Goal: Task Accomplishment & Management: Use online tool/utility

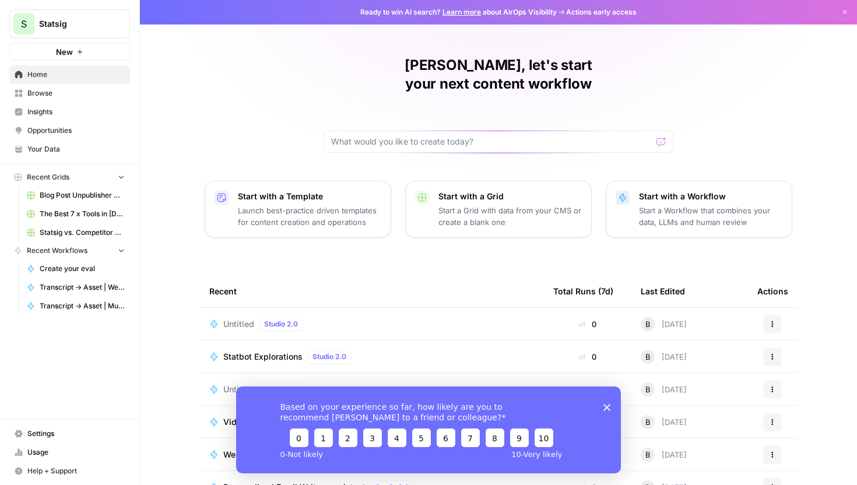
scroll to position [51, 0]
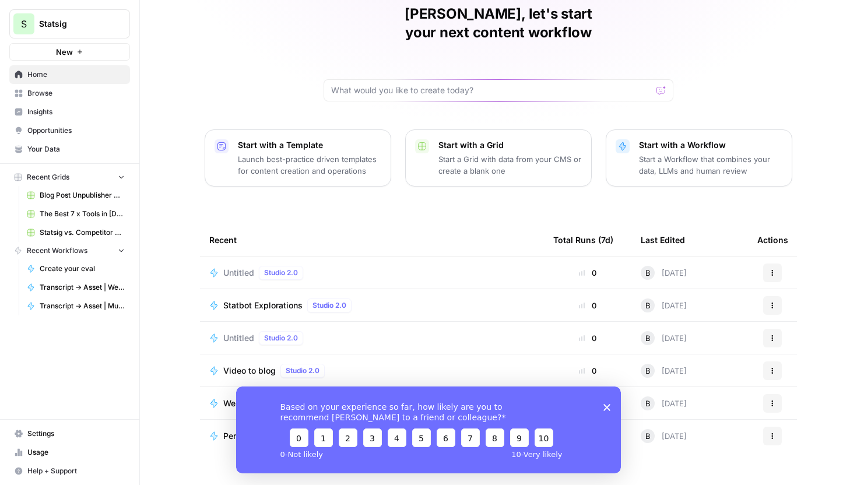
click at [606, 406] on polygon "Close survey" at bounding box center [606, 406] width 7 height 7
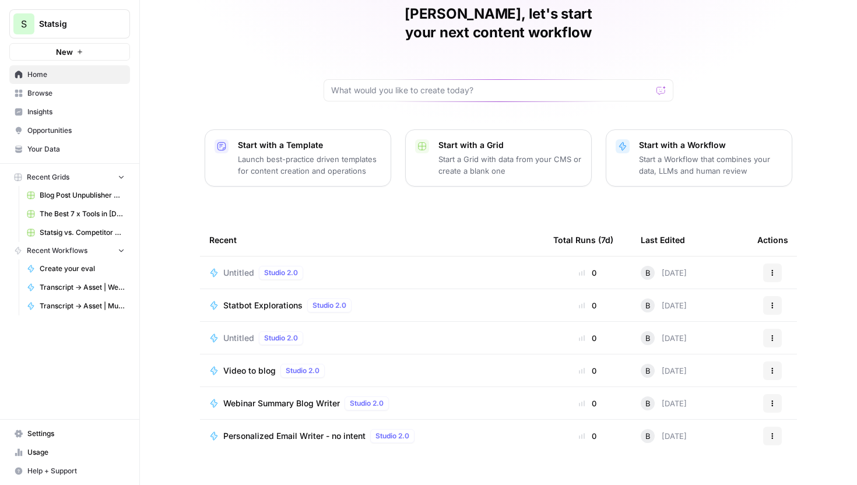
click at [282, 398] on span "Webinar Summary Blog Writer" at bounding box center [281, 404] width 117 height 12
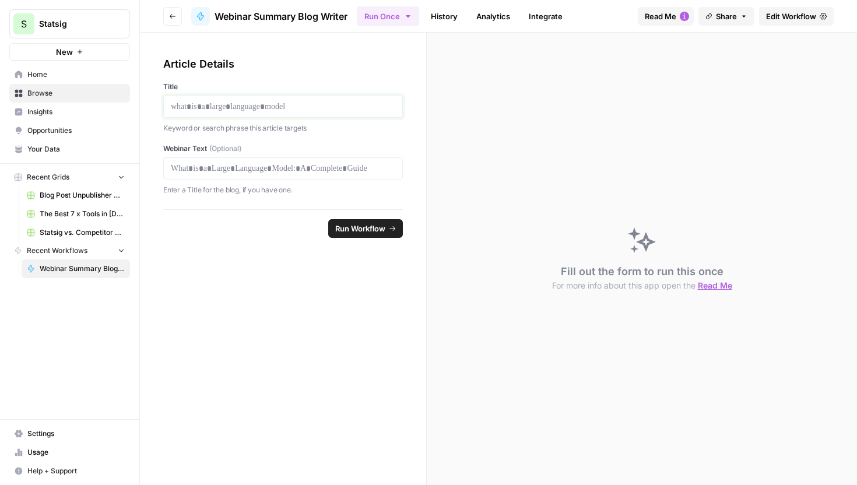
click at [339, 104] on p at bounding box center [283, 107] width 224 height 12
click at [321, 174] on div at bounding box center [283, 168] width 240 height 22
click at [778, 21] on span "Edit Workflow" at bounding box center [791, 16] width 50 height 12
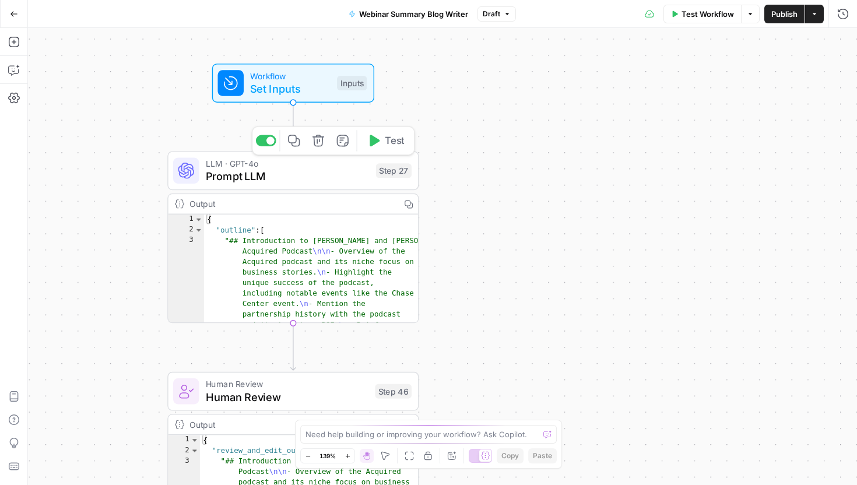
click at [306, 178] on span "Prompt LLM" at bounding box center [288, 176] width 164 height 16
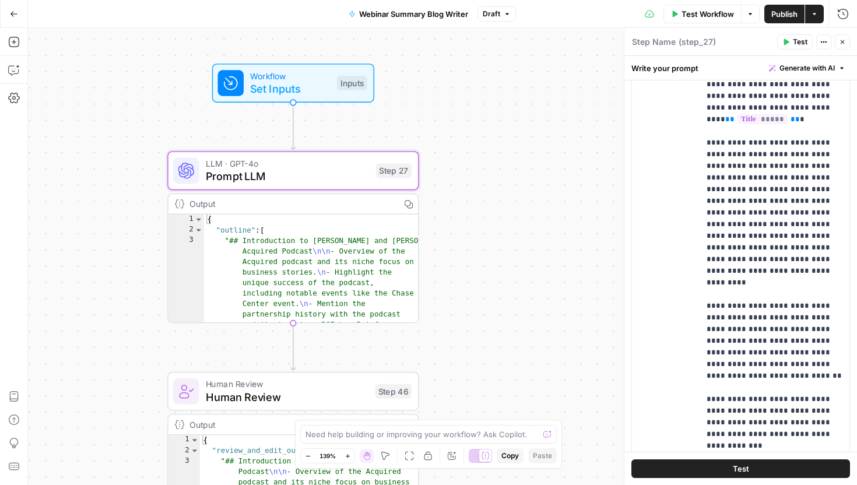
scroll to position [299, 0]
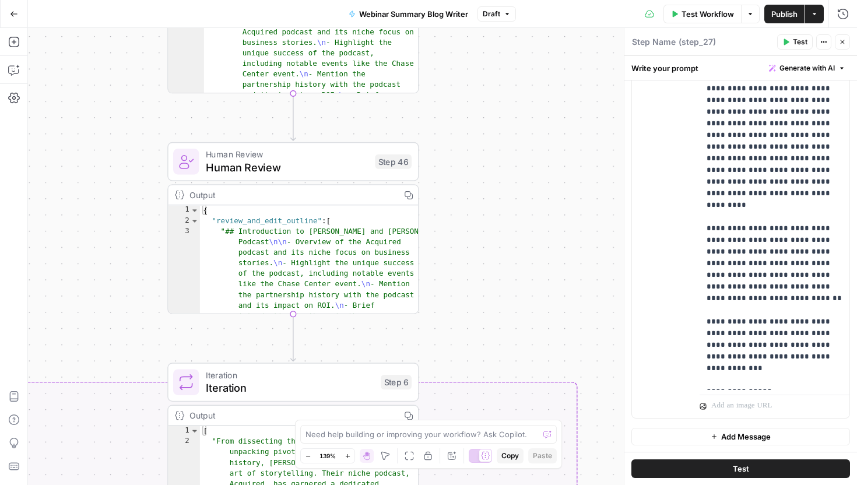
drag, startPoint x: 464, startPoint y: 347, endPoint x: 464, endPoint y: 118, distance: 229.7
click at [464, 118] on div "true false Workflow Set Inputs Inputs LLM · GPT-4o Prompt LLM Step 27 Output Co…" at bounding box center [442, 256] width 829 height 457
type textarea "**********"
click at [298, 282] on div "{ "review_and_edit_outline" : [ "## Introduction to [PERSON_NAME] and [PERSON_N…" at bounding box center [309, 318] width 219 height 226
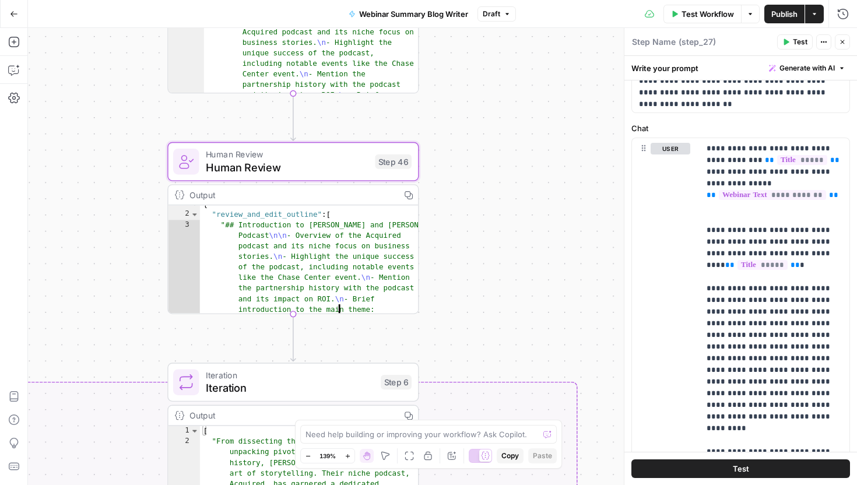
scroll to position [0, 0]
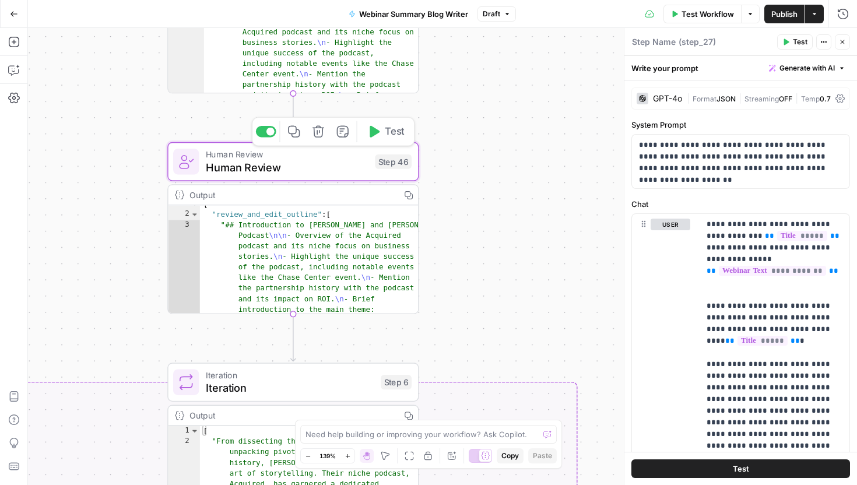
click at [290, 164] on span "Human Review" at bounding box center [287, 167] width 163 height 16
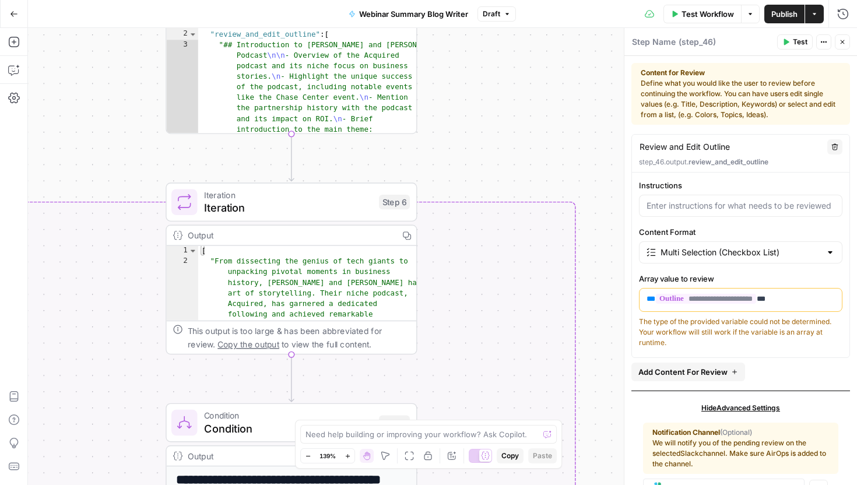
drag, startPoint x: 498, startPoint y: 279, endPoint x: 497, endPoint y: 97, distance: 181.3
click at [497, 97] on div "true false Workflow Set Inputs Inputs LLM · GPT-4o Prompt LLM Step 27 Output Co…" at bounding box center [442, 256] width 829 height 457
click at [343, 216] on div "Iteration Iteration Step 6 Copy step Delete step Add Note Test" at bounding box center [291, 200] width 251 height 39
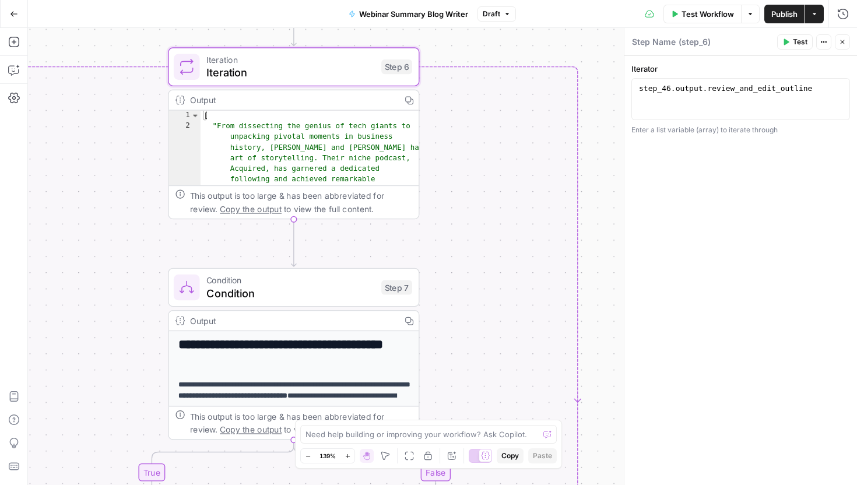
drag, startPoint x: 515, startPoint y: 160, endPoint x: 518, endPoint y: 23, distance: 137.6
click at [518, 23] on div "Go Back Webinar Summary Blog Writer Draft Test Workflow Options Publish Actions…" at bounding box center [428, 242] width 857 height 485
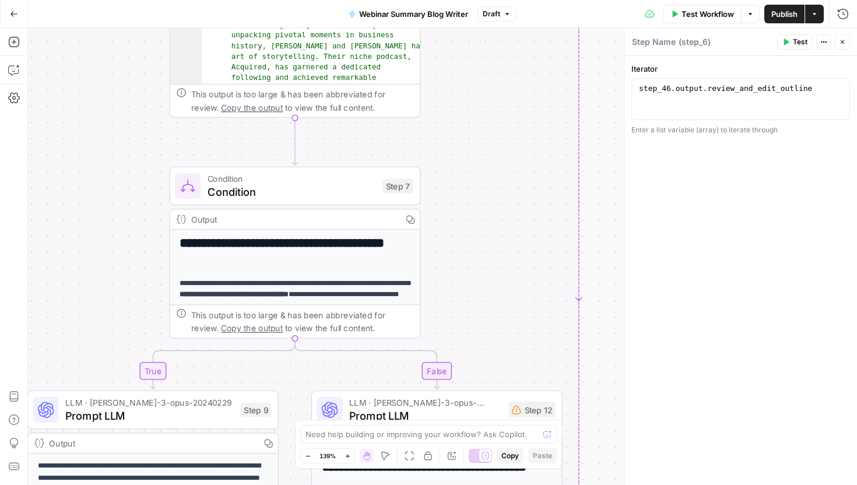
drag, startPoint x: 589, startPoint y: 306, endPoint x: 589, endPoint y: 185, distance: 121.3
click at [589, 185] on div "true false Workflow Set Inputs Inputs LLM · GPT-4o Prompt LLM Step 27 Output Co…" at bounding box center [442, 256] width 829 height 457
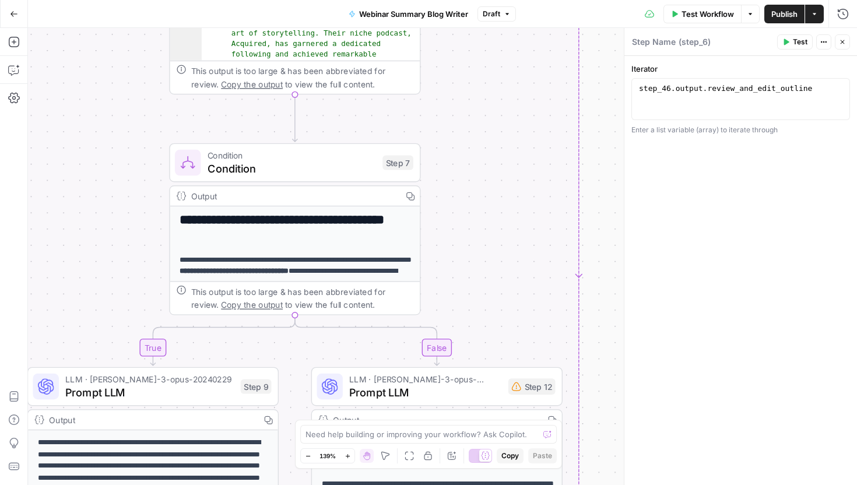
click at [354, 223] on h2 "**********" at bounding box center [295, 227] width 231 height 29
click at [328, 219] on h2 "**********" at bounding box center [295, 227] width 231 height 29
click at [320, 173] on span "Condition" at bounding box center [292, 168] width 168 height 16
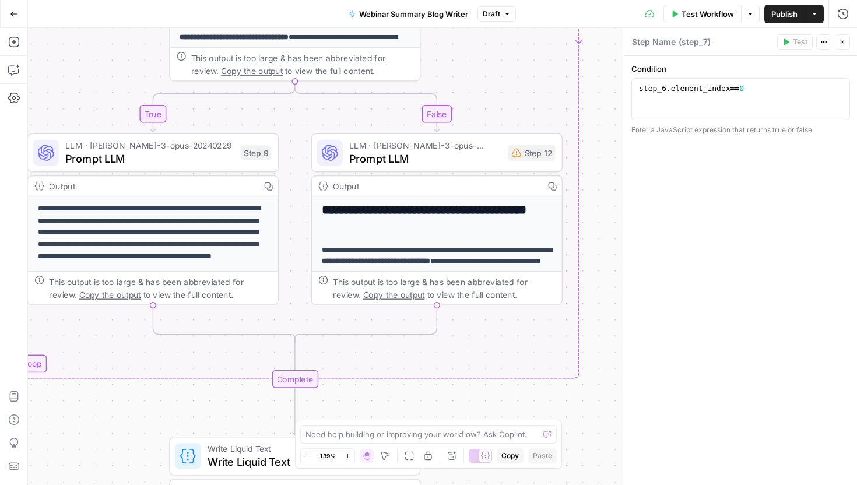
drag, startPoint x: 605, startPoint y: 273, endPoint x: 605, endPoint y: 39, distance: 233.8
click at [605, 39] on div "true false Workflow Set Inputs Inputs LLM · GPT-4o Prompt LLM Step 27 Output Co…" at bounding box center [442, 256] width 829 height 457
click at [196, 162] on span "Prompt LLM" at bounding box center [149, 158] width 168 height 16
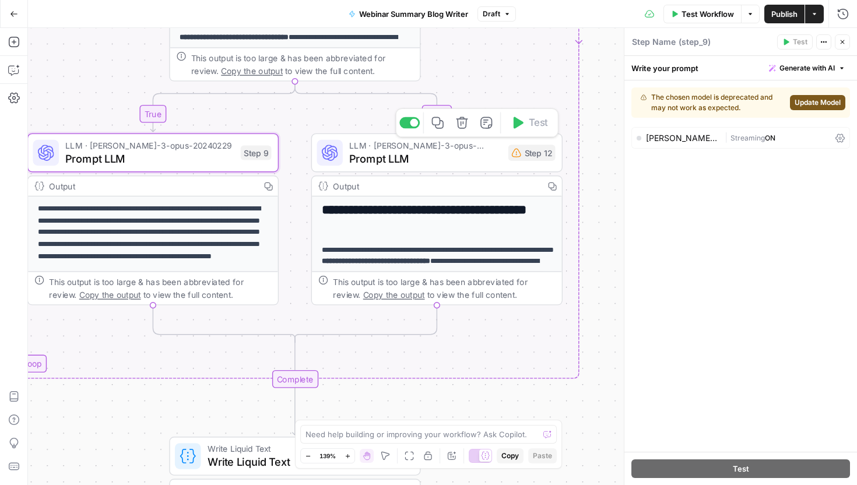
click at [426, 166] on span "Prompt LLM" at bounding box center [425, 158] width 153 height 16
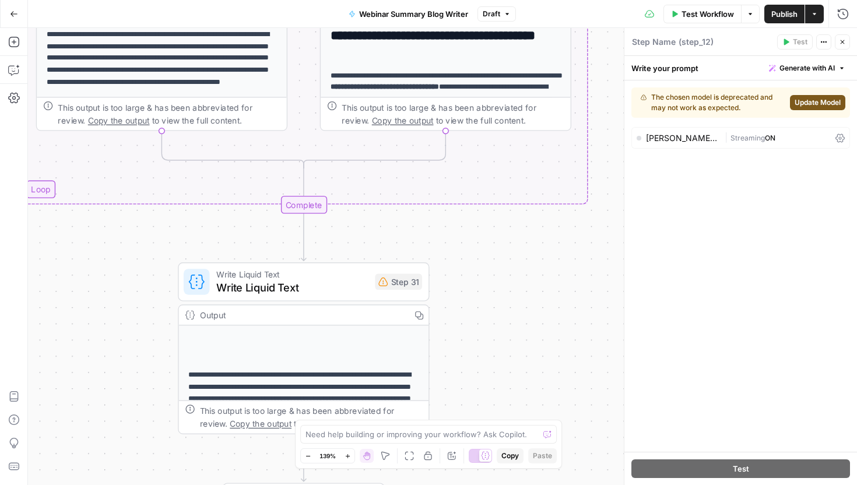
drag, startPoint x: 599, startPoint y: 259, endPoint x: 606, endPoint y: 76, distance: 183.8
click at [606, 76] on div "true false Workflow Set Inputs Inputs LLM · GPT-4o Prompt LLM Step 27 Output Co…" at bounding box center [442, 256] width 829 height 457
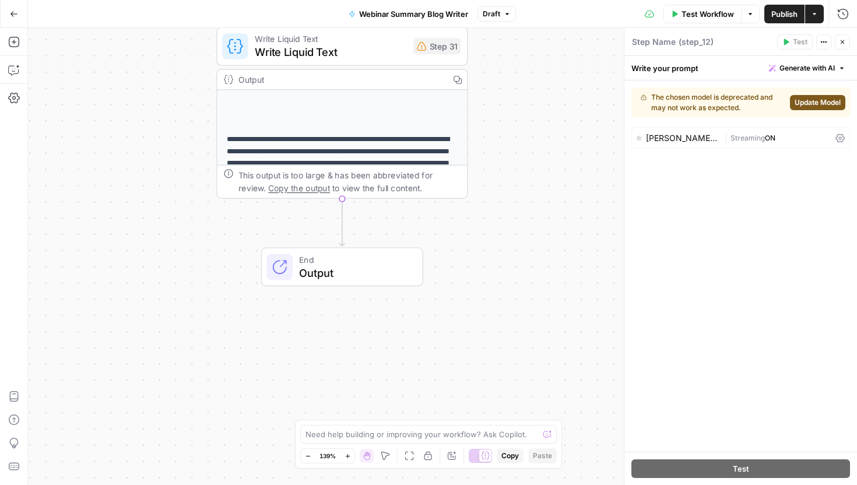
drag, startPoint x: 505, startPoint y: 302, endPoint x: 545, endPoint y: 80, distance: 225.2
click at [545, 80] on div "true false Workflow Set Inputs Inputs LLM · GPT-4o Prompt LLM Step 27 Output Co…" at bounding box center [442, 256] width 829 height 457
click at [8, 13] on button "Go Back" at bounding box center [13, 13] width 21 height 21
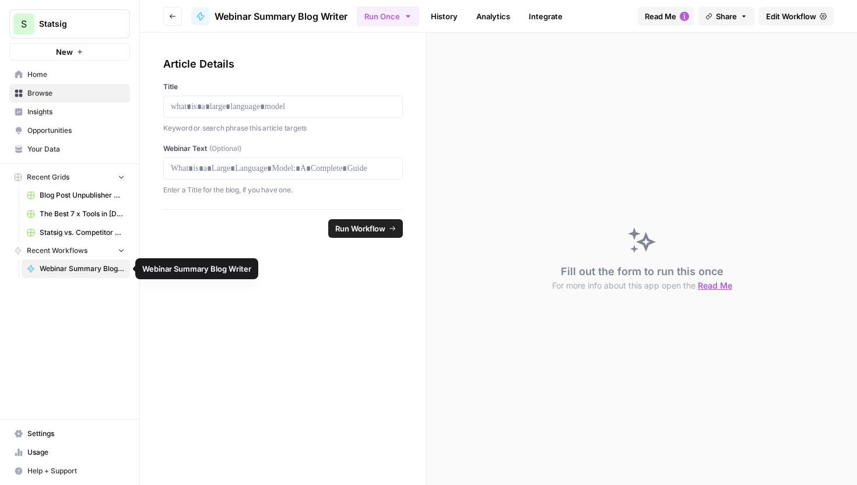
click at [61, 250] on span "Recent Workflows" at bounding box center [57, 250] width 61 height 10
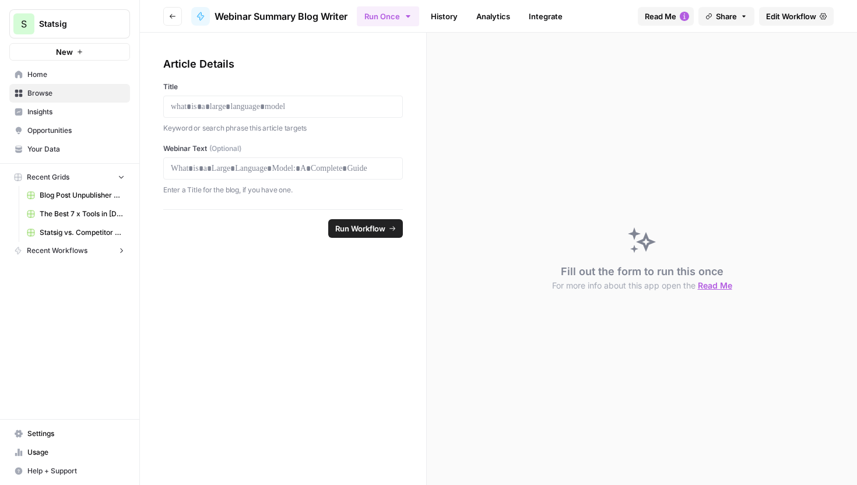
click at [61, 250] on span "Recent Workflows" at bounding box center [57, 250] width 61 height 10
click at [176, 15] on button "Go back" at bounding box center [172, 16] width 19 height 19
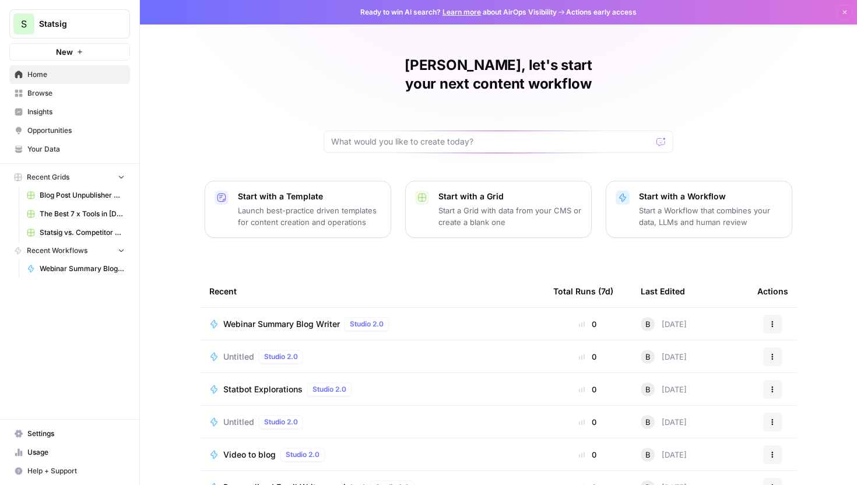
scroll to position [51, 0]
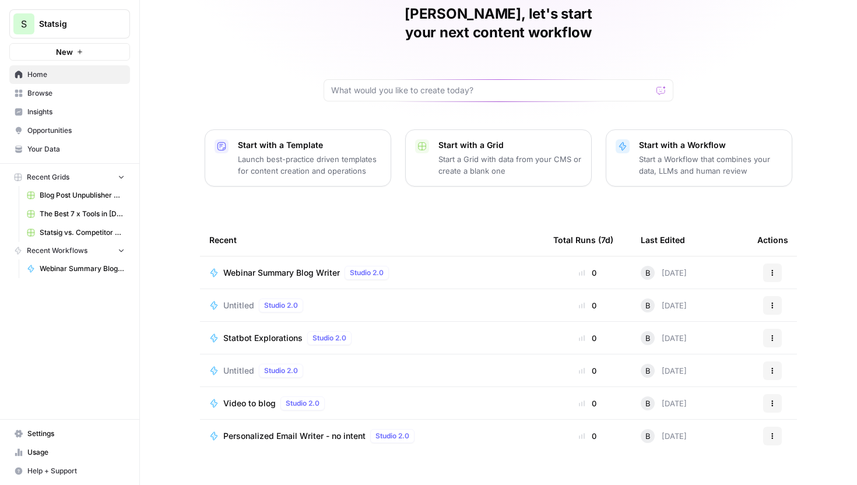
click at [73, 97] on span "Browse" at bounding box center [75, 93] width 97 height 10
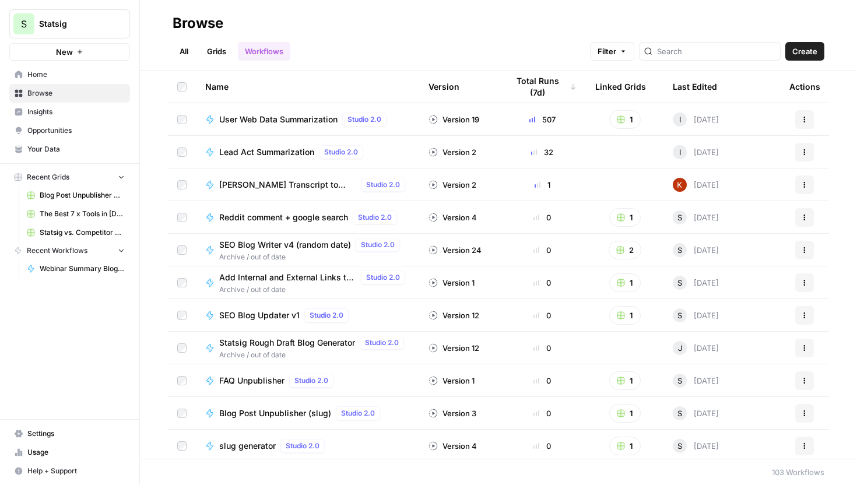
click at [287, 186] on span "[PERSON_NAME] Transcript to Asset" at bounding box center [287, 185] width 137 height 12
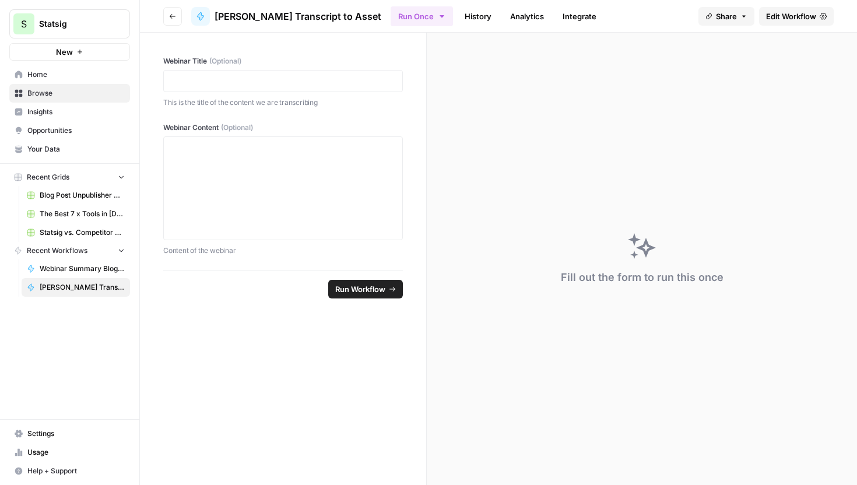
click at [791, 14] on span "Edit Workflow" at bounding box center [791, 16] width 50 height 12
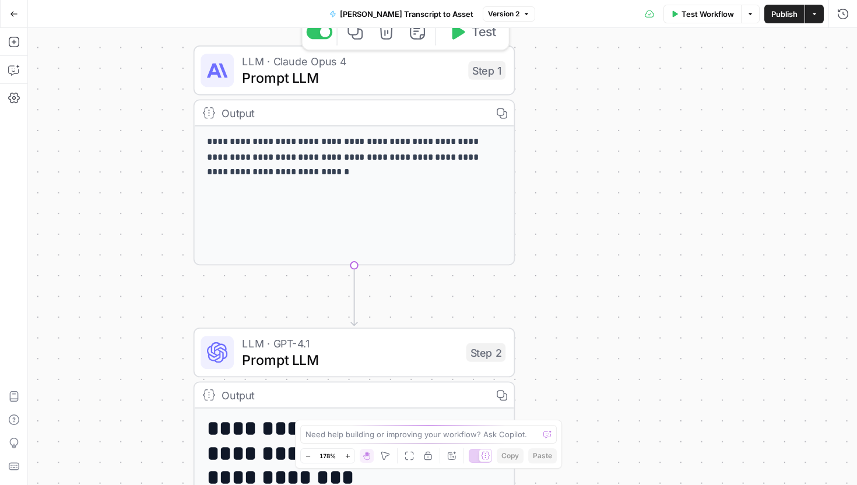
click at [382, 79] on span "Prompt LLM" at bounding box center [351, 77] width 218 height 21
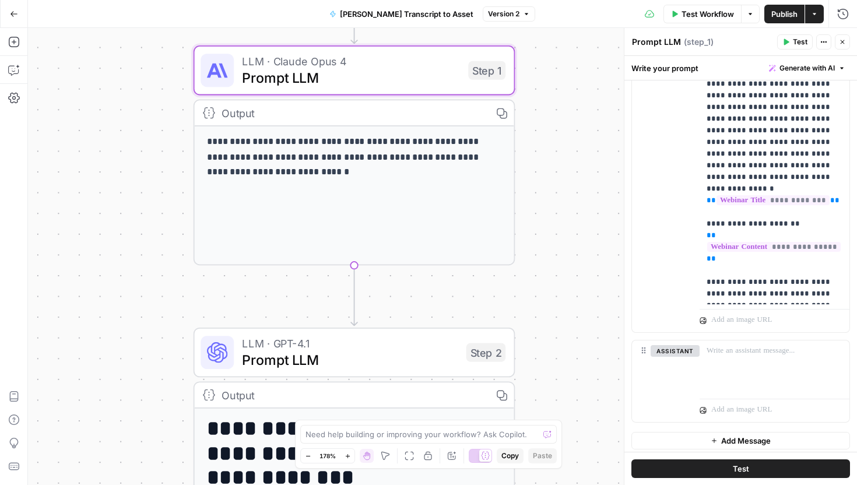
scroll to position [241, 0]
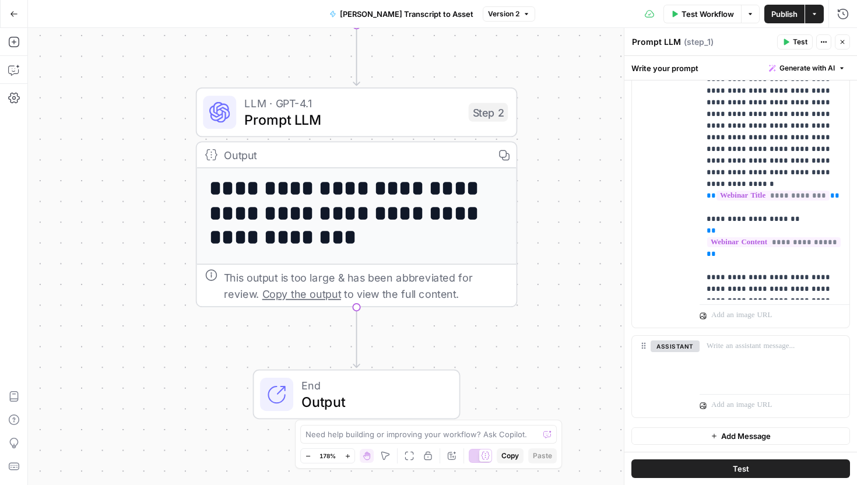
drag, startPoint x: 507, startPoint y: 294, endPoint x: 509, endPoint y: 54, distance: 240.2
click at [509, 53] on div "**********" at bounding box center [442, 256] width 829 height 457
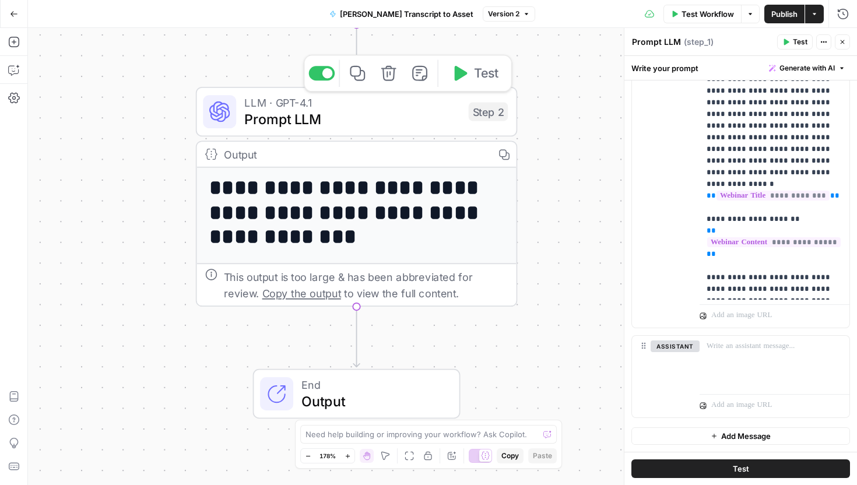
click at [395, 123] on span "Prompt LLM" at bounding box center [352, 118] width 216 height 21
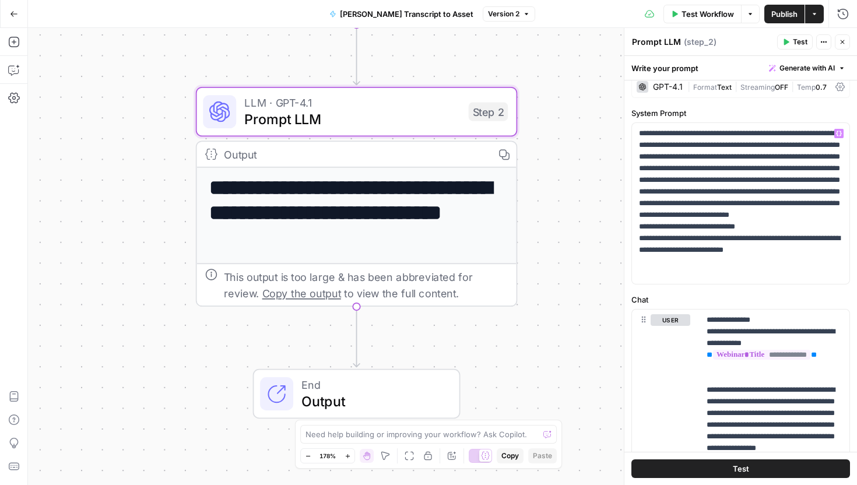
scroll to position [15, 0]
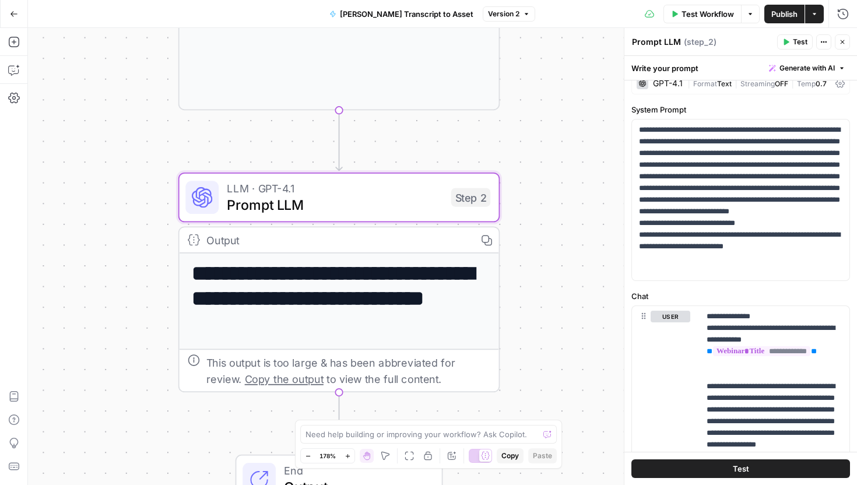
drag, startPoint x: 553, startPoint y: 293, endPoint x: 536, endPoint y: 378, distance: 86.3
click at [536, 378] on div "**********" at bounding box center [442, 256] width 829 height 457
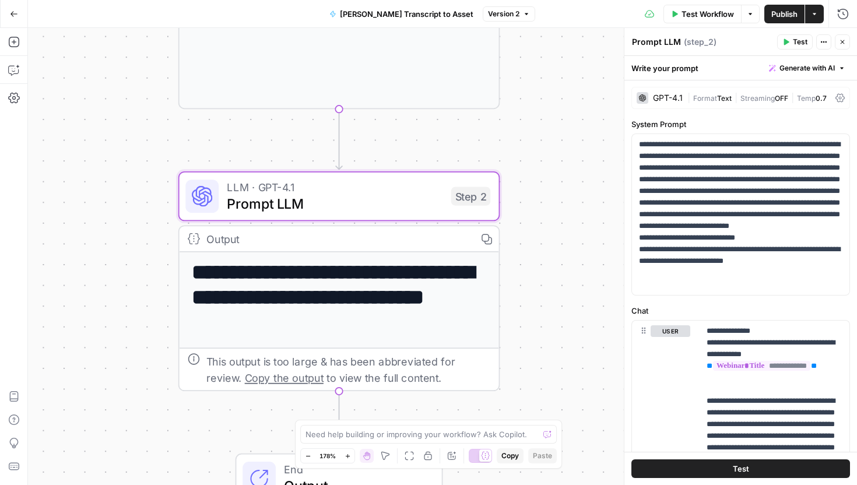
scroll to position [0, 0]
click at [13, 16] on icon "button" at bounding box center [13, 13] width 7 height 5
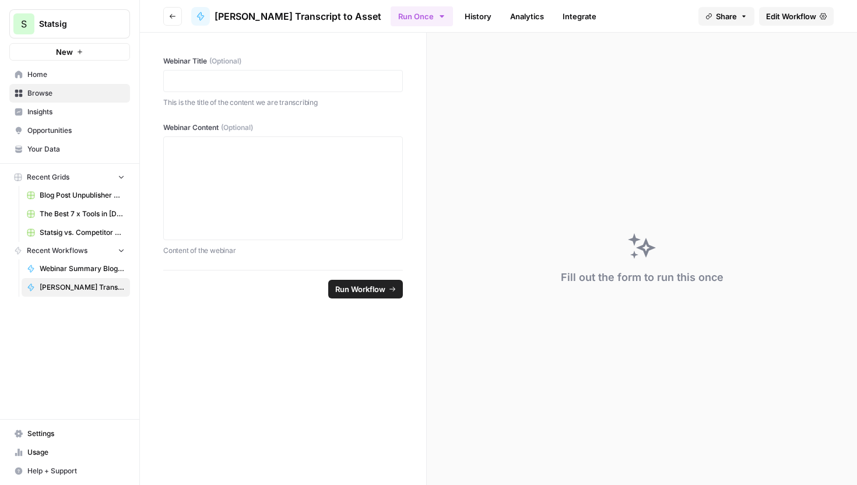
click at [177, 7] on button "Go back" at bounding box center [172, 16] width 19 height 19
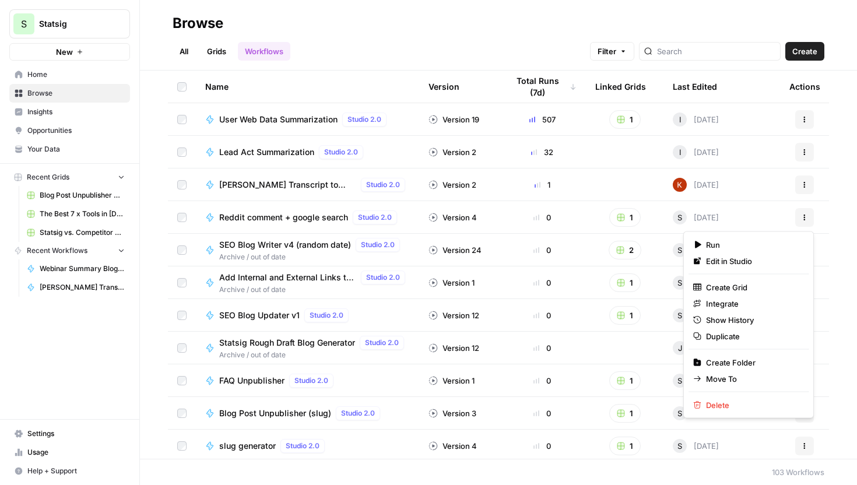
click at [807, 217] on icon "button" at bounding box center [804, 217] width 7 height 7
click at [283, 213] on span "Reddit comment + google search" at bounding box center [283, 218] width 129 height 12
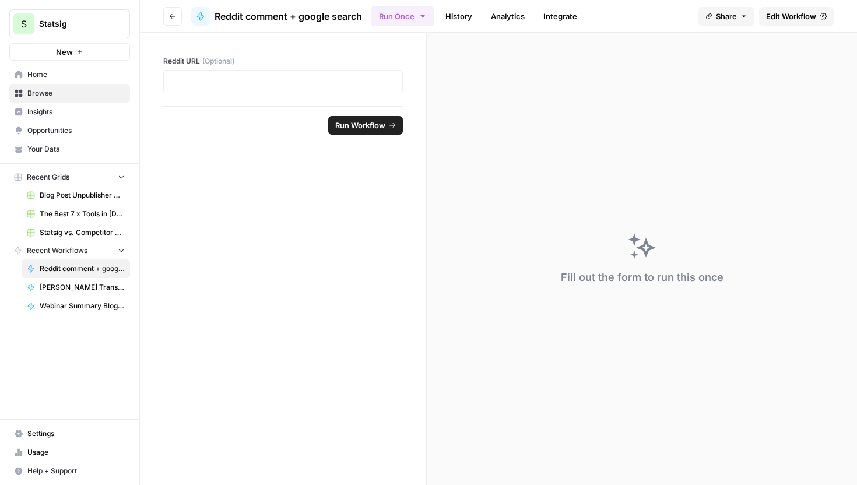
click at [789, 18] on span "Edit Workflow" at bounding box center [791, 16] width 50 height 12
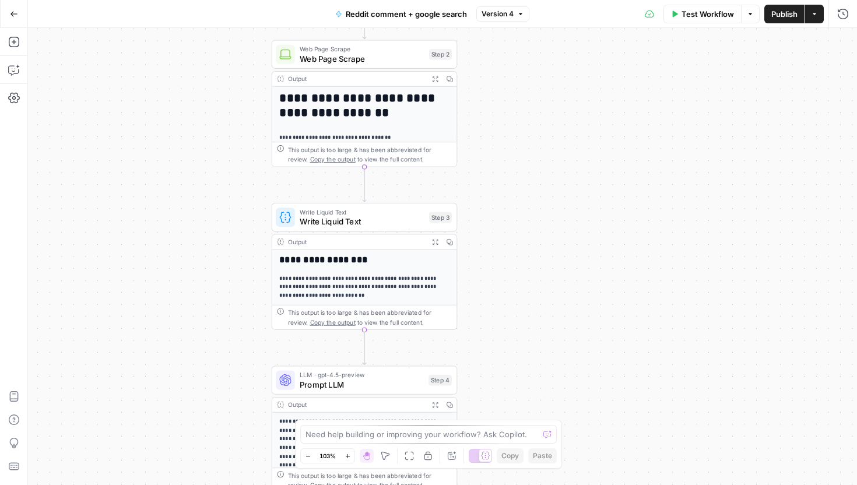
click at [355, 58] on span "Web Page Scrape" at bounding box center [362, 58] width 125 height 12
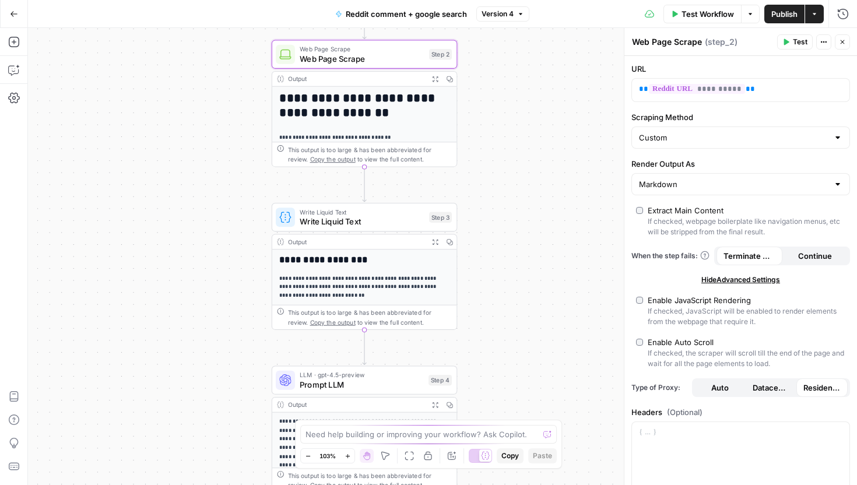
click at [361, 223] on span "Write Liquid Text" at bounding box center [362, 222] width 125 height 12
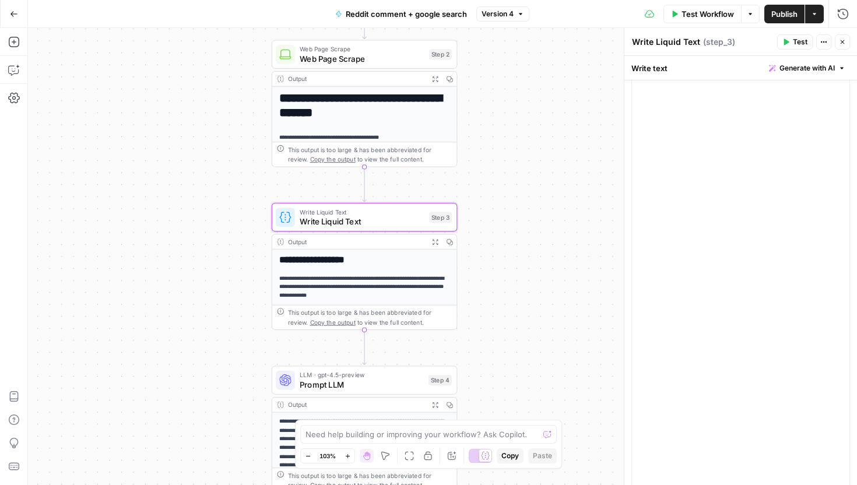
scroll to position [10379, 0]
click at [361, 383] on span "Prompt LLM" at bounding box center [362, 384] width 124 height 12
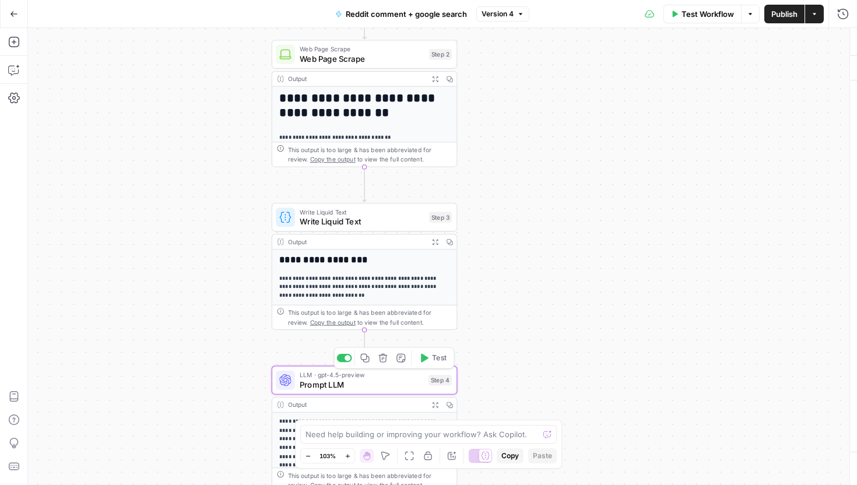
type textarea "Prompt LLM"
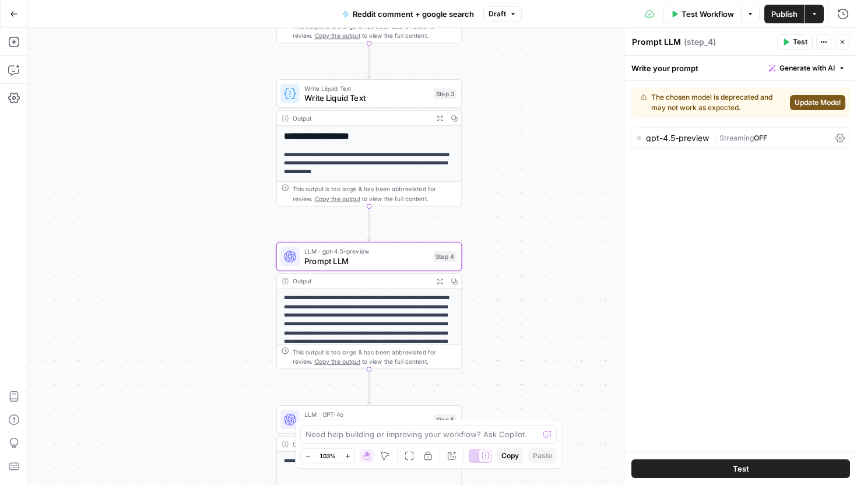
drag, startPoint x: 511, startPoint y: 332, endPoint x: 515, endPoint y: 205, distance: 126.6
click at [515, 205] on div "**********" at bounding box center [442, 256] width 829 height 457
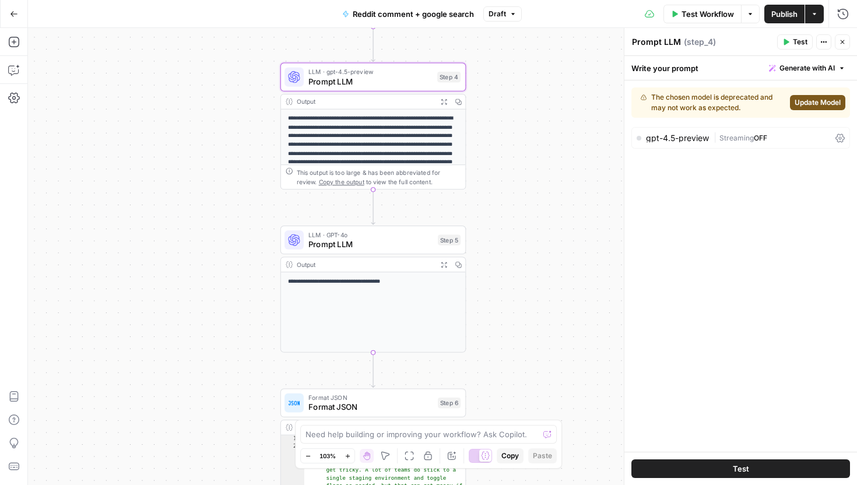
drag, startPoint x: 487, startPoint y: 322, endPoint x: 491, endPoint y: 145, distance: 177.3
click at [491, 145] on div "**********" at bounding box center [442, 256] width 829 height 457
click at [368, 243] on span "Prompt LLM" at bounding box center [370, 244] width 125 height 12
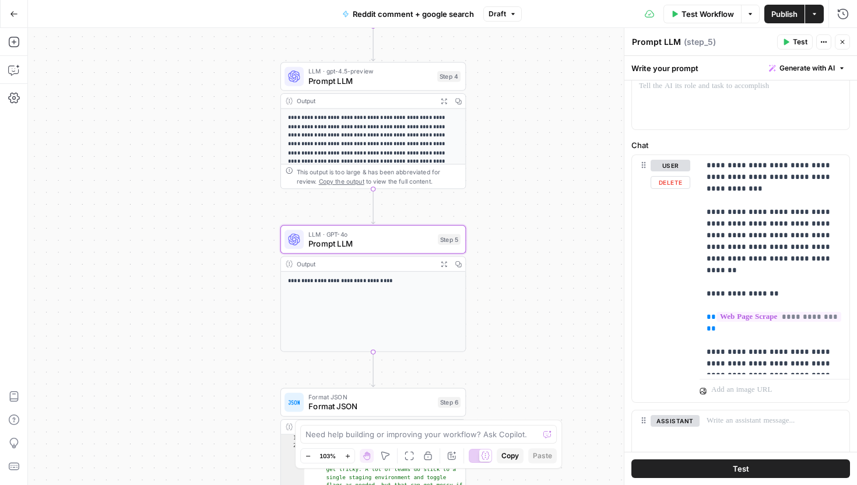
scroll to position [71, 0]
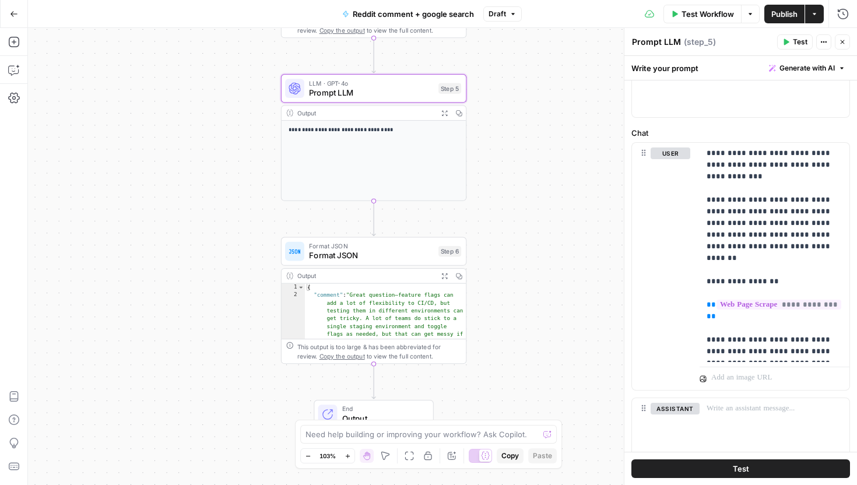
drag, startPoint x: 553, startPoint y: 346, endPoint x: 553, endPoint y: 194, distance: 151.6
click at [553, 194] on div "**********" at bounding box center [442, 256] width 829 height 457
click at [361, 251] on span "Format JSON" at bounding box center [371, 255] width 125 height 12
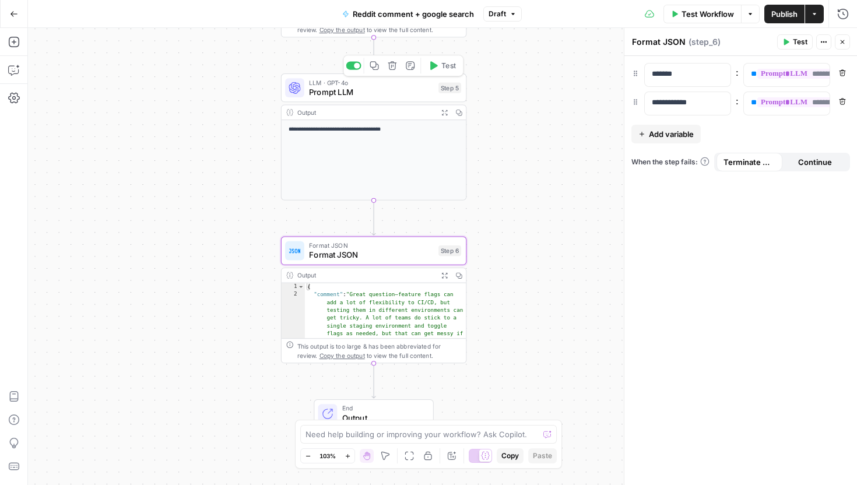
click at [363, 88] on span "Prompt LLM" at bounding box center [371, 92] width 125 height 12
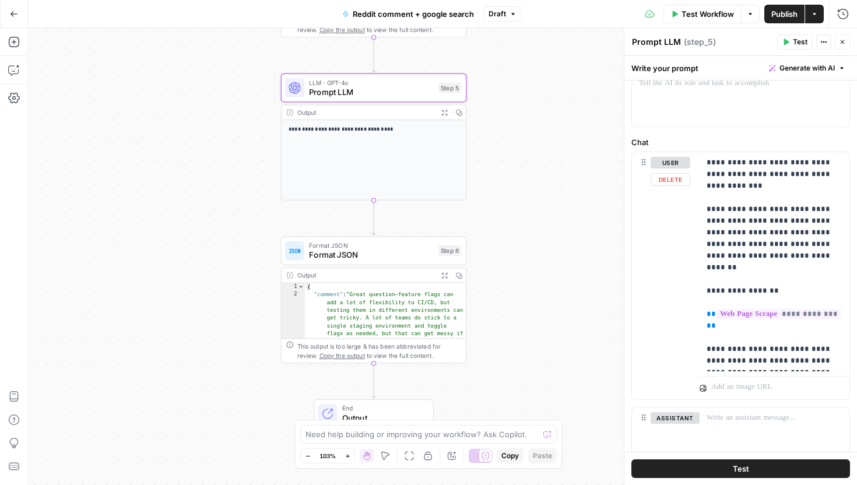
scroll to position [68, 0]
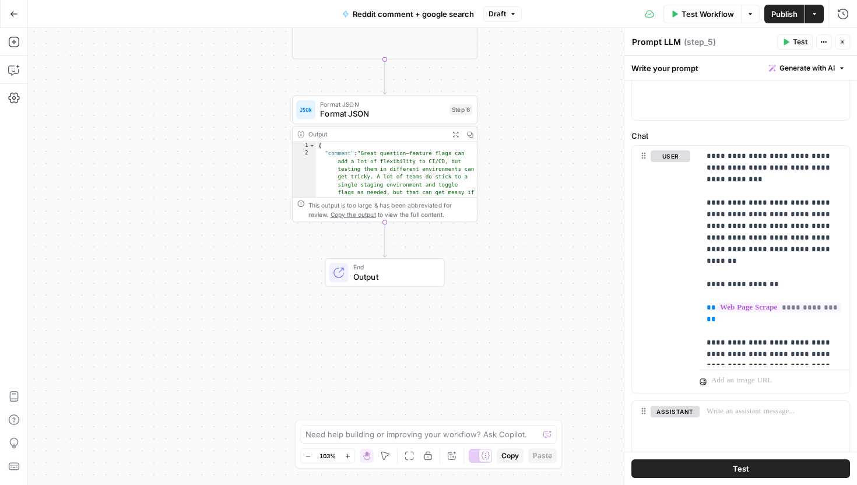
drag, startPoint x: 522, startPoint y: 322, endPoint x: 533, endPoint y: 181, distance: 141.5
click at [533, 181] on div "**********" at bounding box center [442, 256] width 829 height 457
click at [390, 111] on span "Format JSON" at bounding box center [382, 114] width 125 height 12
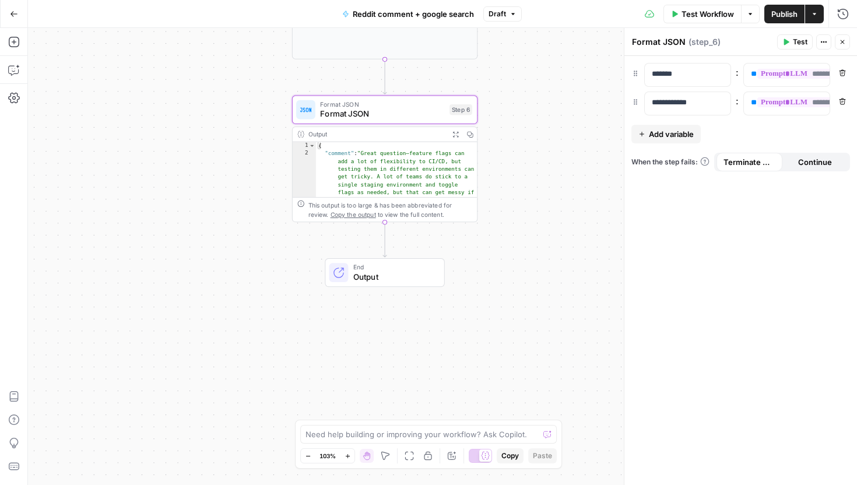
scroll to position [0, 0]
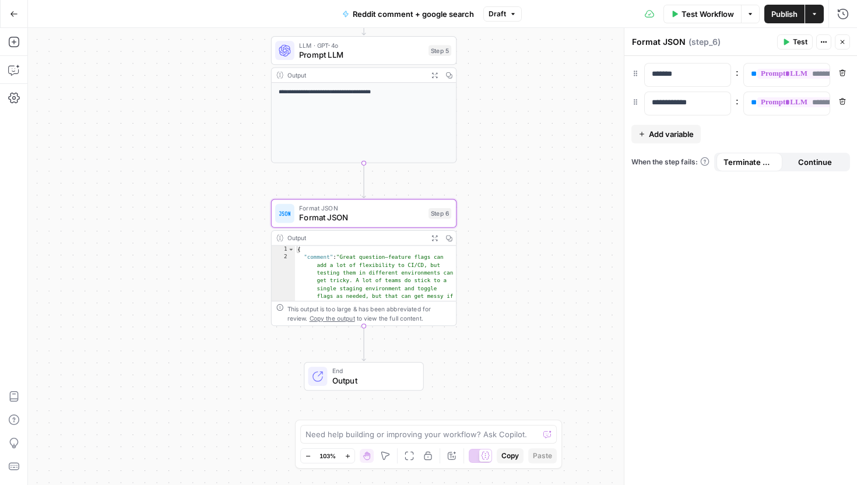
drag, startPoint x: 525, startPoint y: 153, endPoint x: 503, endPoint y: 257, distance: 105.5
click at [503, 257] on div "**********" at bounding box center [442, 256] width 829 height 457
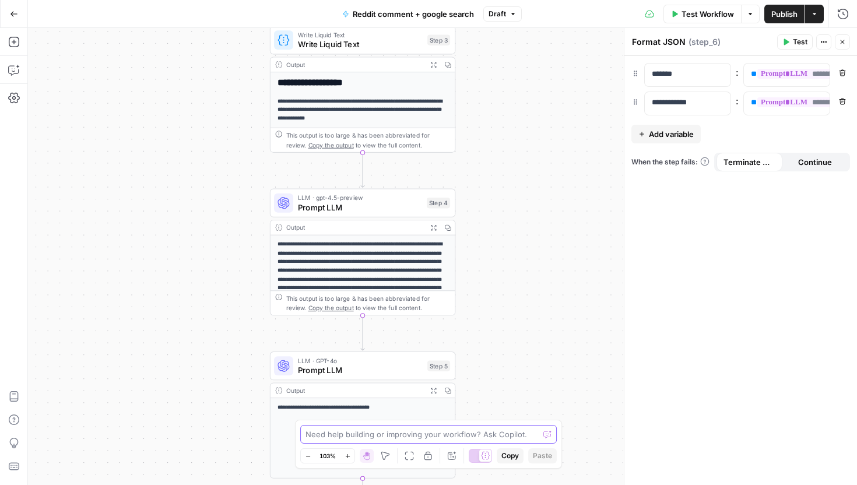
drag, startPoint x: 506, startPoint y: 169, endPoint x: 505, endPoint y: 484, distance: 315.4
click at [505, 484] on div "**********" at bounding box center [442, 256] width 829 height 457
drag, startPoint x: 535, startPoint y: 206, endPoint x: 535, endPoint y: 212, distance: 6.4
click at [535, 210] on div "**********" at bounding box center [442, 256] width 829 height 457
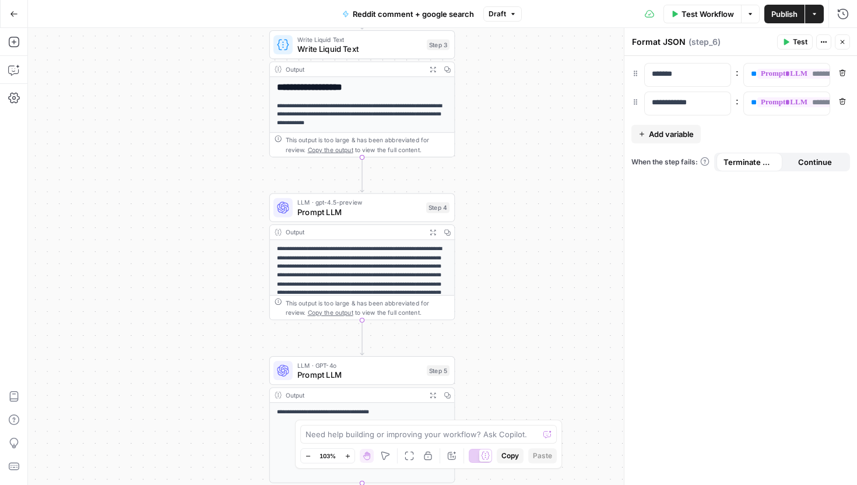
click at [11, 13] on icon "button" at bounding box center [13, 13] width 7 height 5
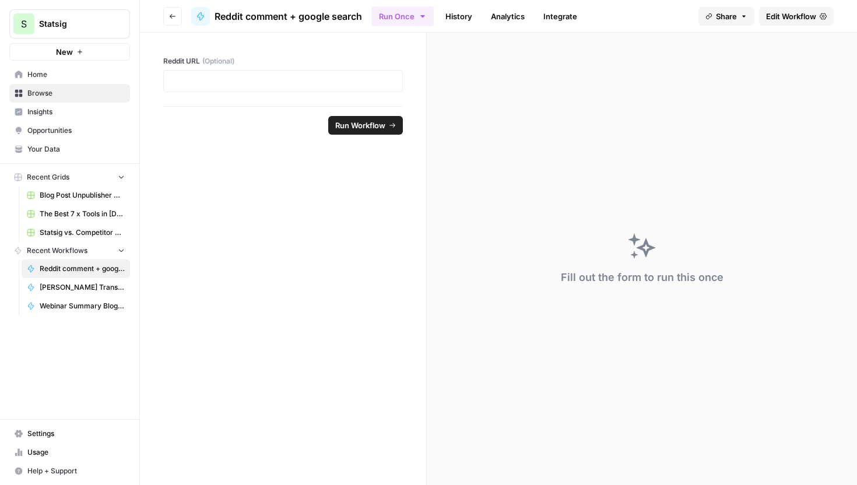
click at [71, 93] on span "Browse" at bounding box center [75, 93] width 97 height 10
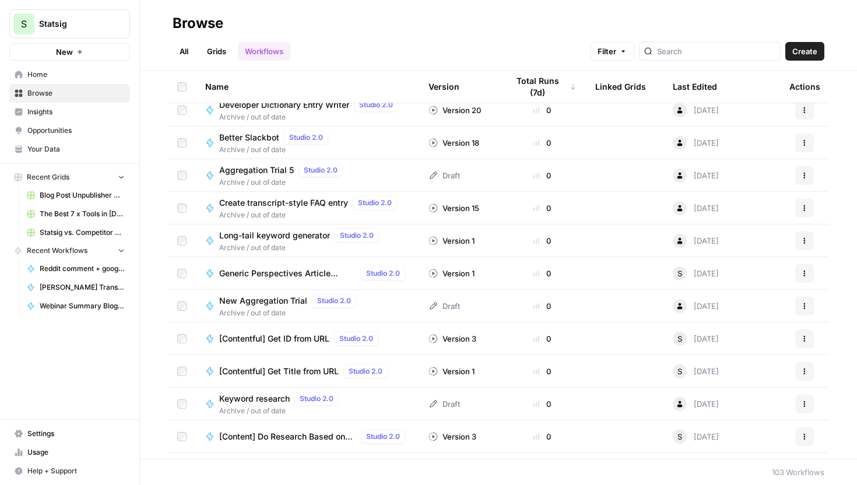
scroll to position [942, 0]
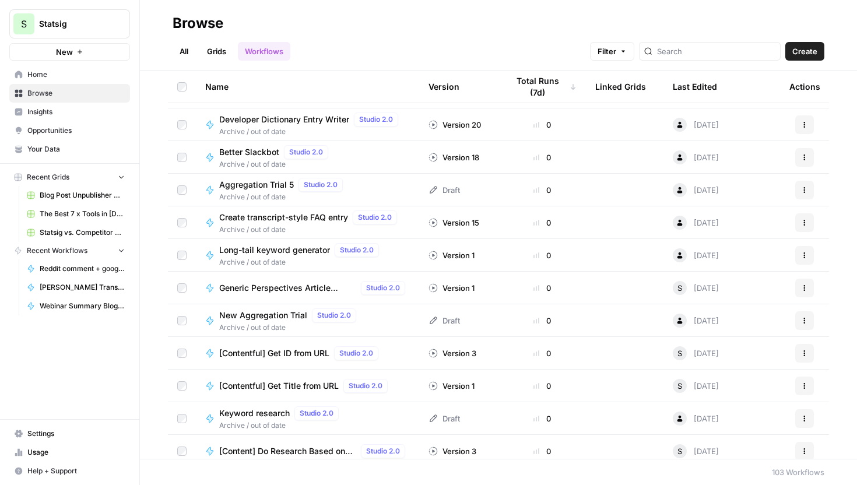
click at [259, 183] on span "Aggregation Trial 5" at bounding box center [256, 185] width 75 height 12
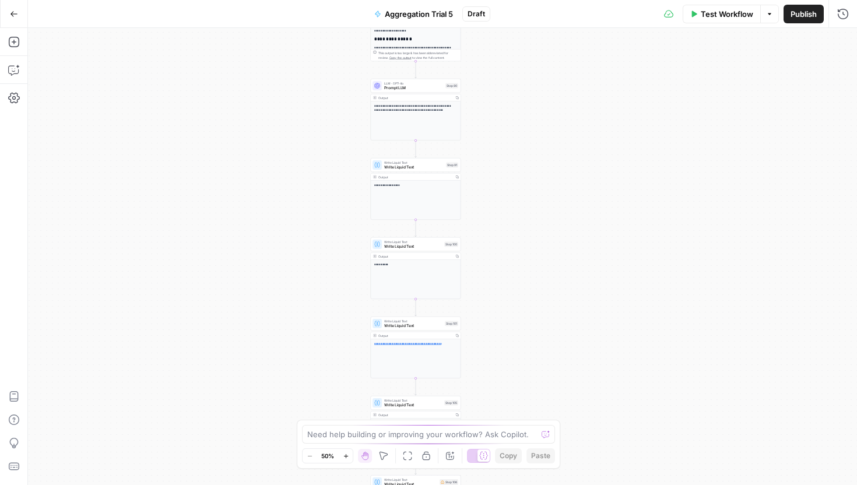
drag, startPoint x: 510, startPoint y: 129, endPoint x: 485, endPoint y: 266, distance: 139.3
click at [485, 266] on div "**********" at bounding box center [442, 256] width 829 height 457
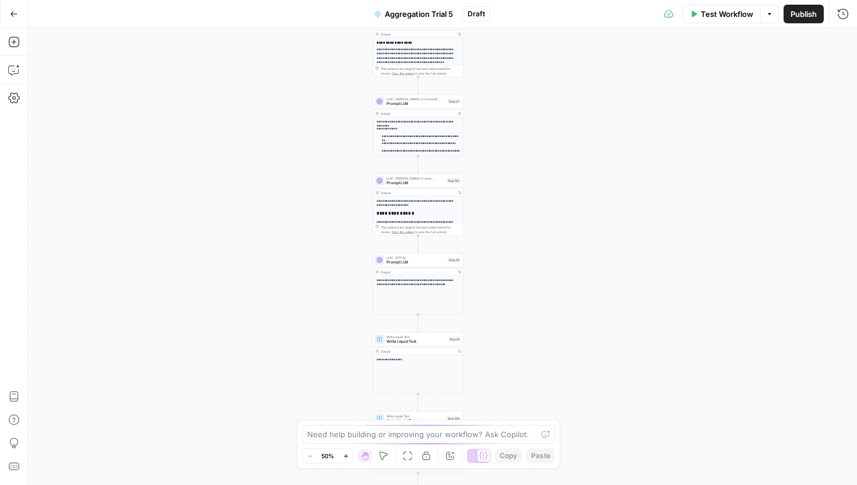
drag, startPoint x: 498, startPoint y: 100, endPoint x: 497, endPoint y: 269, distance: 169.7
click at [497, 269] on div "**********" at bounding box center [442, 256] width 829 height 457
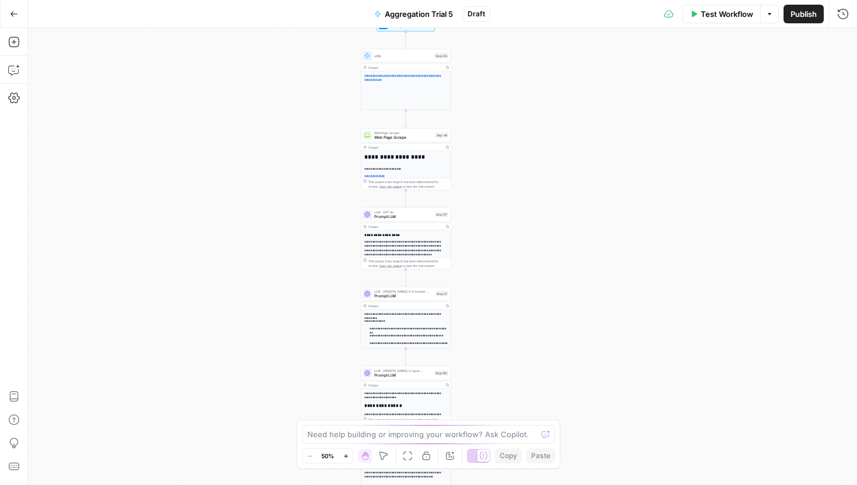
drag, startPoint x: 518, startPoint y: 165, endPoint x: 506, endPoint y: 360, distance: 195.7
click at [507, 360] on div "**********" at bounding box center [442, 256] width 829 height 457
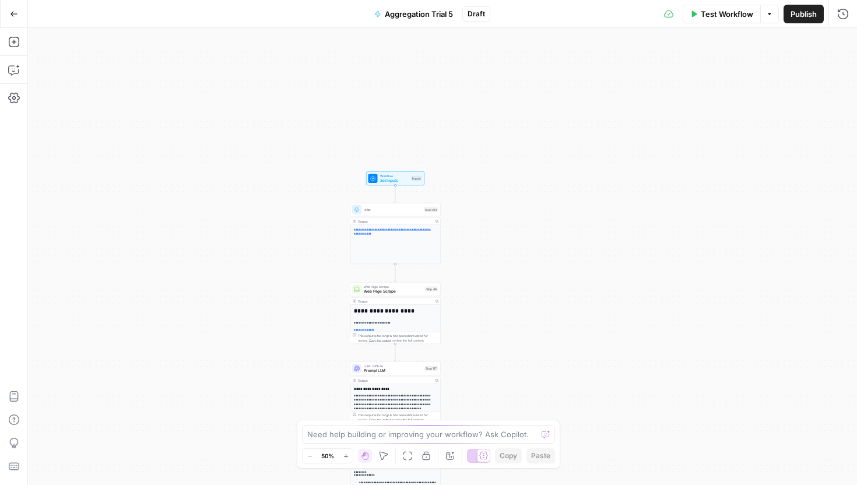
drag, startPoint x: 514, startPoint y: 136, endPoint x: 504, endPoint y: 285, distance: 149.0
click at [504, 285] on div "**********" at bounding box center [442, 256] width 829 height 457
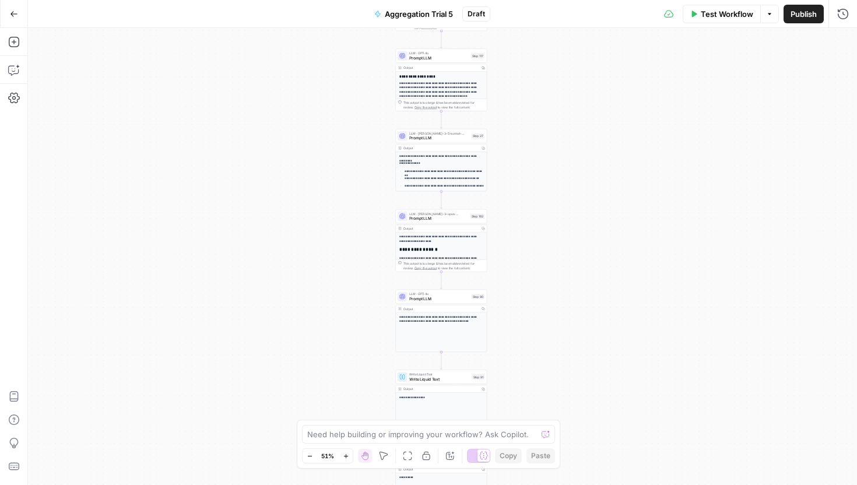
drag, startPoint x: 511, startPoint y: 272, endPoint x: 510, endPoint y: -72, distance: 344.0
click at [510, 0] on html "**********" at bounding box center [428, 242] width 857 height 485
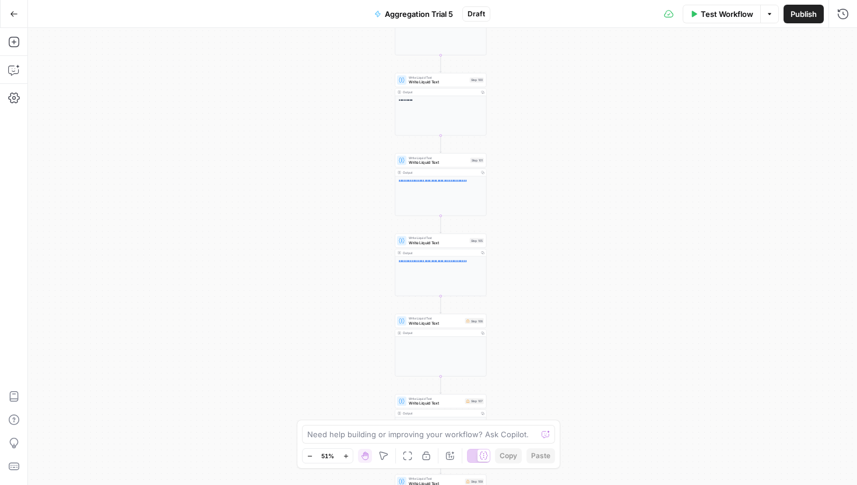
drag, startPoint x: 511, startPoint y: 340, endPoint x: 511, endPoint y: -36, distance: 376.6
click at [511, 0] on html "**********" at bounding box center [428, 242] width 857 height 485
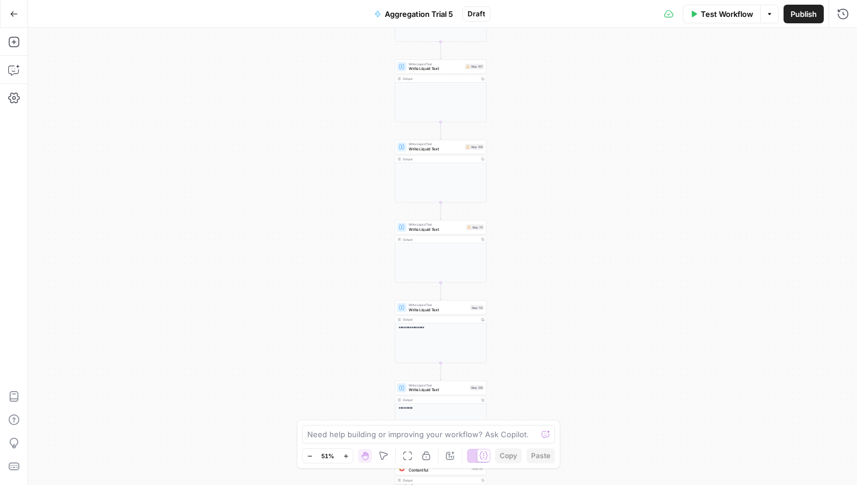
drag, startPoint x: 517, startPoint y: 263, endPoint x: 517, endPoint y: -72, distance: 335.2
click at [517, 0] on html "**********" at bounding box center [428, 242] width 857 height 485
drag, startPoint x: 538, startPoint y: 249, endPoint x: 533, endPoint y: -72, distance: 321.3
click at [533, 0] on html "**********" at bounding box center [428, 242] width 857 height 485
click at [13, 12] on icon "button" at bounding box center [14, 14] width 8 height 8
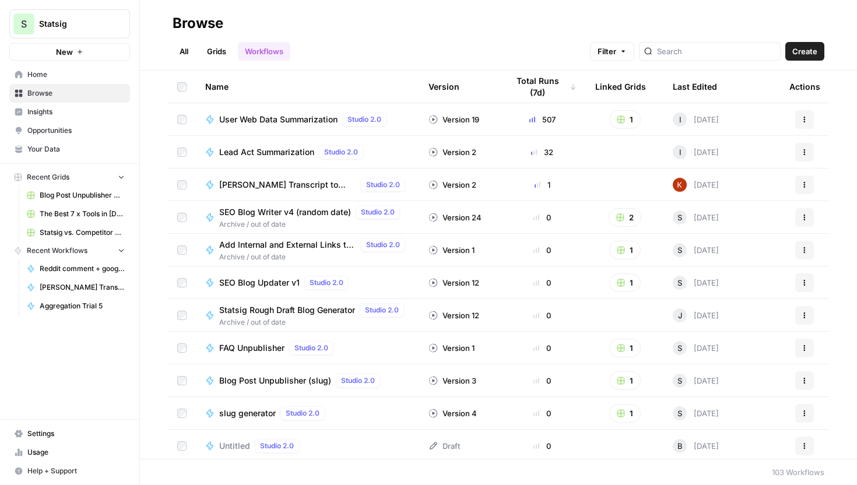
click at [816, 51] on span "Create" at bounding box center [804, 51] width 25 height 12
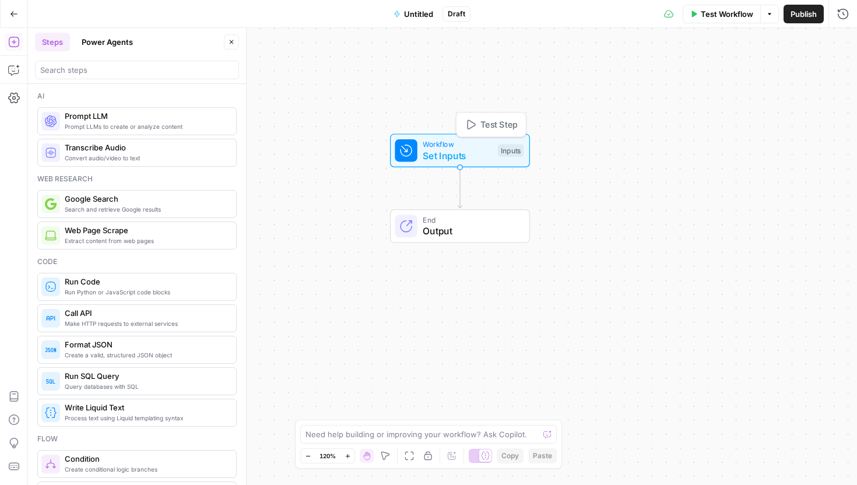
drag, startPoint x: 436, startPoint y: 225, endPoint x: 452, endPoint y: 157, distance: 70.3
click at [452, 157] on span "Set Inputs" at bounding box center [457, 156] width 69 height 14
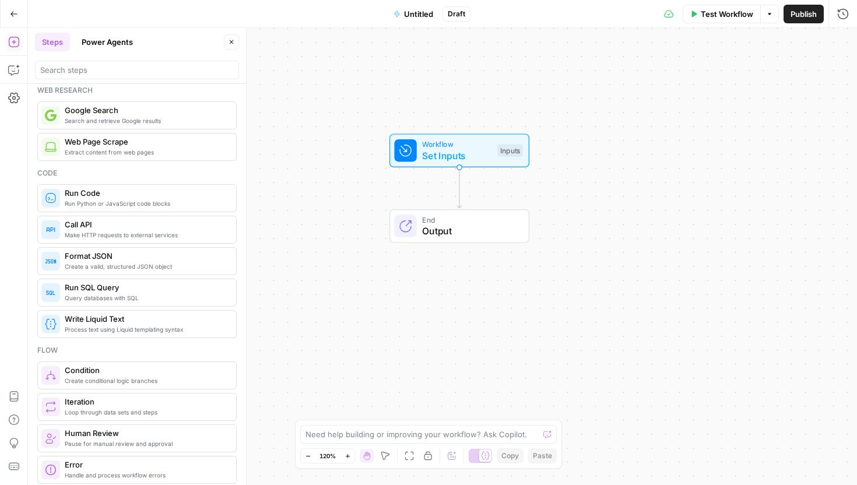
scroll to position [90, 0]
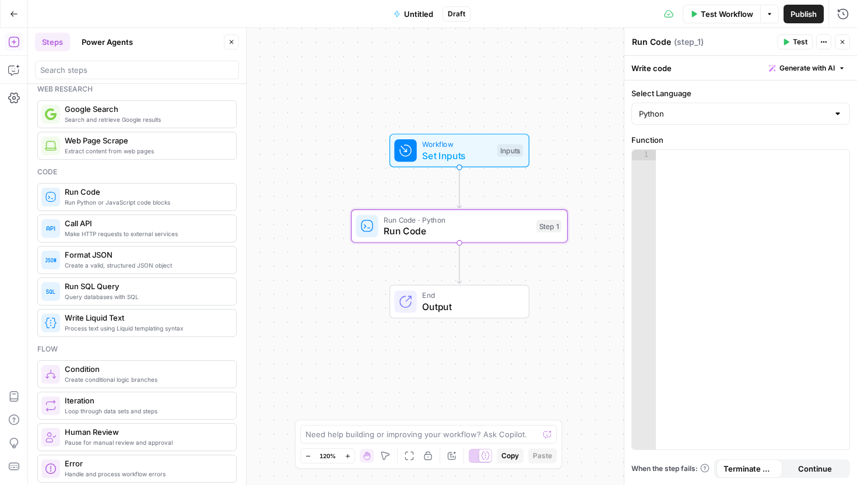
drag, startPoint x: 159, startPoint y: 198, endPoint x: 513, endPoint y: 12, distance: 400.1
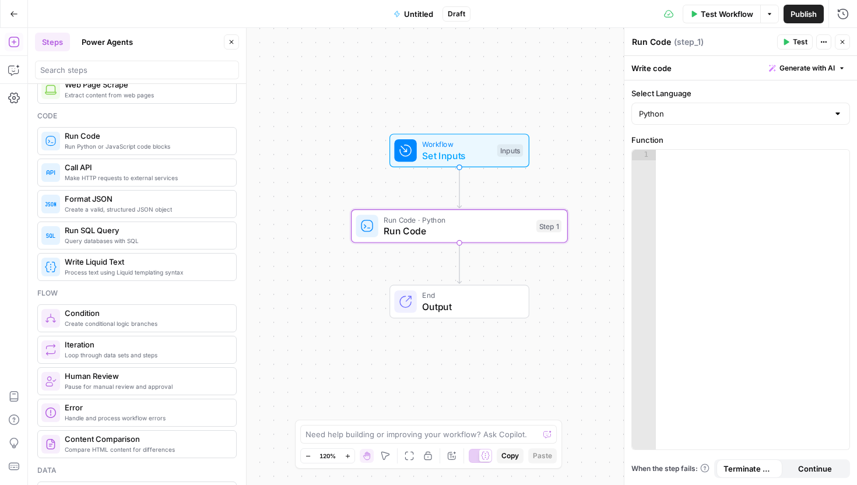
scroll to position [3, 0]
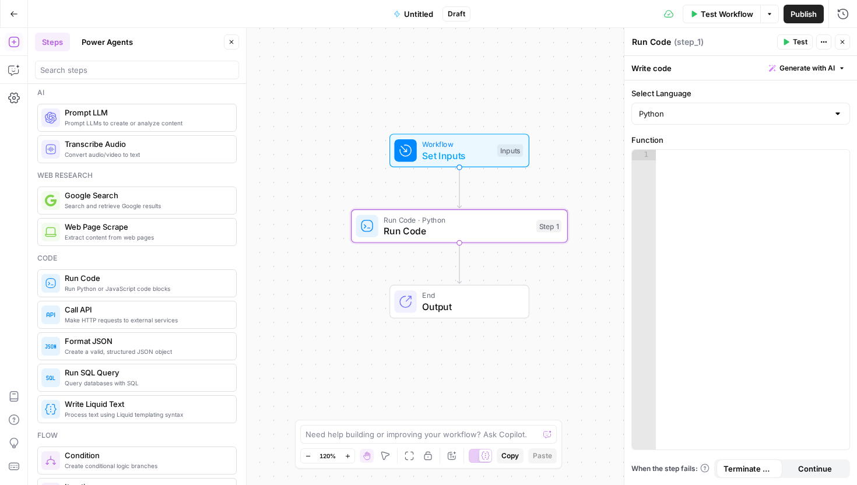
click at [108, 40] on button "Power Agents" at bounding box center [107, 42] width 65 height 19
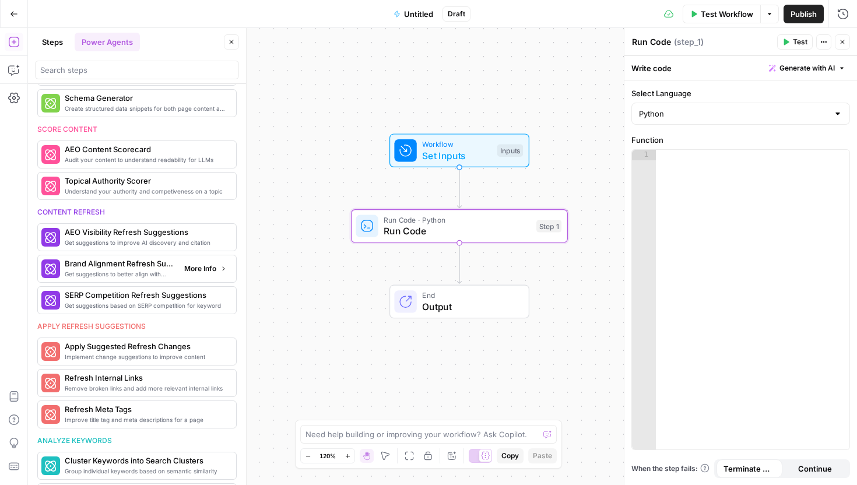
scroll to position [437, 0]
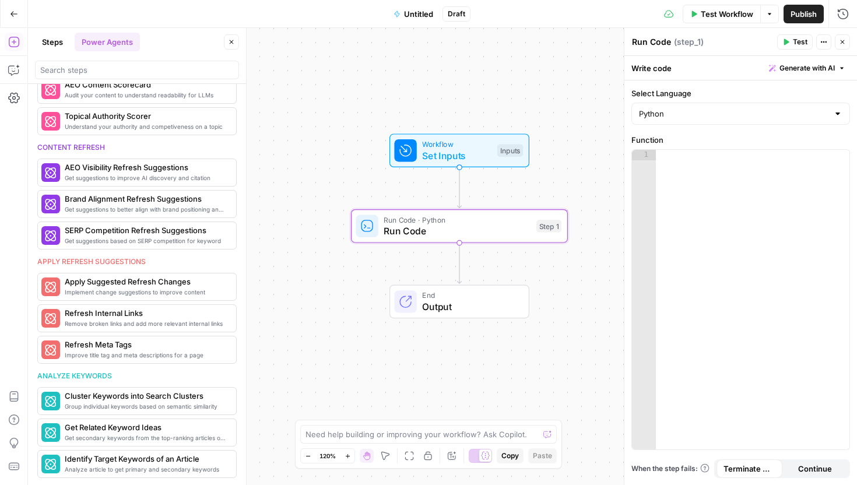
click at [64, 41] on button "Steps" at bounding box center [52, 42] width 35 height 19
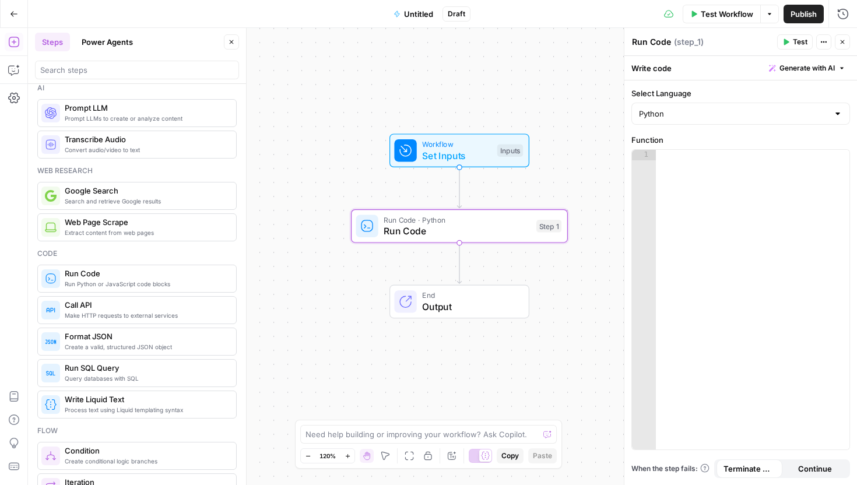
scroll to position [0, 0]
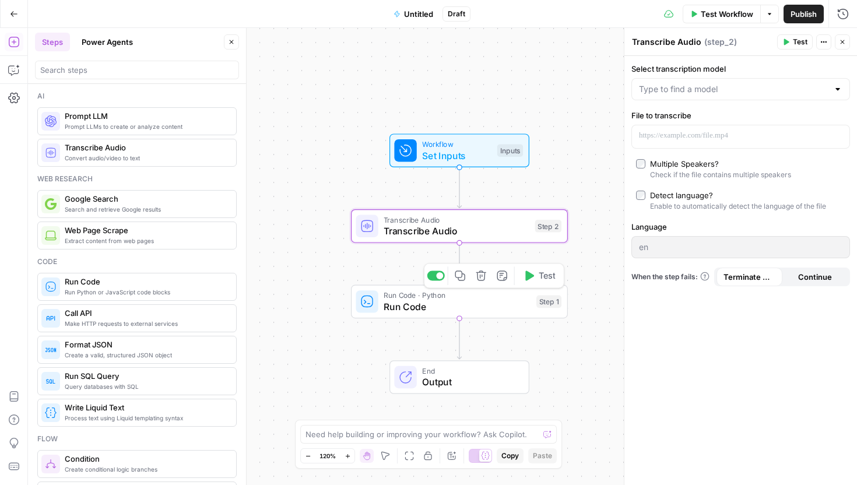
click at [490, 305] on span "Run Code" at bounding box center [457, 307] width 147 height 14
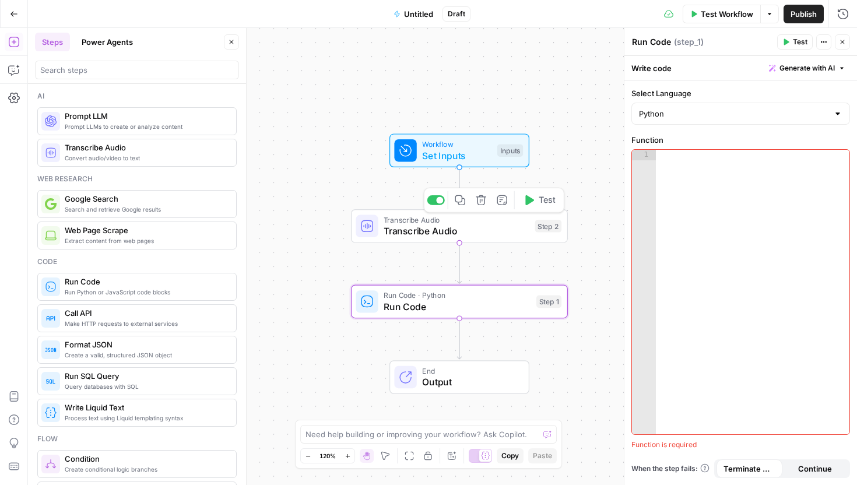
click at [416, 229] on span "Transcribe Audio" at bounding box center [457, 231] width 146 height 14
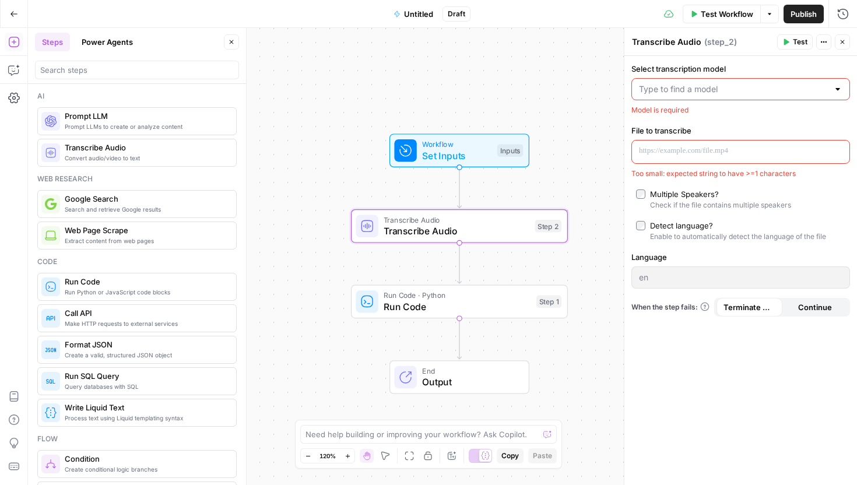
click at [670, 40] on textarea "Transcribe Audio" at bounding box center [666, 42] width 69 height 12
drag, startPoint x: 700, startPoint y: 43, endPoint x: 610, endPoint y: 38, distance: 90.5
click at [610, 38] on body "S Statsig New Home Browse Insights Opportunities Your Data Recent Grids Blog Po…" at bounding box center [428, 242] width 857 height 485
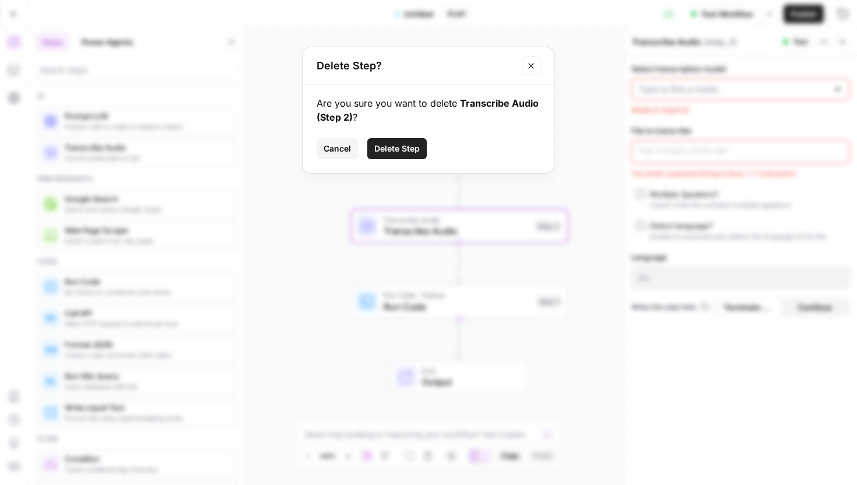
click at [344, 152] on span "Cancel" at bounding box center [337, 149] width 27 height 12
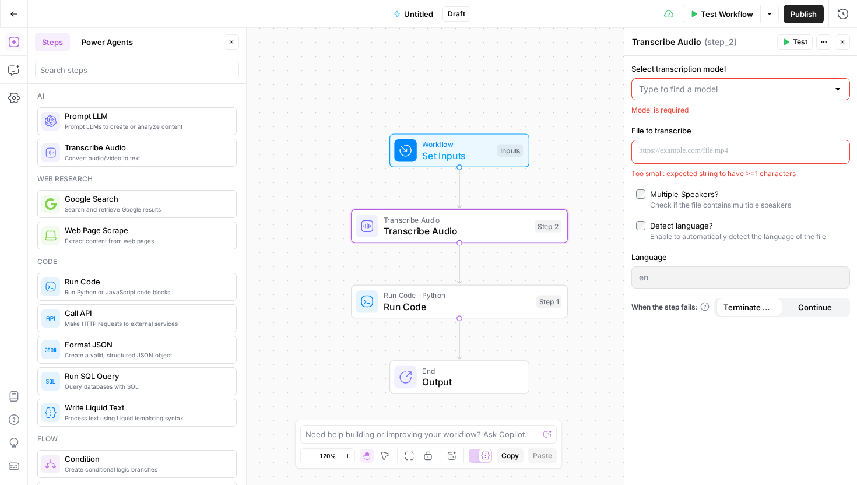
click at [696, 44] on textarea "Transcribe Audio" at bounding box center [666, 42] width 69 height 12
drag, startPoint x: 698, startPoint y: 43, endPoint x: 666, endPoint y: 43, distance: 32.1
click at [666, 43] on textarea "Transcribe Audio" at bounding box center [666, 42] width 69 height 12
type textarea "T"
type textarea "01_transcribe_audio"
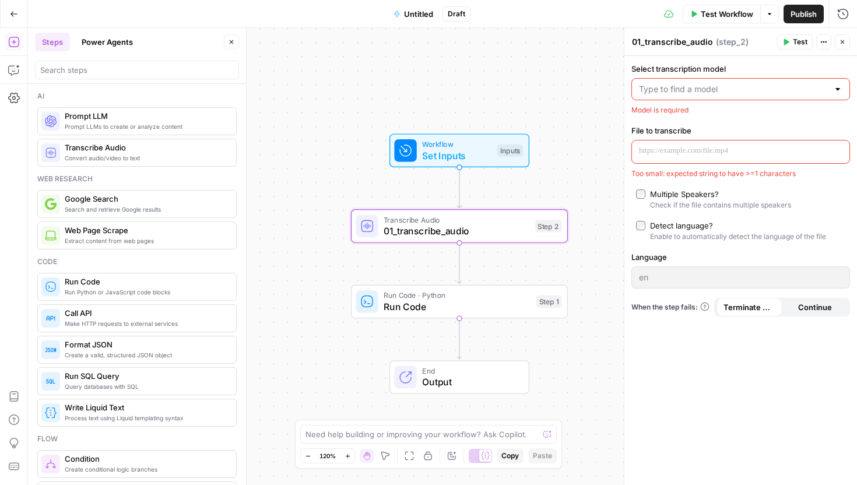
click at [705, 89] on input "Select transcription model" at bounding box center [733, 89] width 189 height 12
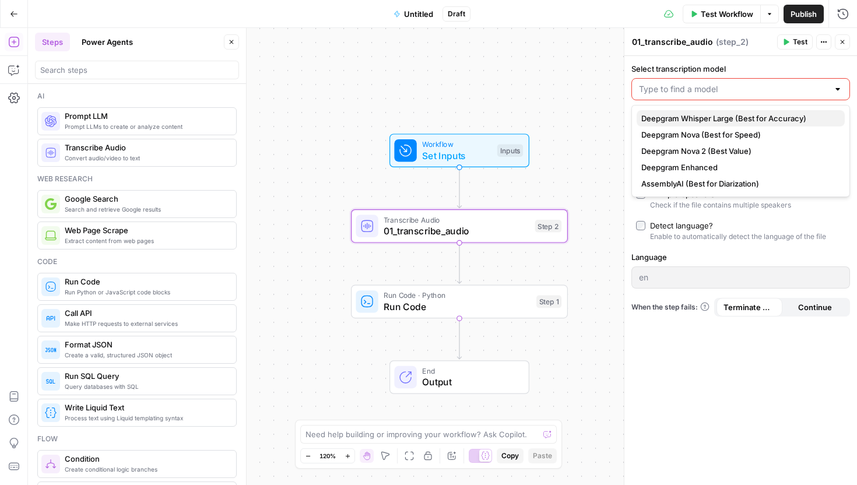
click at [704, 125] on button "Deepgram Whisper Large (Best for Accuracy)" at bounding box center [741, 118] width 208 height 16
type input "Deepgram Whisper Large (Best for Accuracy)"
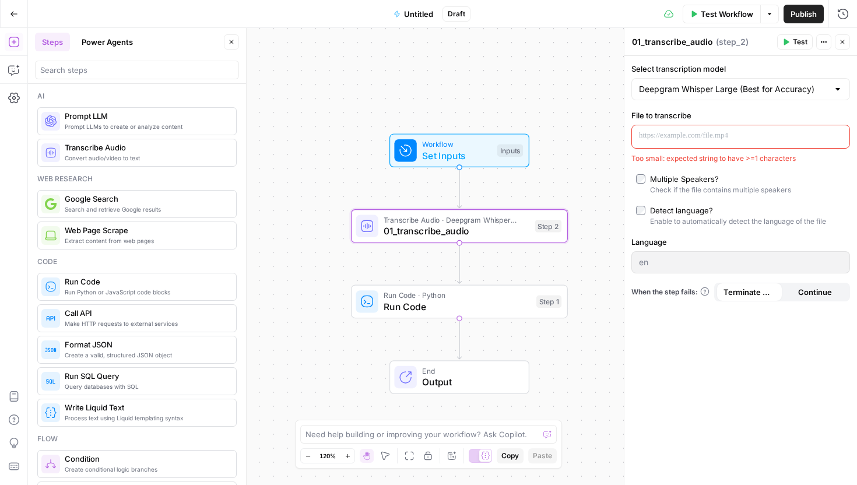
click at [670, 134] on p at bounding box center [731, 136] width 185 height 12
click at [656, 257] on input "Language" at bounding box center [740, 263] width 203 height 12
type input "en"
click at [649, 364] on div "Select transcription model Deepgram Whisper Large (Best for Accuracy) File to t…" at bounding box center [740, 270] width 233 height 429
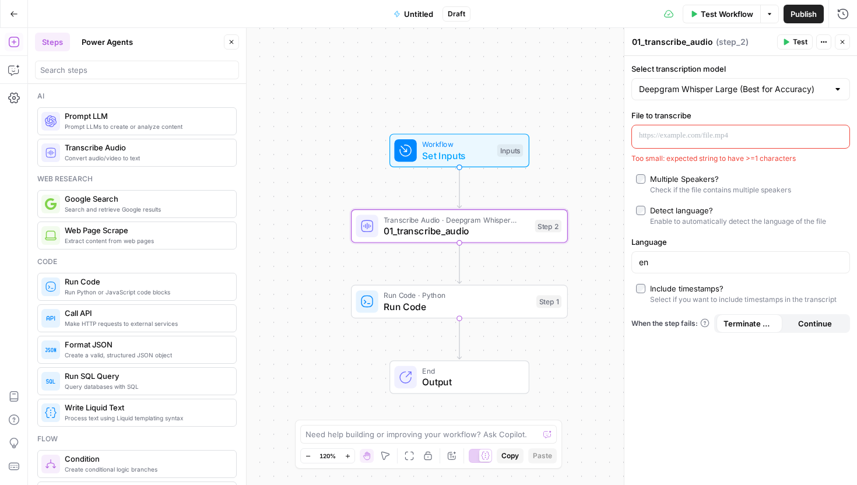
click at [689, 95] on div "Deepgram Whisper Large (Best for Accuracy)" at bounding box center [740, 89] width 219 height 22
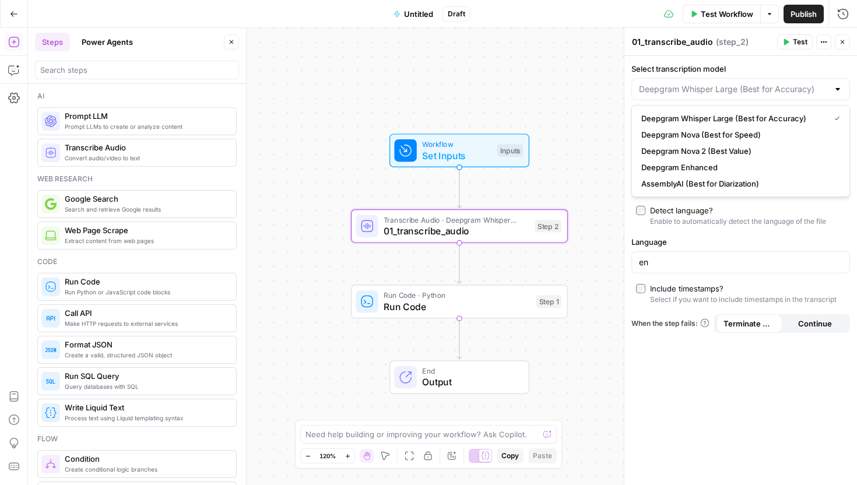
type input "Deepgram Whisper Large (Best for Accuracy)"
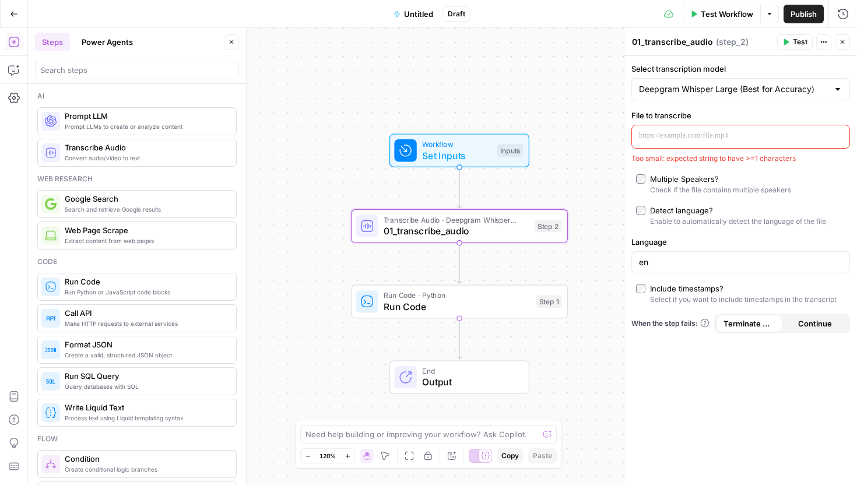
click at [699, 73] on label "Select transcription model" at bounding box center [740, 69] width 219 height 12
click at [699, 83] on input "Deepgram Whisper Large (Best for Accuracy)" at bounding box center [733, 89] width 189 height 12
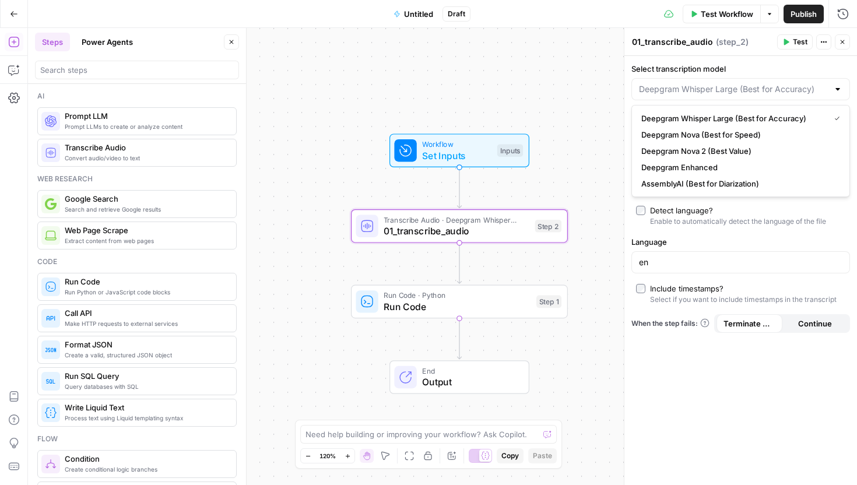
type input "Deepgram Whisper Large (Best for Accuracy)"
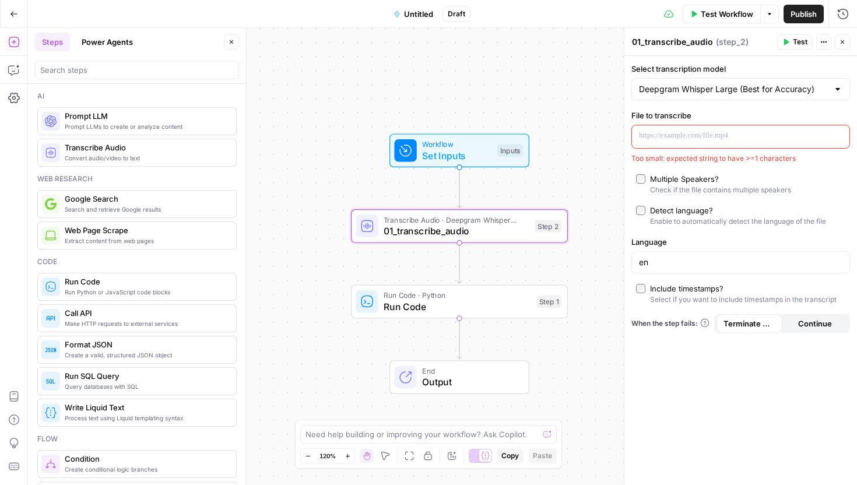
click at [721, 59] on div "Select transcription model Deepgram Whisper Large (Best for Accuracy) File to t…" at bounding box center [740, 270] width 233 height 429
click at [697, 136] on p at bounding box center [731, 136] width 185 height 12
click at [689, 136] on p at bounding box center [731, 136] width 185 height 12
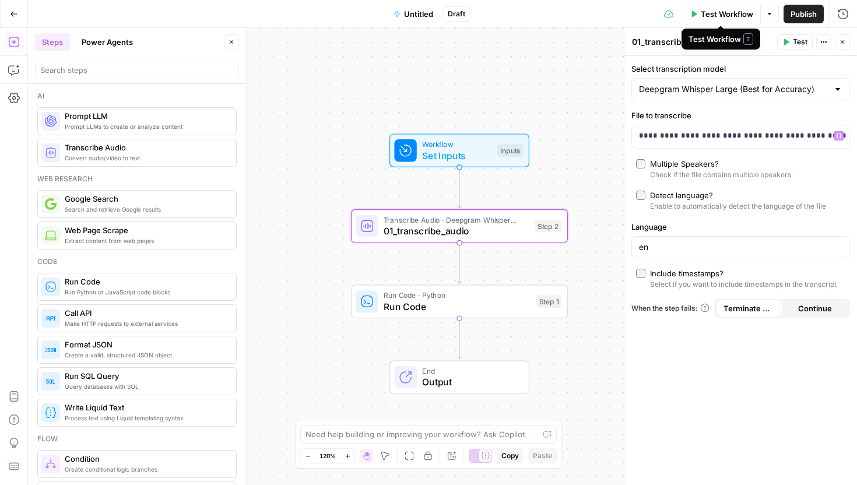
click at [710, 9] on span "Test Workflow" at bounding box center [727, 14] width 52 height 12
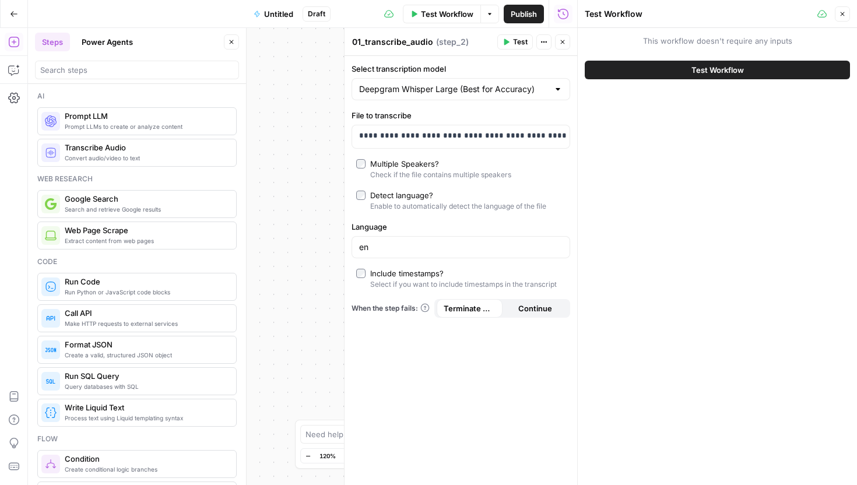
click at [673, 70] on button "Test Workflow" at bounding box center [717, 70] width 265 height 19
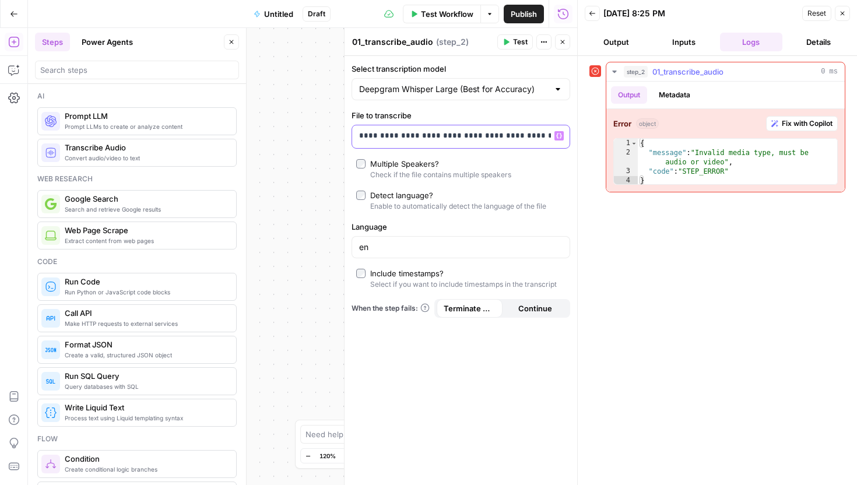
scroll to position [0, 160]
drag, startPoint x: 357, startPoint y: 135, endPoint x: 640, endPoint y: 135, distance: 282.8
click at [640, 135] on body "S Statsig New Home Browse Insights Opportunities Your Data Recent Grids Blog Po…" at bounding box center [428, 242] width 857 height 485
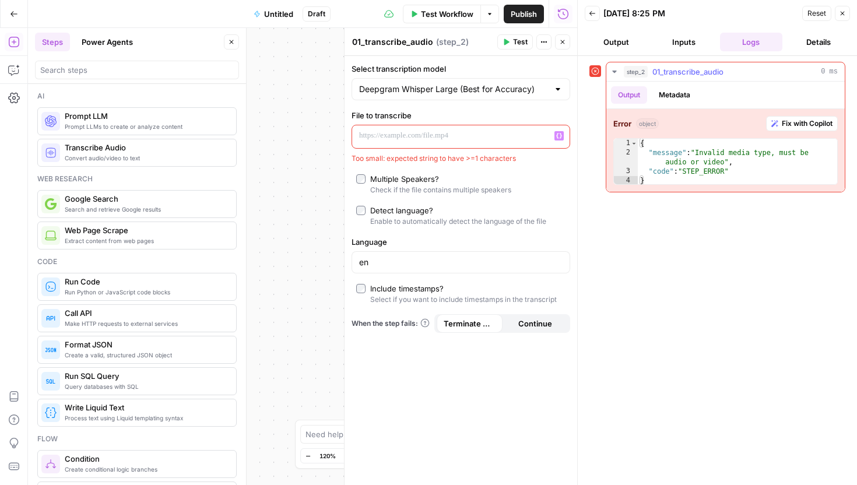
scroll to position [0, 0]
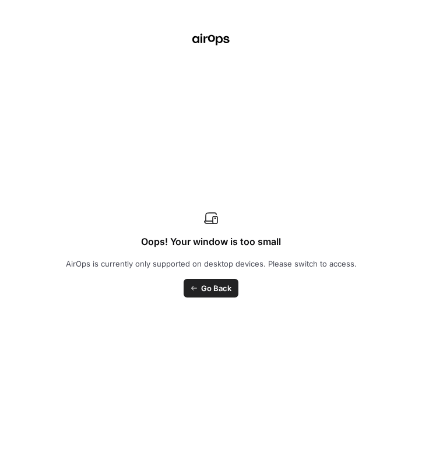
click at [200, 289] on link "Go Back" at bounding box center [211, 288] width 55 height 19
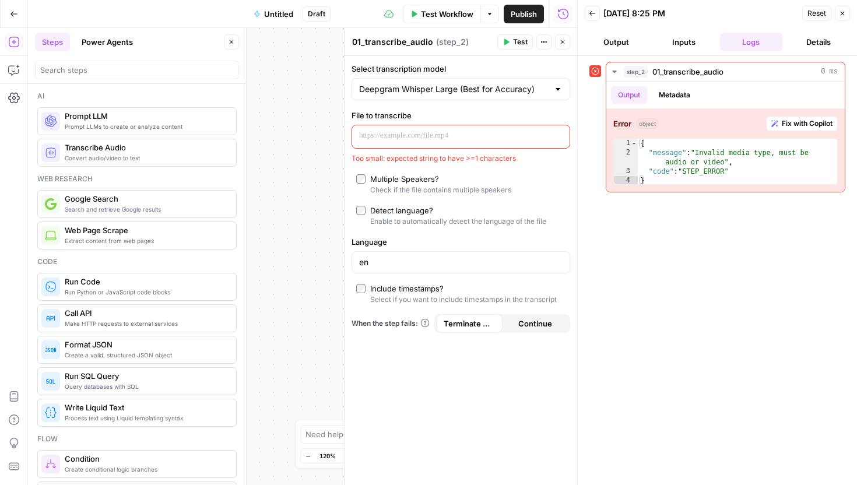
click at [285, 415] on div "Workflow Set Inputs Inputs Error Transcribe Audio · Deepgram Whisper Large 01_t…" at bounding box center [302, 256] width 549 height 457
click at [438, 140] on p at bounding box center [451, 136] width 185 height 12
click at [686, 44] on button "Inputs" at bounding box center [683, 42] width 63 height 19
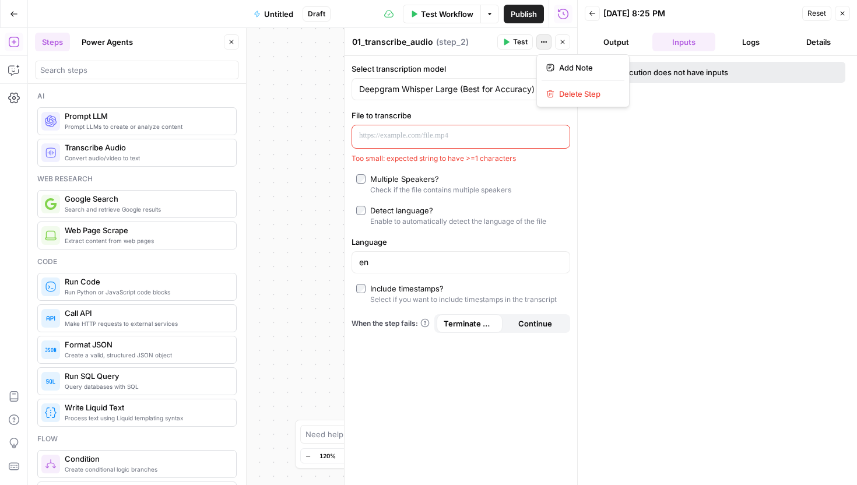
click at [543, 42] on icon "button" at bounding box center [544, 42] width 2 height 2
click at [481, 46] on div "01_transcribe_audio 01_transcribe_audio ( step_2 )" at bounding box center [423, 42] width 142 height 13
click at [293, 153] on div "Workflow Set Inputs Inputs Error Transcribe Audio · Deepgram Whisper Large 01_t…" at bounding box center [302, 256] width 549 height 457
click at [564, 45] on icon "button" at bounding box center [562, 41] width 7 height 7
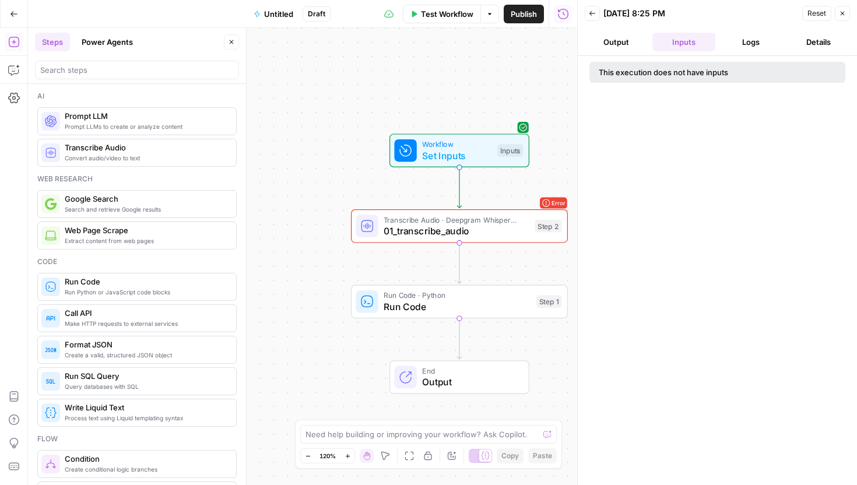
click at [844, 18] on button "Close" at bounding box center [842, 13] width 15 height 15
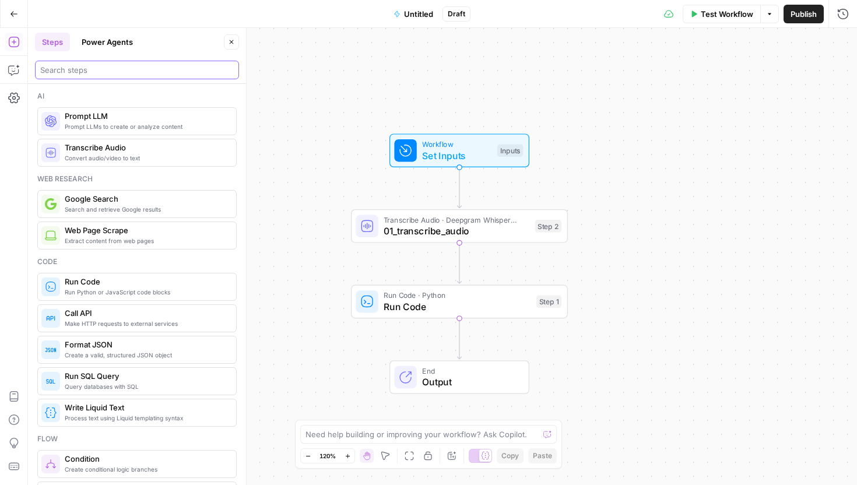
click at [131, 66] on input "search" at bounding box center [137, 70] width 194 height 12
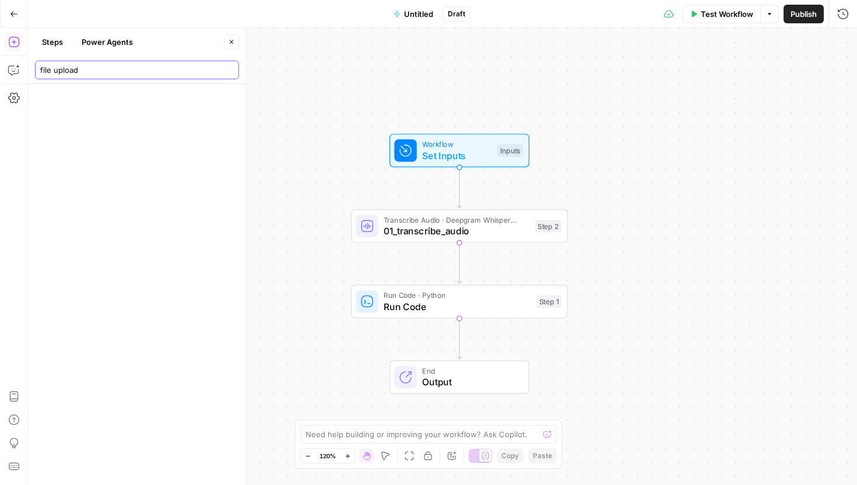
click at [8, 71] on body "S Statsig New Home Browse Insights Opportunities Your Data Recent Grids Blog Po…" at bounding box center [428, 242] width 857 height 485
type input "file uploa"
click at [7, 15] on button "Go Back" at bounding box center [13, 13] width 21 height 21
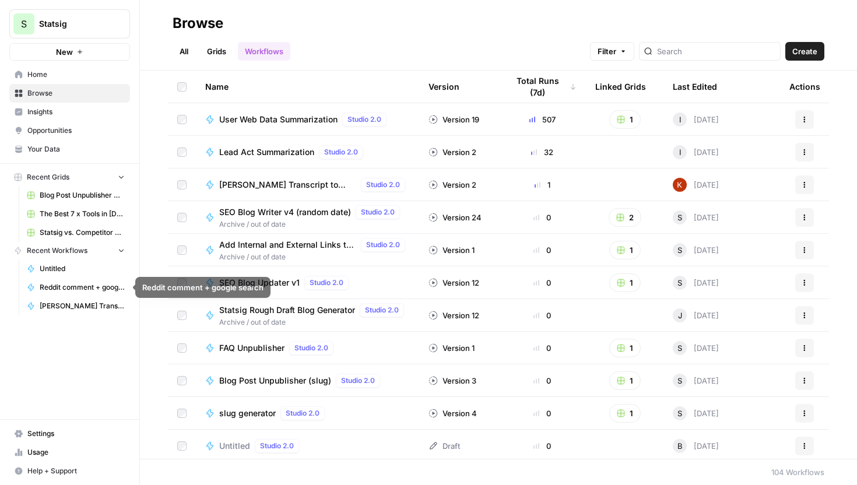
click at [71, 271] on span "Untitled" at bounding box center [82, 269] width 85 height 10
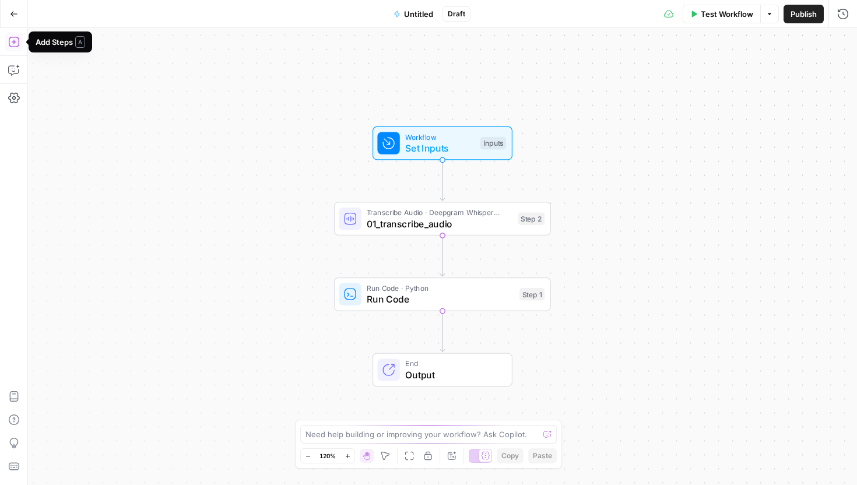
click at [16, 45] on icon "button" at bounding box center [14, 42] width 12 height 12
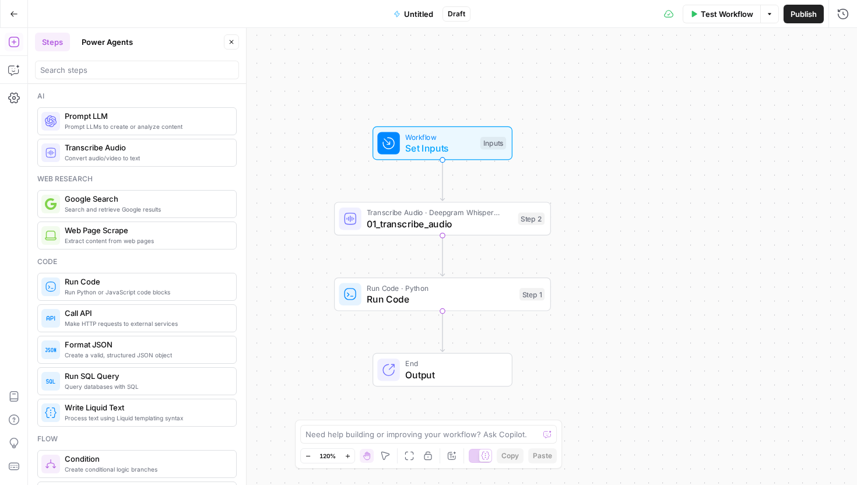
click at [770, 13] on icon "button" at bounding box center [769, 14] width 3 height 2
click at [595, 17] on div "Test Workflow Options Publish Run History" at bounding box center [663, 13] width 387 height 27
click at [419, 145] on span "Set Inputs" at bounding box center [439, 148] width 69 height 14
click at [496, 141] on div "Inputs" at bounding box center [493, 143] width 26 height 13
click at [722, 80] on span "Add Field" at bounding box center [726, 79] width 34 height 12
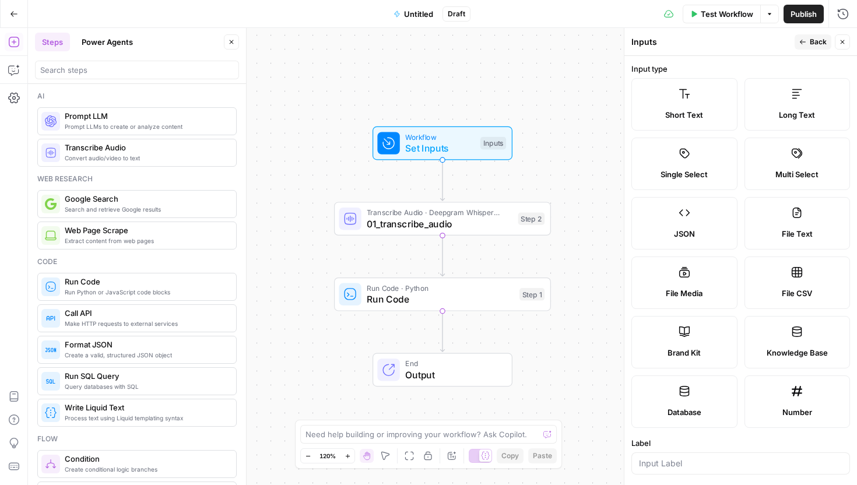
click at [677, 109] on span "Short Text" at bounding box center [684, 115] width 38 height 12
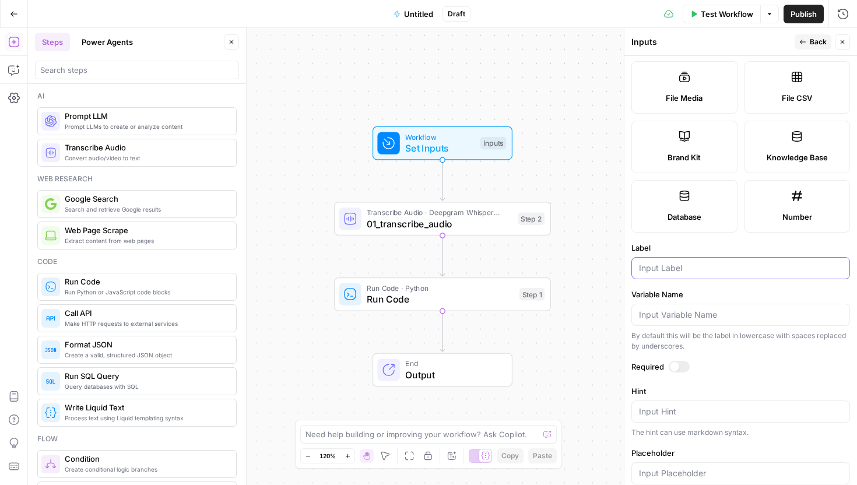
click at [663, 266] on input "Label" at bounding box center [740, 268] width 203 height 12
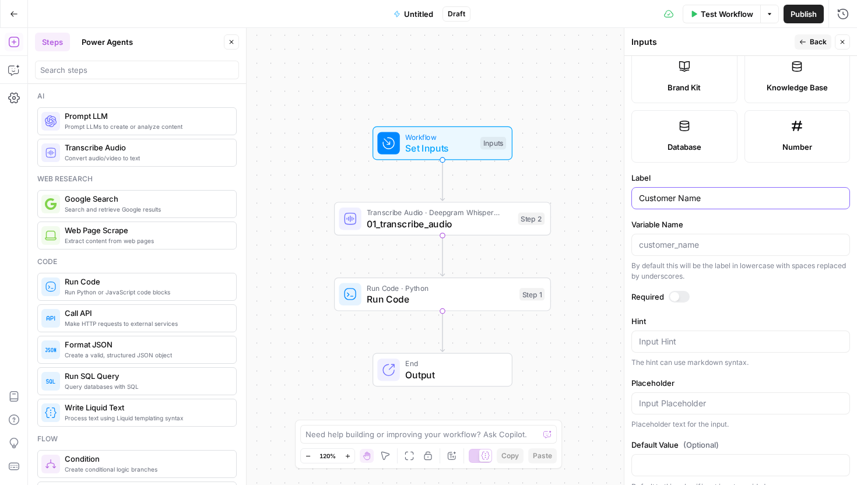
scroll to position [273, 0]
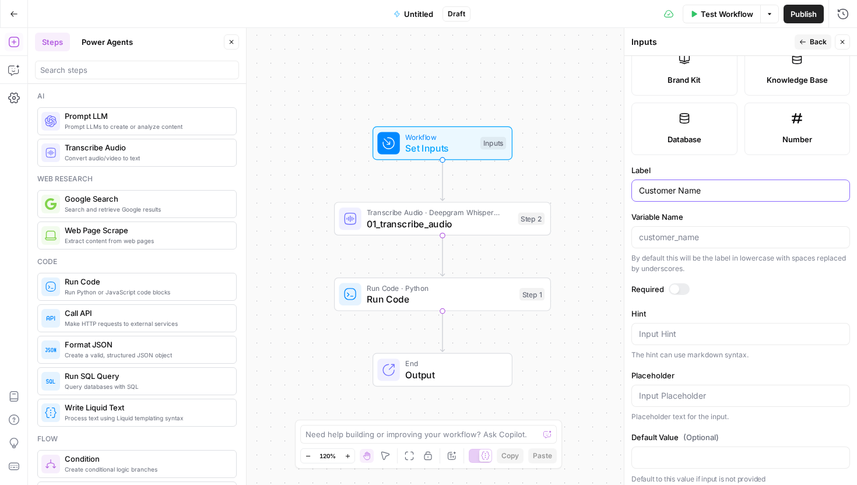
type input "Customer Name"
click at [663, 337] on textarea "Hint" at bounding box center [740, 334] width 203 height 12
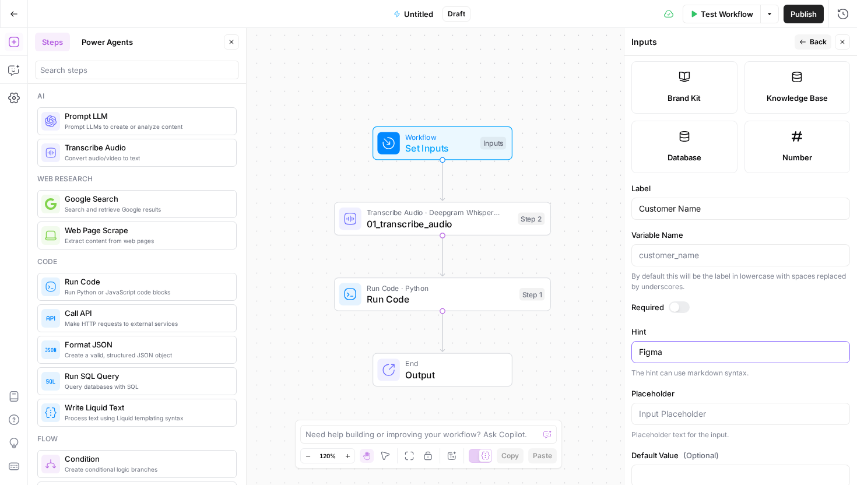
scroll to position [254, 0]
type textarea "Figma"
click at [677, 307] on div at bounding box center [674, 307] width 9 height 9
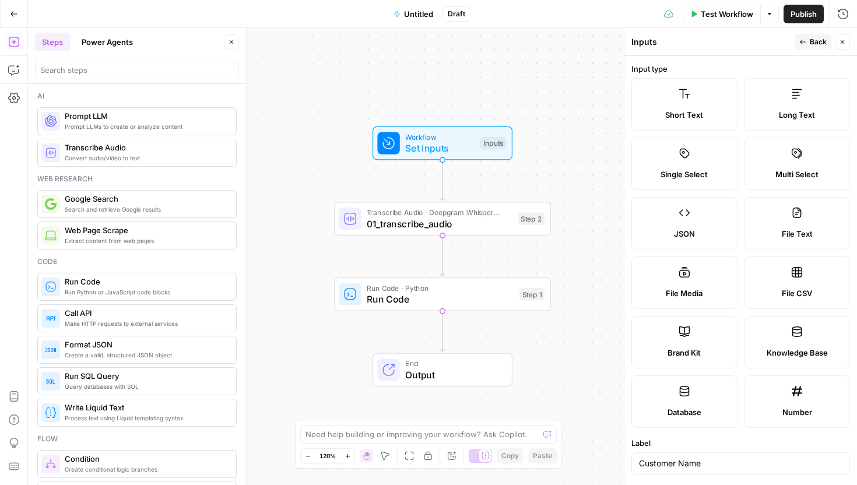
click at [844, 43] on icon "button" at bounding box center [842, 41] width 7 height 7
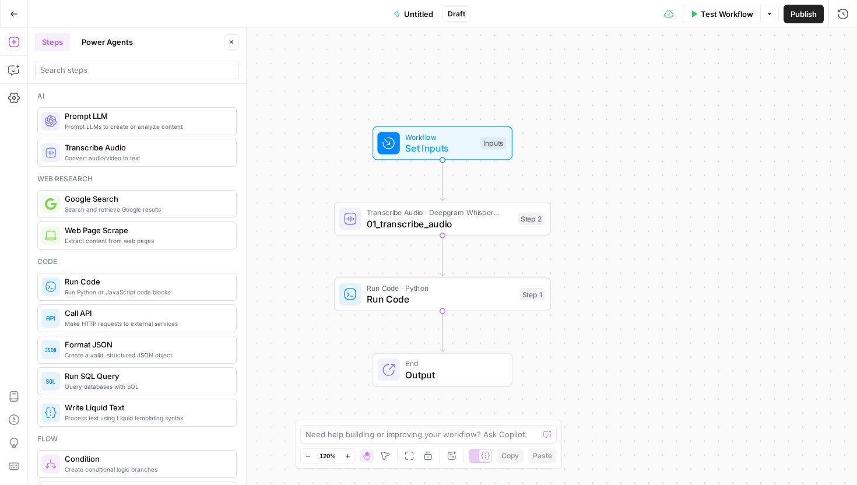
click at [467, 141] on span "Workflow" at bounding box center [439, 136] width 69 height 11
click at [680, 128] on button "Add Field" at bounding box center [731, 130] width 194 height 19
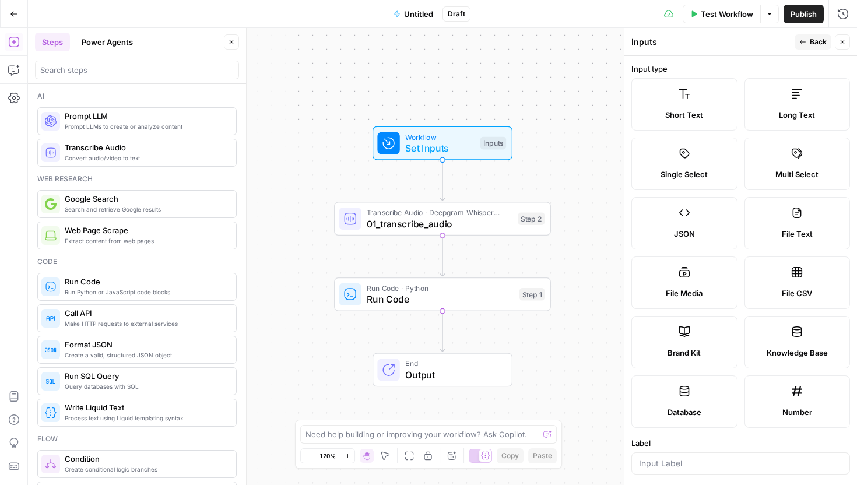
click at [799, 104] on label "Long Text" at bounding box center [798, 104] width 106 height 52
click at [658, 458] on input "Label" at bounding box center [740, 464] width 203 height 12
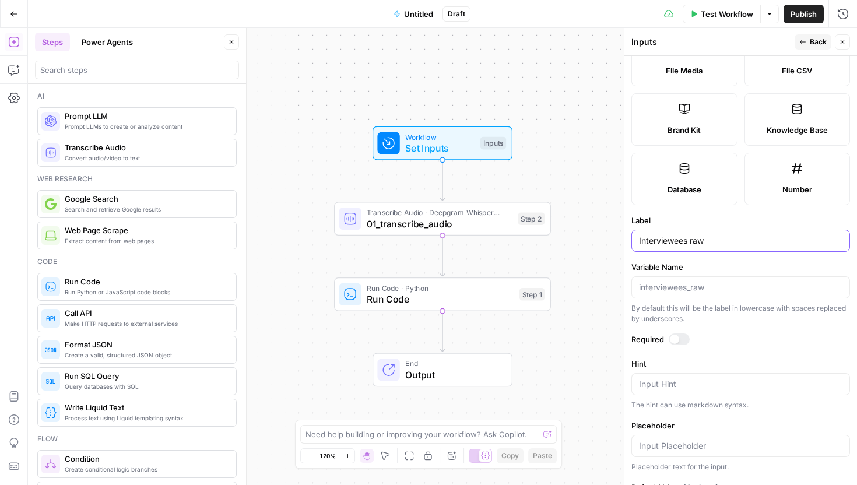
scroll to position [241, 0]
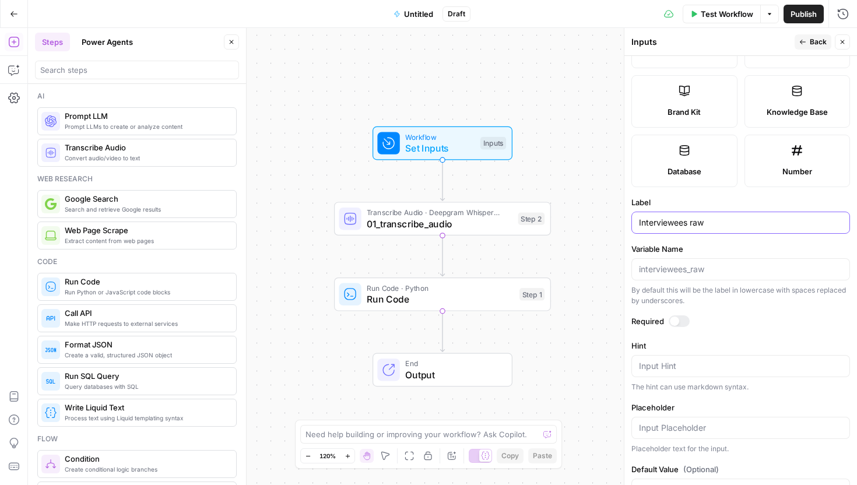
type input "Interviewees raw"
click at [673, 319] on div at bounding box center [674, 321] width 9 height 9
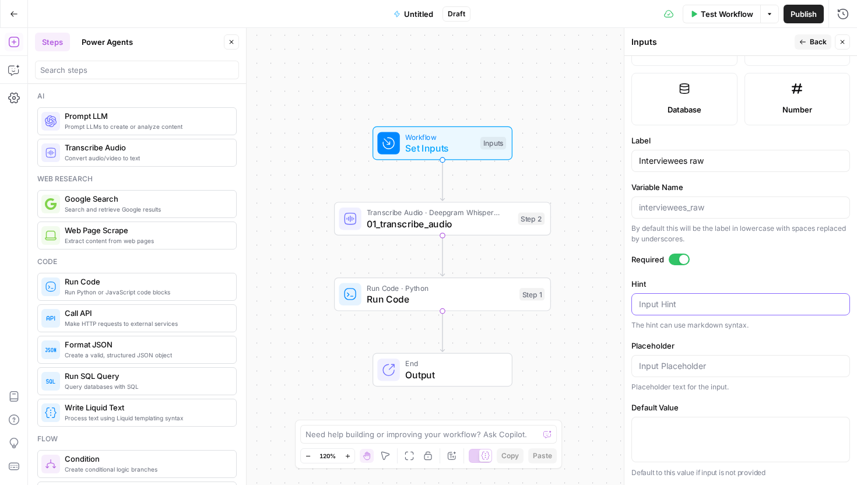
click at [664, 307] on textarea "Hint" at bounding box center [740, 305] width 203 height 12
paste textarea "Enter one per line. Format: Name — Title (em dash or hyphen OK) Example: Selda …"
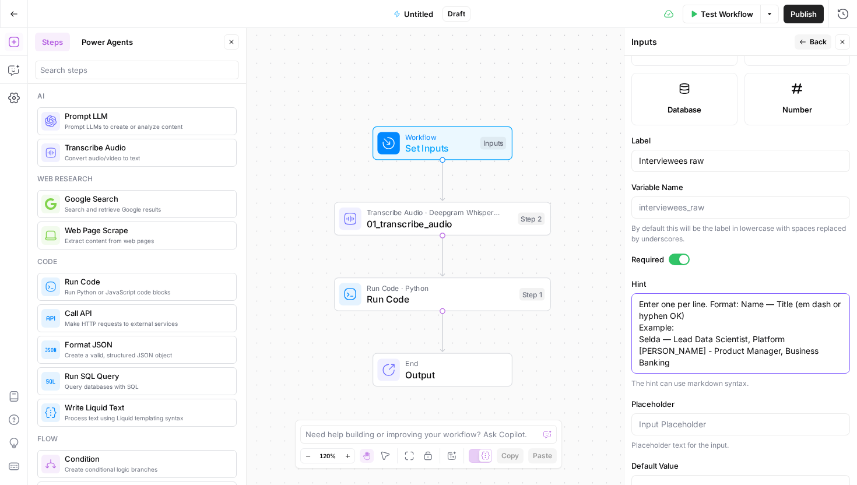
drag, startPoint x: 700, startPoint y: 315, endPoint x: 800, endPoint y: 301, distance: 100.7
click at [800, 302] on textarea "Enter one per line. Format: Name — Title (em dash or hyphen OK) Example: Selda …" at bounding box center [740, 334] width 203 height 70
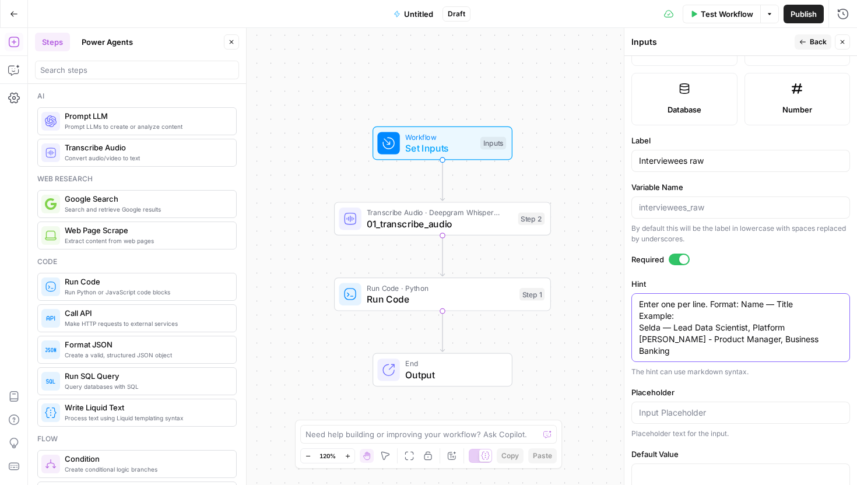
click at [670, 317] on textarea "Enter one per line. Format: Name — Title Example: Selda — Lead Data Scientist, …" at bounding box center [740, 328] width 203 height 58
type textarea "Enter one per line. Format: Name — Title Example: Selda — Lead Data Scientist, …"
click at [670, 407] on input "Placeholder" at bounding box center [740, 413] width 203 height 12
type input "Name - Title"
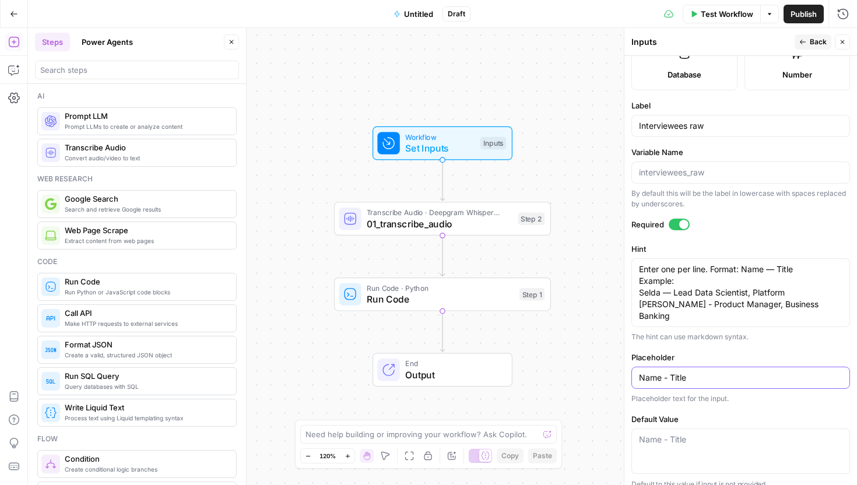
scroll to position [0, 0]
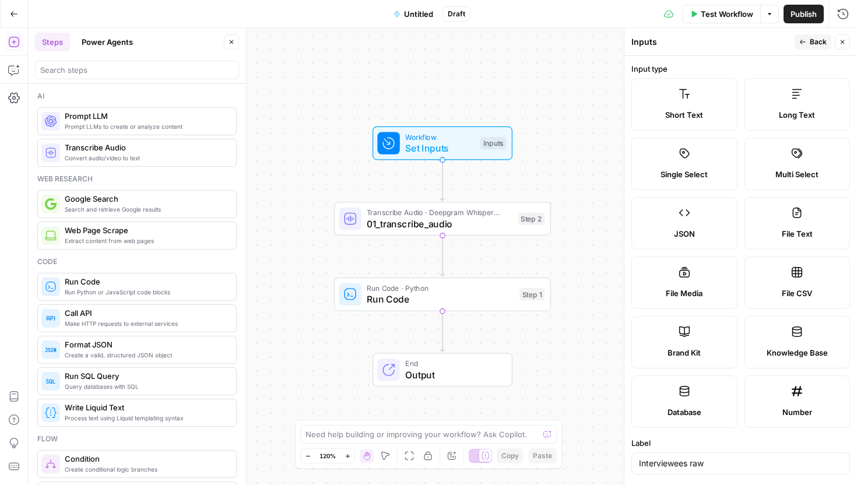
click at [814, 40] on span "Back" at bounding box center [818, 42] width 17 height 10
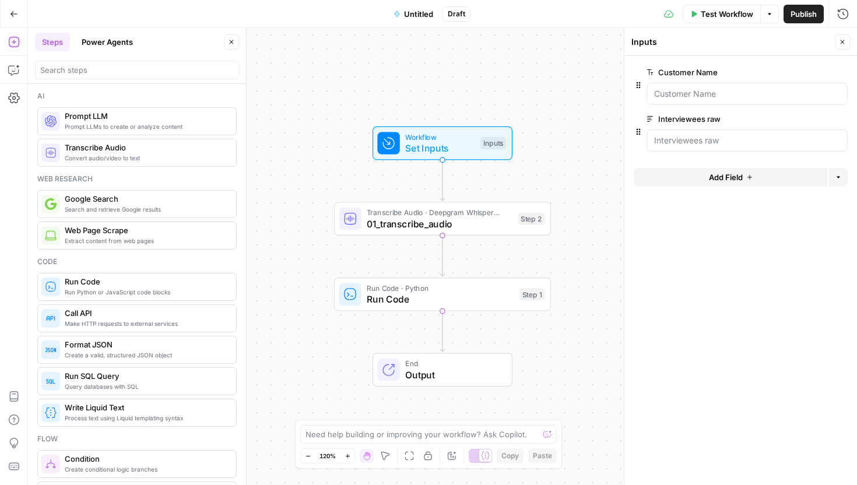
click at [803, 71] on span "edit field" at bounding box center [804, 72] width 26 height 9
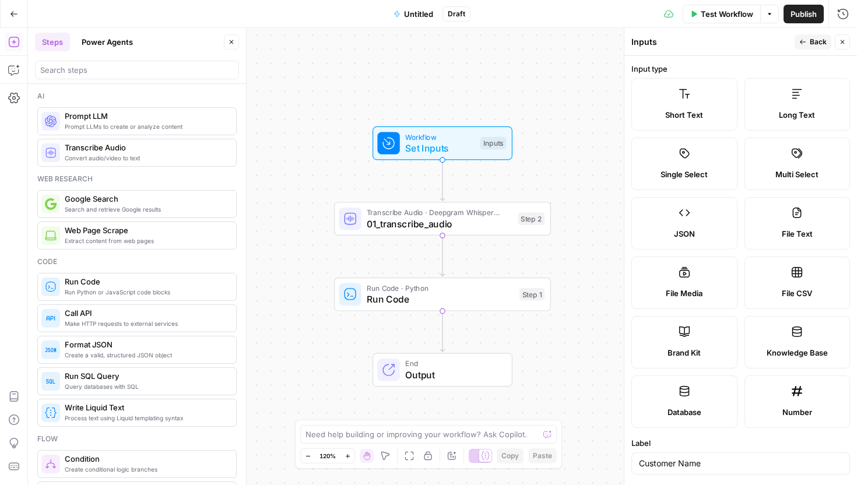
scroll to position [279, 0]
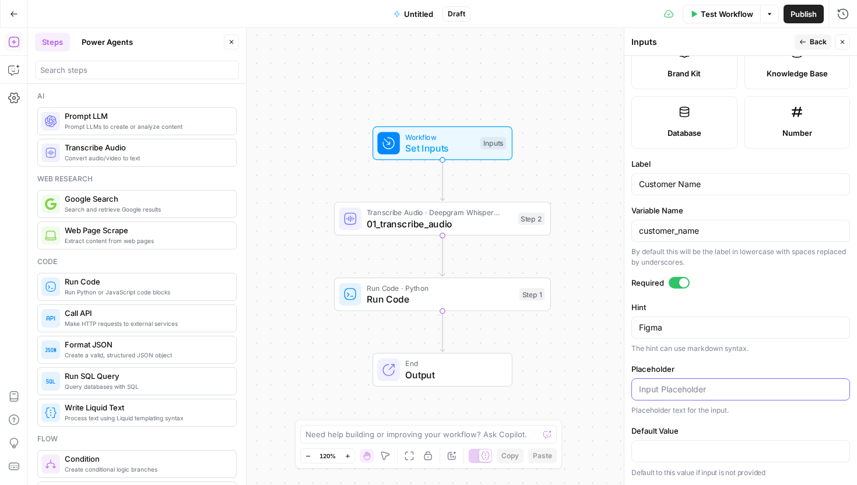
click at [683, 392] on input "Placeholder" at bounding box center [740, 390] width 203 height 12
type input "Customer_name"
click at [799, 41] on icon "button" at bounding box center [802, 41] width 7 height 7
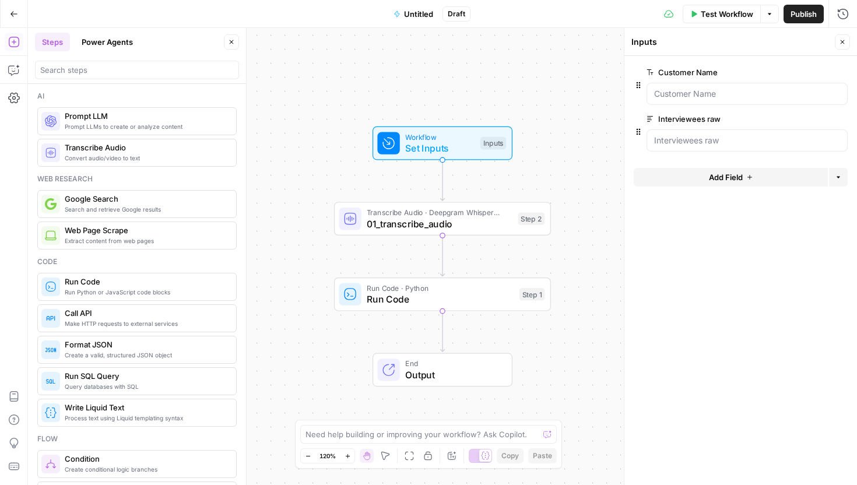
click at [774, 181] on button "Add Field" at bounding box center [731, 177] width 194 height 19
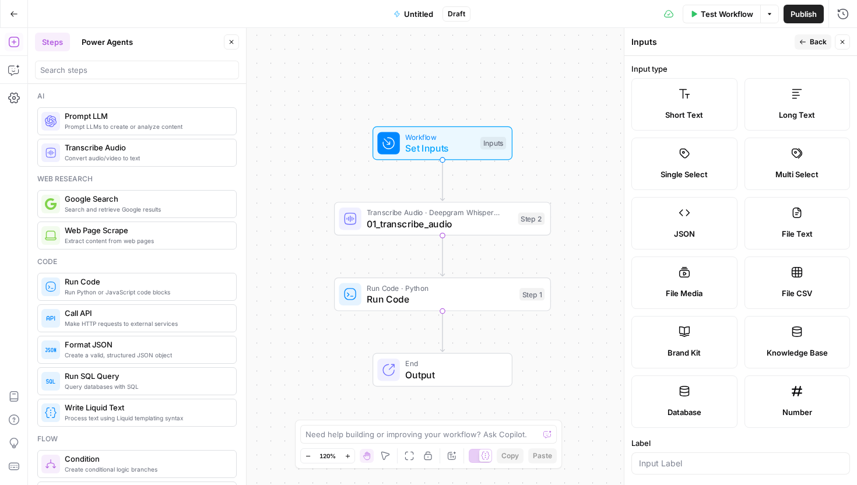
click at [711, 278] on label "File Media" at bounding box center [684, 283] width 106 height 52
type textarea "Supports .mp4, .mp3, .wav, .jpg, .png, .webp, .wma, .m4a file types"
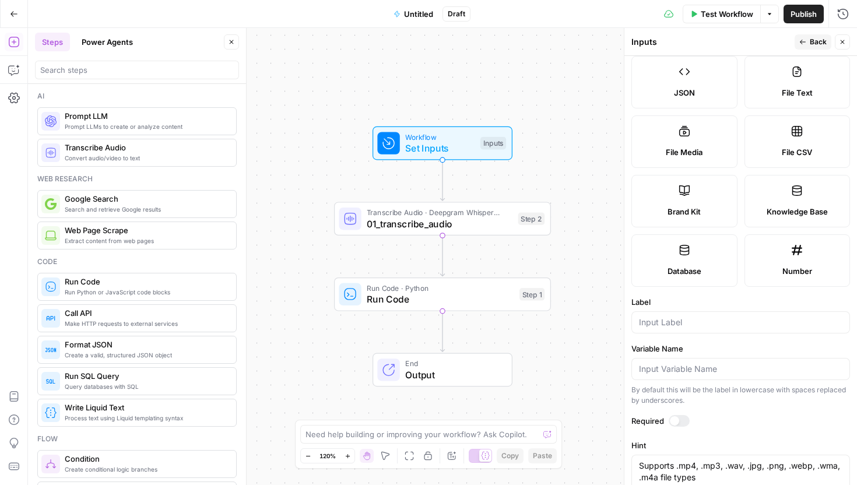
scroll to position [229, 0]
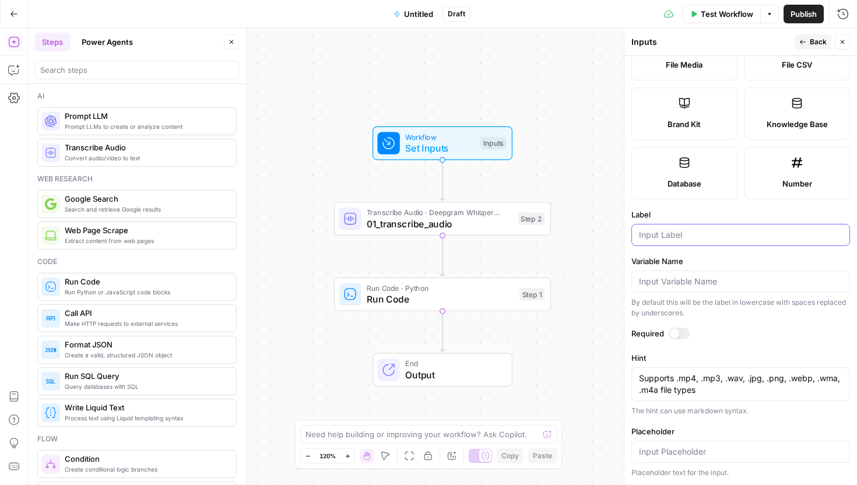
click at [666, 229] on input "Label" at bounding box center [740, 235] width 203 height 12
type input "R"
type input "Transcript File"
click at [677, 332] on div at bounding box center [674, 333] width 9 height 9
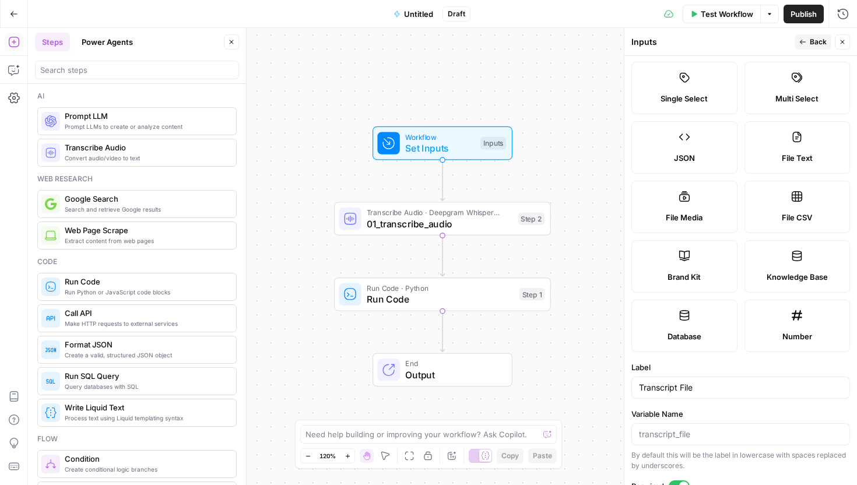
scroll to position [0, 0]
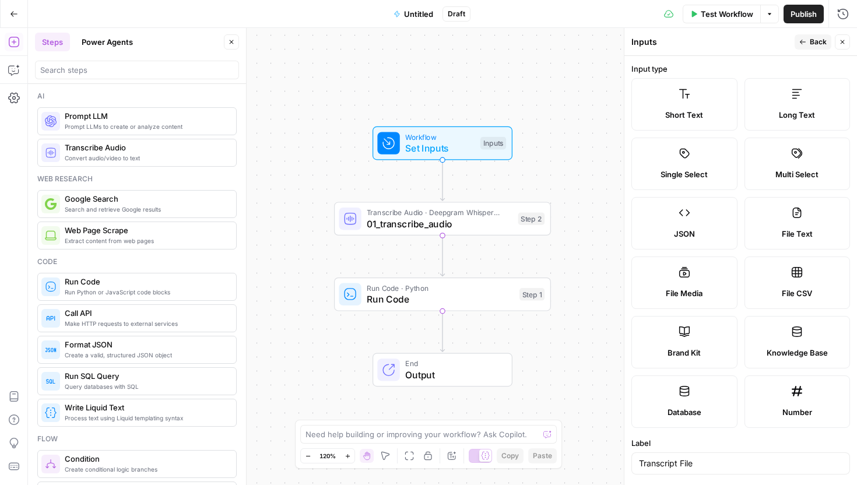
click at [817, 45] on span "Back" at bounding box center [818, 42] width 17 height 10
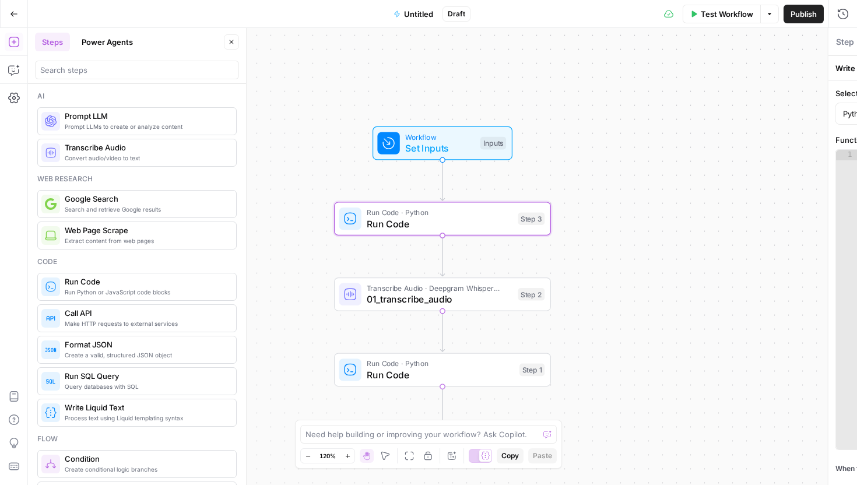
type textarea "Run Code"
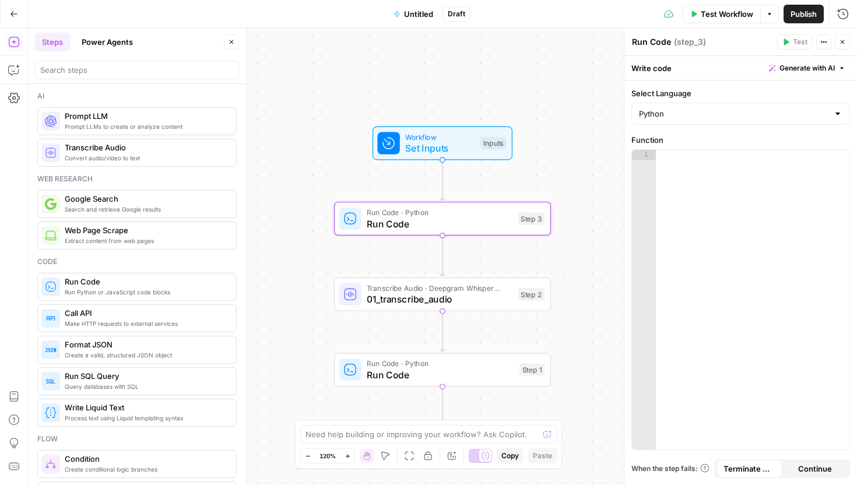
drag, startPoint x: 143, startPoint y: 294, endPoint x: 279, endPoint y: 6, distance: 318.4
click at [656, 45] on textarea "Run Code" at bounding box center [651, 42] width 39 height 12
drag, startPoint x: 671, startPoint y: 41, endPoint x: 621, endPoint y: 41, distance: 50.1
click at [624, 41] on div "Run Code Run Code ( step_3 ) Test Actions Close Write code Generate with AI Sel…" at bounding box center [740, 256] width 233 height 457
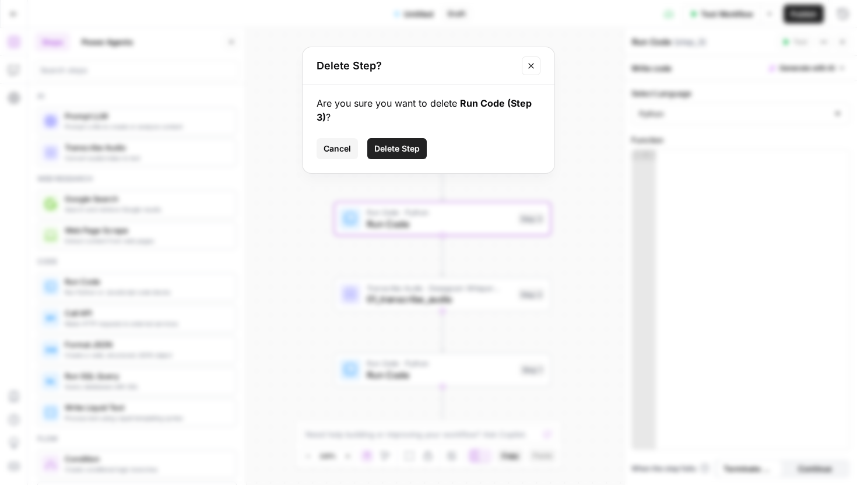
click at [338, 150] on span "Cancel" at bounding box center [337, 149] width 27 height 12
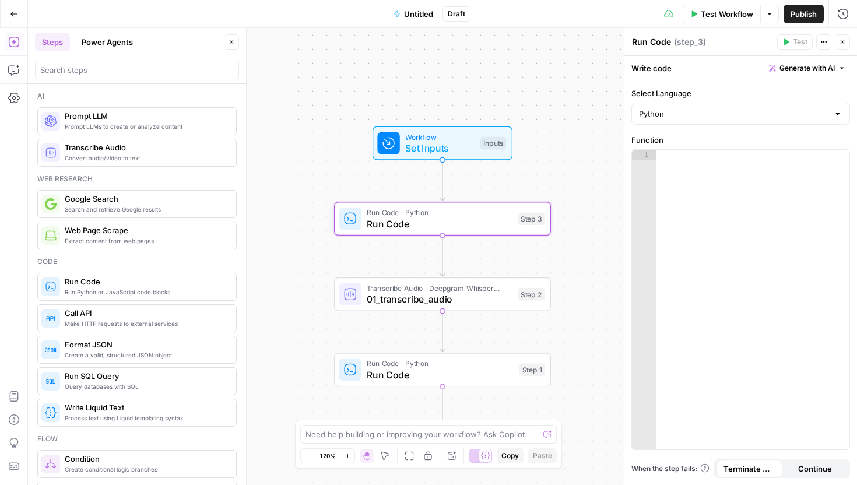
click at [661, 36] on textarea "Run Code" at bounding box center [651, 42] width 39 height 12
click at [668, 42] on textarea "Run Code" at bounding box center [651, 42] width 39 height 12
type textarea "R"
click at [644, 43] on textarea "00-config" at bounding box center [652, 42] width 40 height 12
click at [647, 43] on textarea "00-config" at bounding box center [652, 42] width 40 height 12
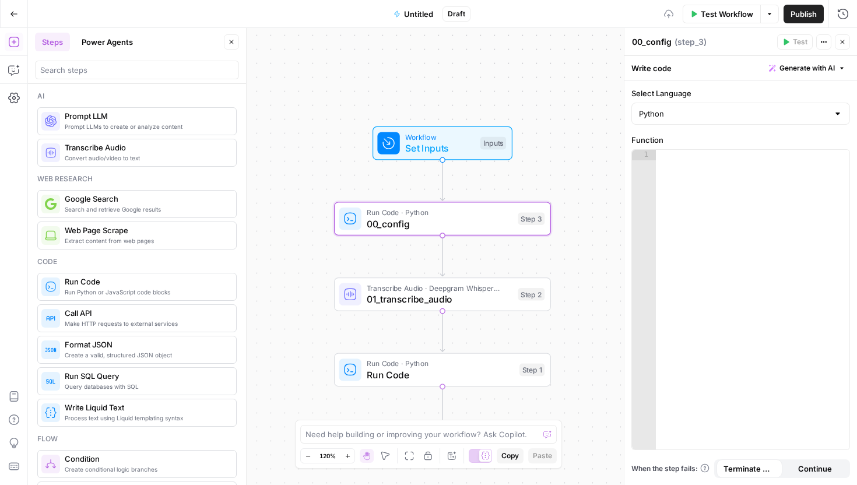
type textarea "00_config"
click at [682, 166] on div at bounding box center [753, 310] width 194 height 321
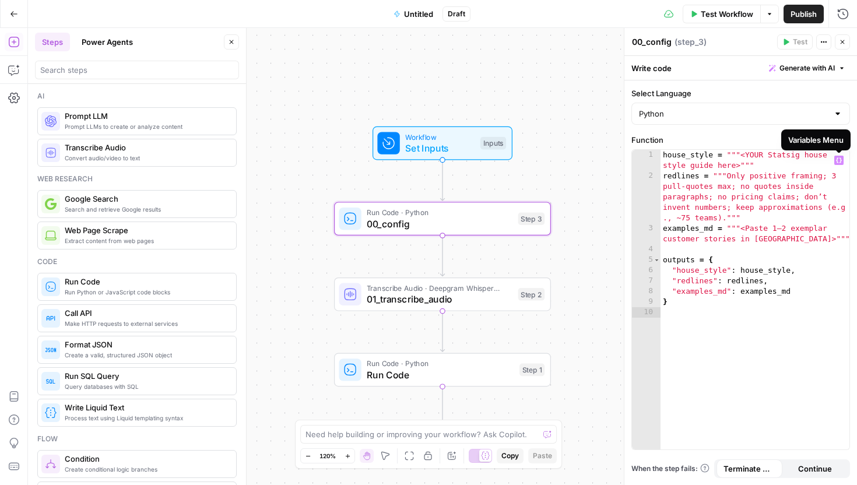
click at [841, 158] on icon "button" at bounding box center [839, 160] width 6 height 6
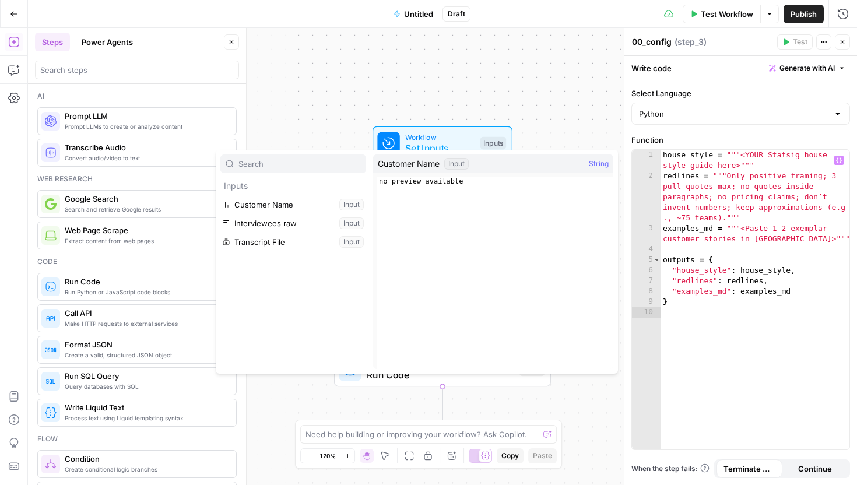
click at [785, 204] on div "house_style = """<YOUR Statsig house style guide here>""" redlines = """Only po…" at bounding box center [755, 315] width 189 height 331
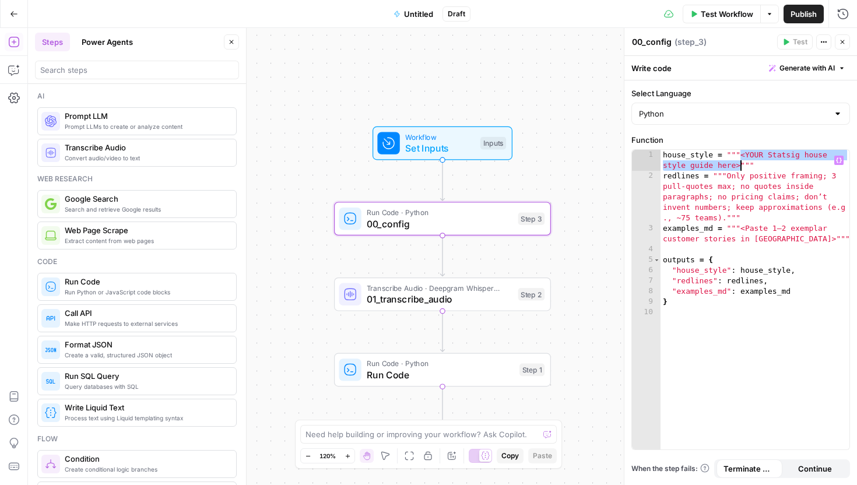
drag, startPoint x: 740, startPoint y: 156, endPoint x: 740, endPoint y: 167, distance: 11.1
click at [740, 167] on div "house_style = """<YOUR Statsig house style guide here>""" redlines = """Only po…" at bounding box center [755, 315] width 189 height 331
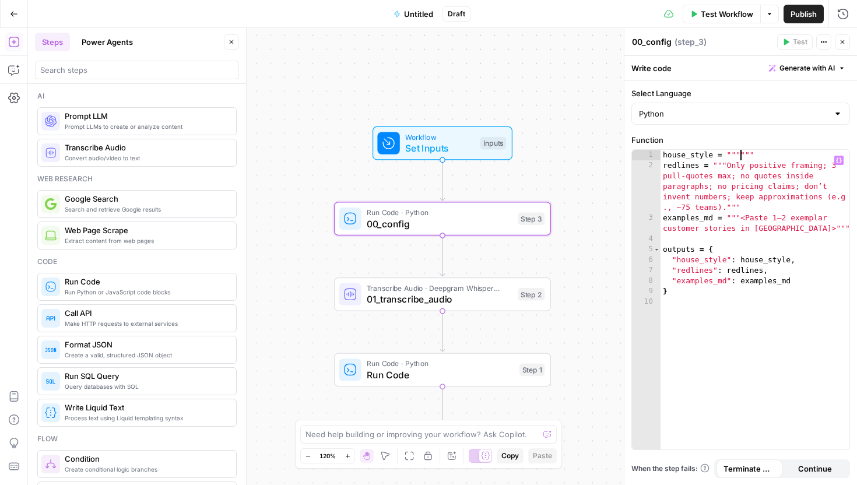
paste textarea "**********"
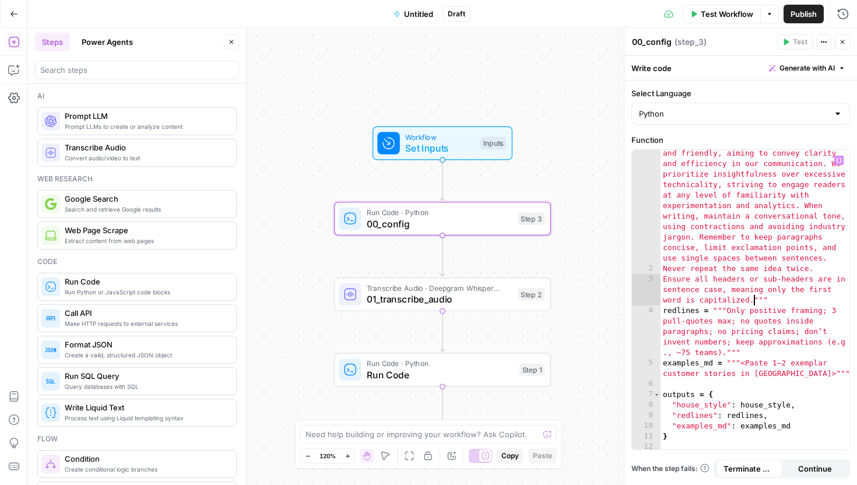
scroll to position [36, 0]
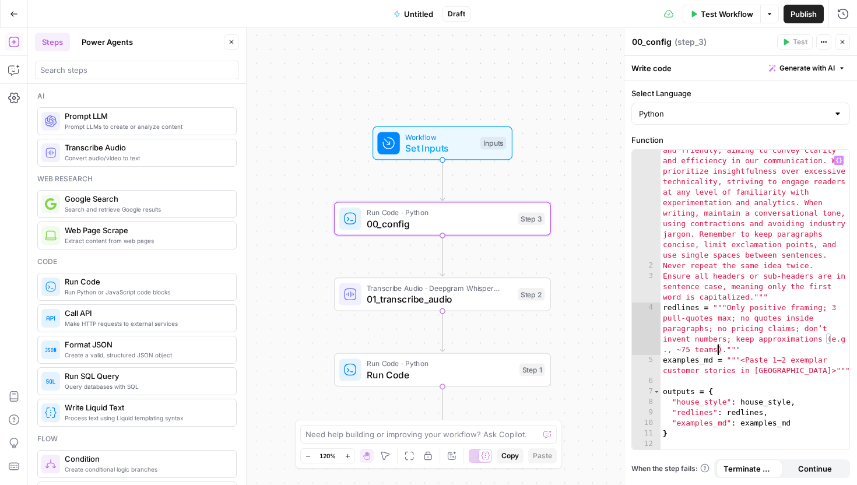
click at [719, 351] on div "house_style = """System style guide: You are a writer for Statsig. Our brand vo…" at bounding box center [755, 342] width 189 height 457
drag, startPoint x: 718, startPoint y: 350, endPoint x: 732, endPoint y: 339, distance: 17.8
click at [732, 339] on div "house_style = """System style guide: You are a writer for Statsig. Our brand vo…" at bounding box center [755, 342] width 189 height 457
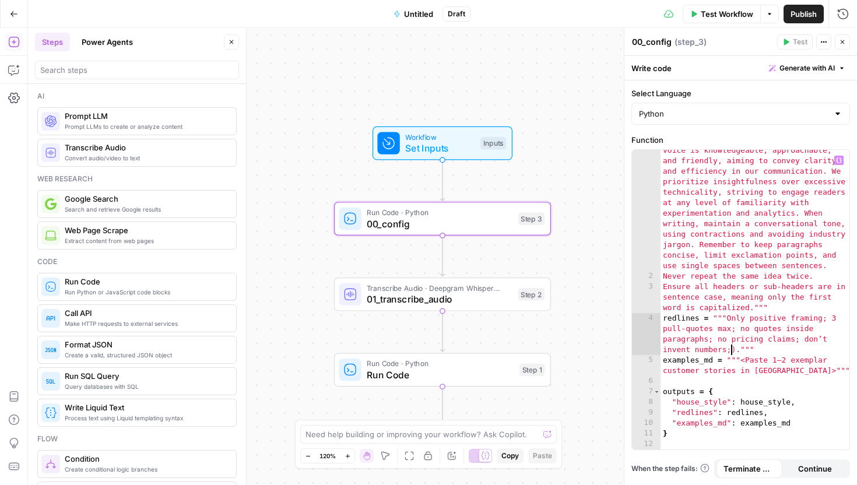
scroll to position [26, 0]
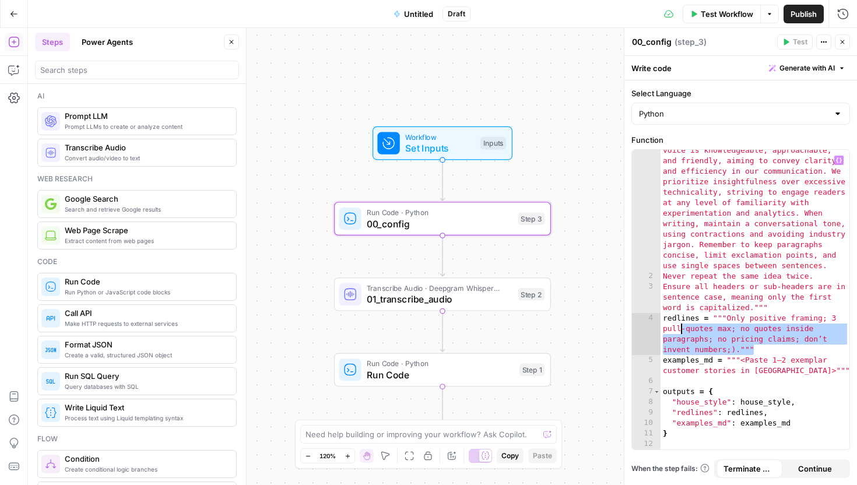
drag, startPoint x: 764, startPoint y: 349, endPoint x: 683, endPoint y: 330, distance: 83.3
click at [683, 330] on div "house_style = """System style guide: You are a writer for Statsig. Our brand vo…" at bounding box center [755, 352] width 189 height 457
click at [712, 336] on div "house_style = """System style guide: You are a writer for Statsig. Our brand vo…" at bounding box center [755, 352] width 189 height 457
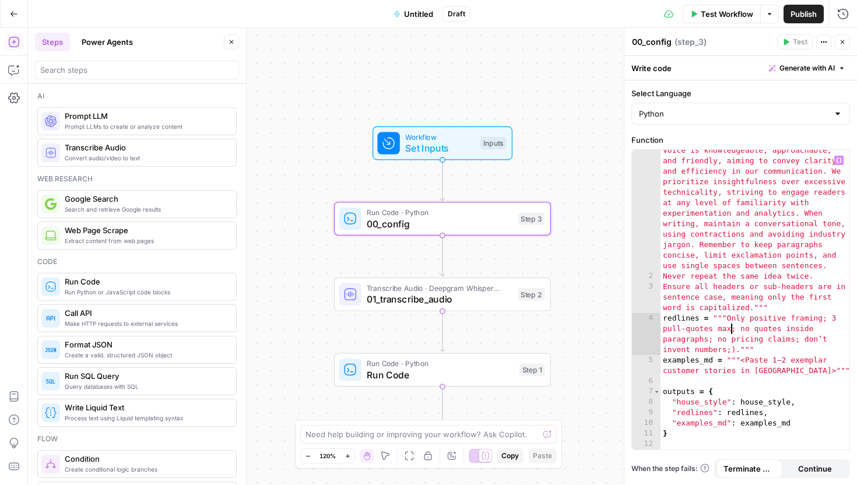
click at [733, 325] on div "house_style = """System style guide: You are a writer for Statsig. Our brand vo…" at bounding box center [755, 352] width 189 height 457
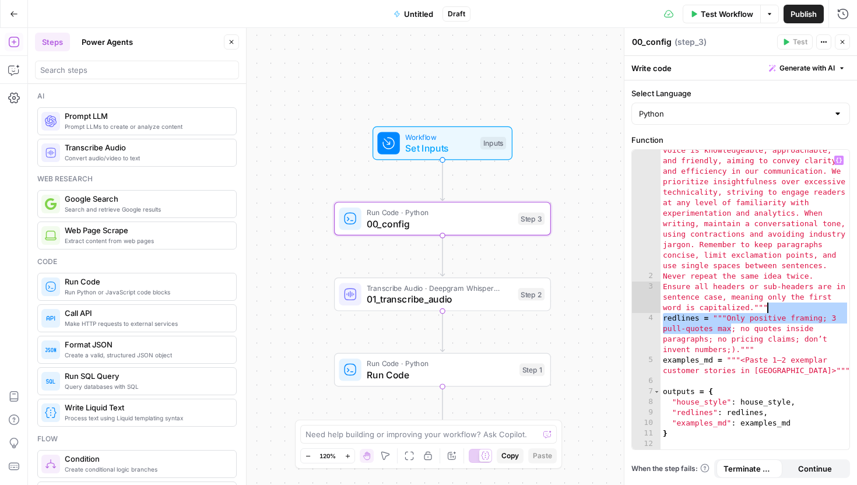
drag, startPoint x: 729, startPoint y: 329, endPoint x: 785, endPoint y: 310, distance: 59.7
click at [786, 310] on div "house_style = """System style guide: You are a writer for Statsig. Our brand vo…" at bounding box center [755, 352] width 189 height 457
click at [822, 321] on div "house_style = """System style guide: You are a writer for Statsig. Our brand vo…" at bounding box center [755, 300] width 189 height 300
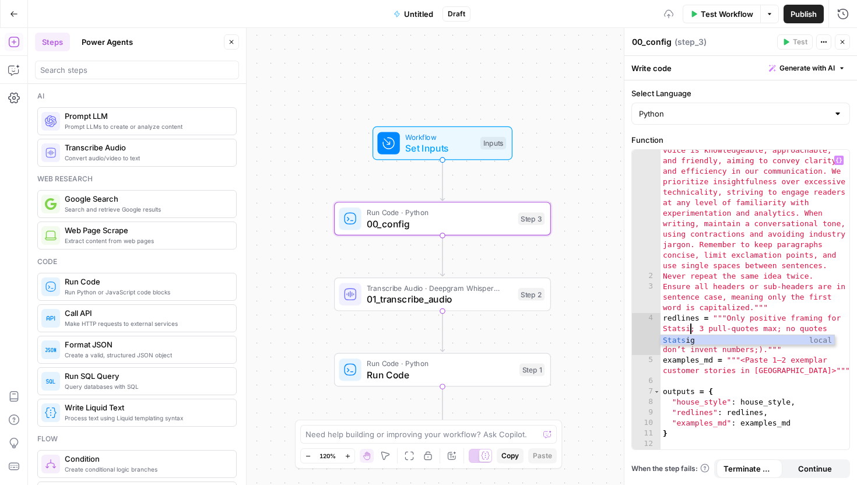
scroll to position [0, 16]
click at [702, 331] on div "house_style = """System style guide: You are a writer for Statsig. Our brand vo…" at bounding box center [755, 352] width 189 height 457
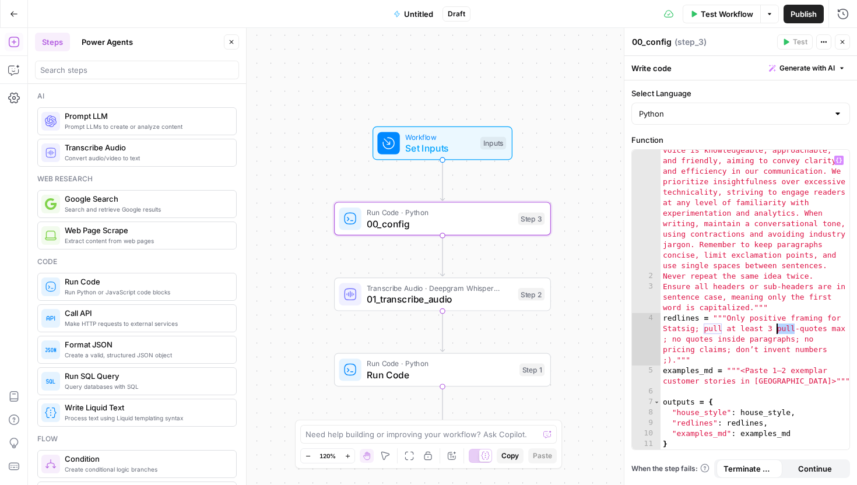
drag, startPoint x: 796, startPoint y: 329, endPoint x: 775, endPoint y: 329, distance: 21.0
click at [775, 329] on div "house_style = """System style guide: You are a writer for Statsig. Our brand vo…" at bounding box center [755, 352] width 189 height 457
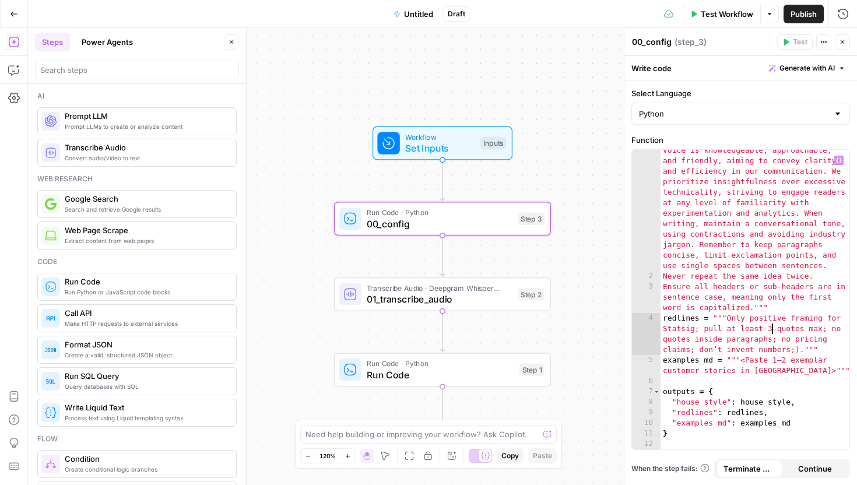
click at [776, 331] on div "house_style = """System style guide: You are a writer for Statsig. Our brand vo…" at bounding box center [755, 352] width 189 height 457
drag, startPoint x: 821, startPoint y: 332, endPoint x: 807, endPoint y: 332, distance: 13.4
click at [807, 332] on div "house_style = """System style guide: You are a writer for Statsig. Our brand vo…" at bounding box center [755, 352] width 189 height 457
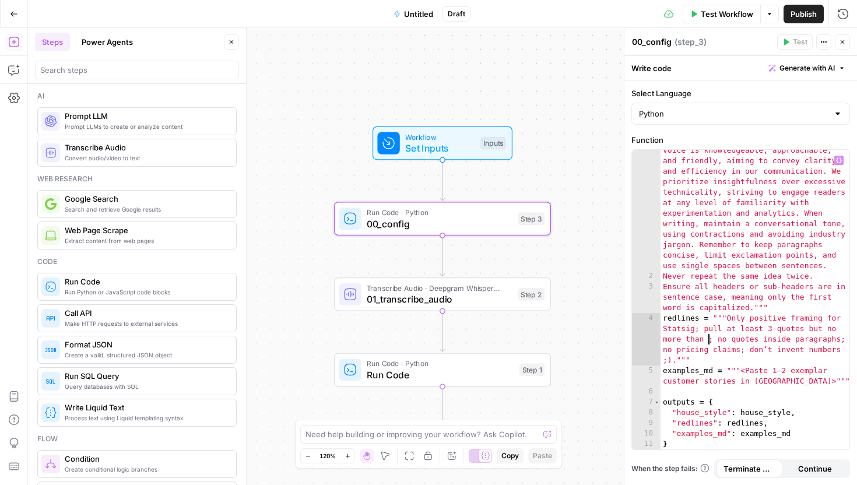
scroll to position [0, 31]
click at [779, 345] on div "house_style = """System style guide: You are a writer for Statsig. Our brand vo…" at bounding box center [755, 352] width 189 height 457
click at [663, 350] on div "house_style = """System style guide: You are a writer for Statsig. Our brand vo…" at bounding box center [755, 352] width 189 height 457
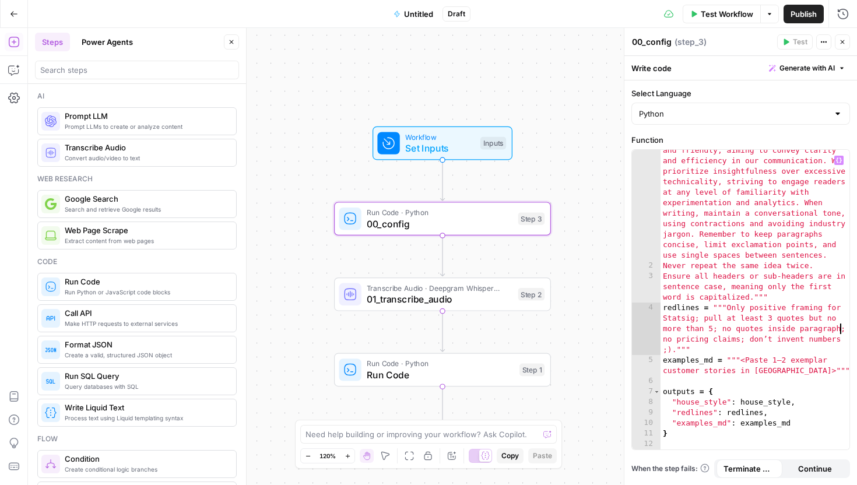
scroll to position [36, 0]
type textarea "**********"
click at [717, 117] on input "Select Language" at bounding box center [733, 114] width 189 height 12
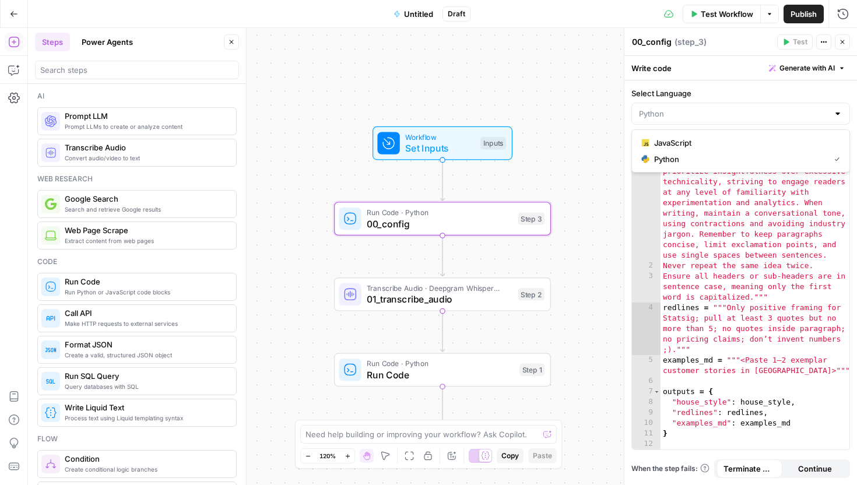
type input "Python"
click at [712, 92] on label "Select Language" at bounding box center [740, 93] width 219 height 12
click at [712, 108] on input "Python" at bounding box center [733, 114] width 189 height 12
type input "Python"
click at [708, 92] on label "Select Language" at bounding box center [740, 93] width 219 height 12
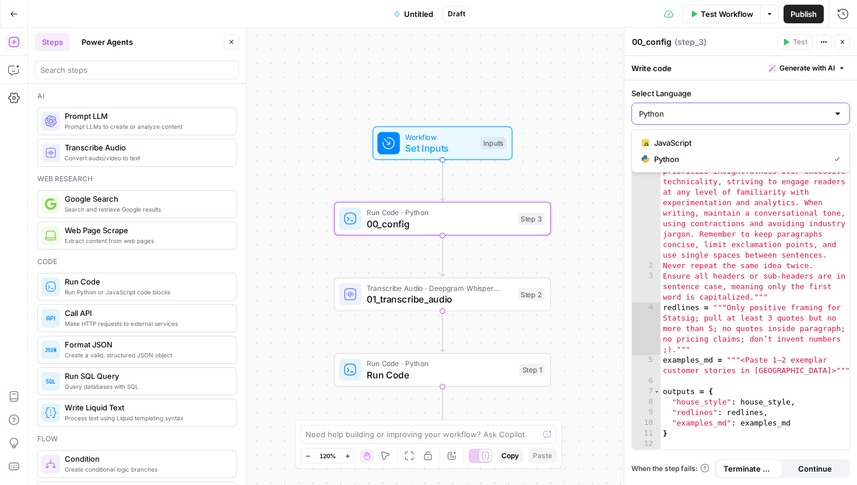
click at [708, 108] on input "Python" at bounding box center [733, 114] width 189 height 12
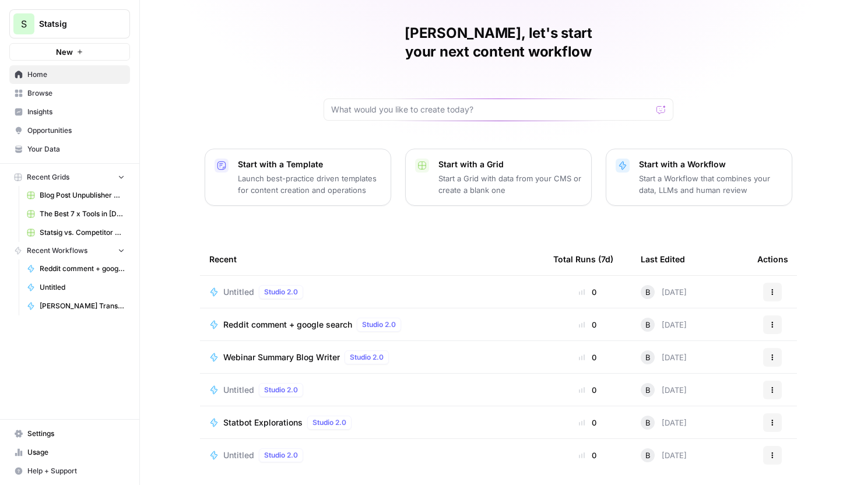
scroll to position [51, 0]
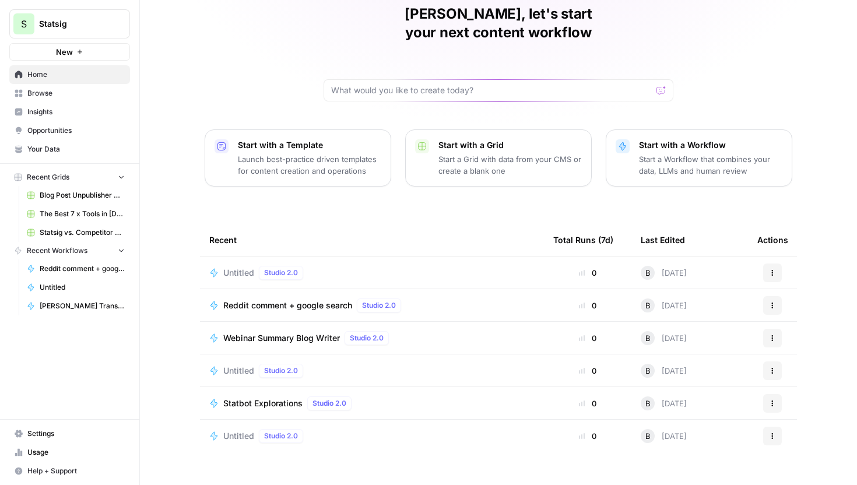
click at [73, 91] on span "Browse" at bounding box center [75, 93] width 97 height 10
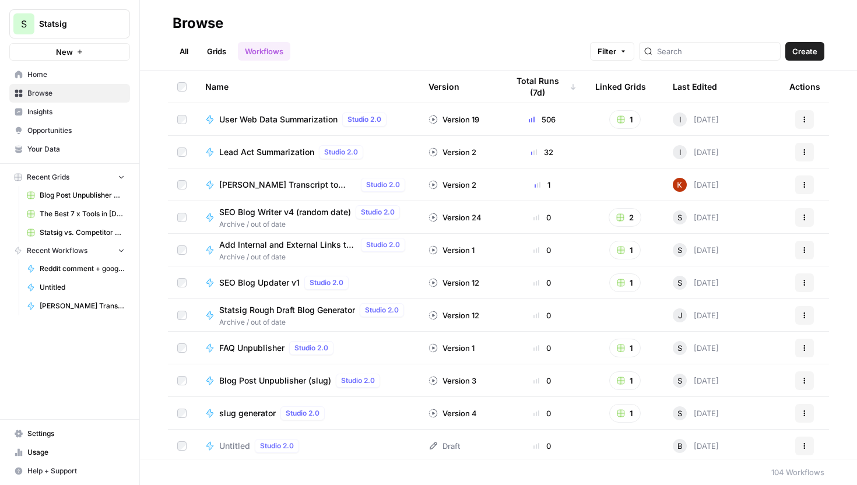
click at [284, 182] on span "[PERSON_NAME] Transcript to Asset" at bounding box center [287, 185] width 137 height 12
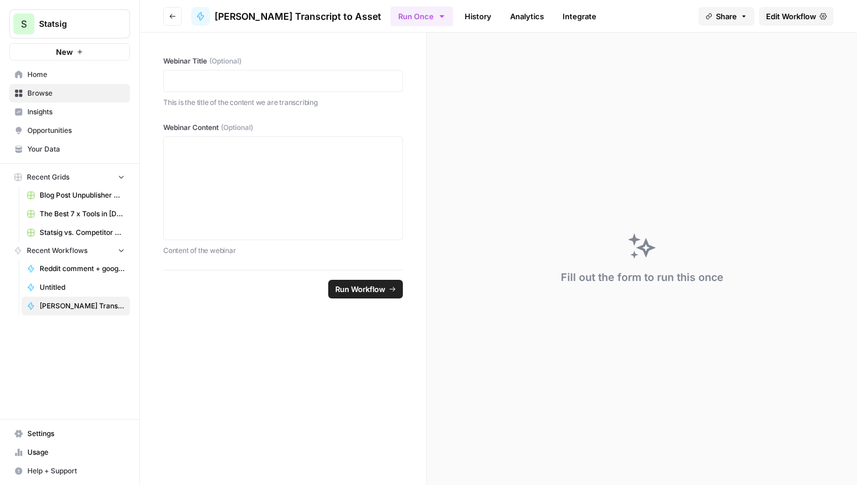
click at [782, 16] on span "Edit Workflow" at bounding box center [791, 16] width 50 height 12
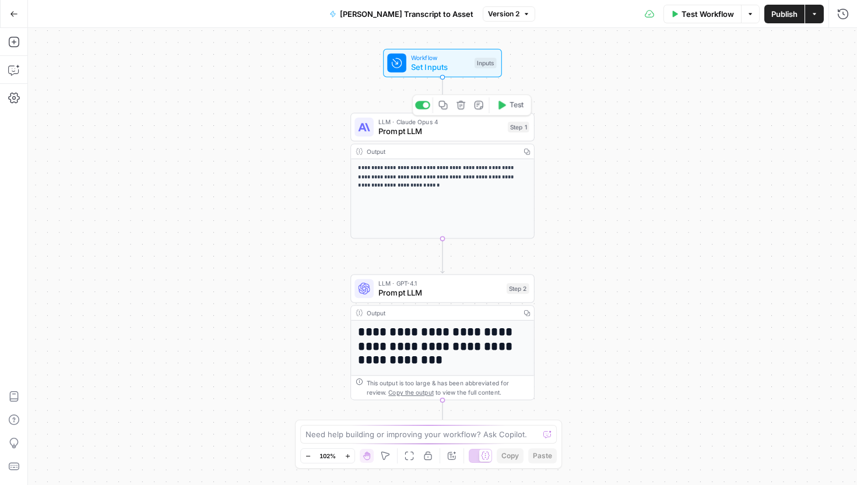
click at [451, 122] on span "LLM · Claude Opus 4" at bounding box center [440, 121] width 125 height 9
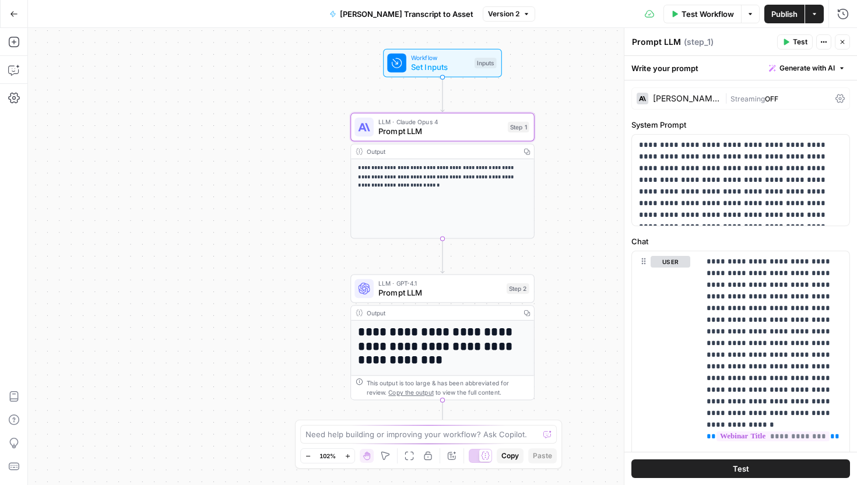
click at [424, 293] on span "Prompt LLM" at bounding box center [440, 293] width 124 height 12
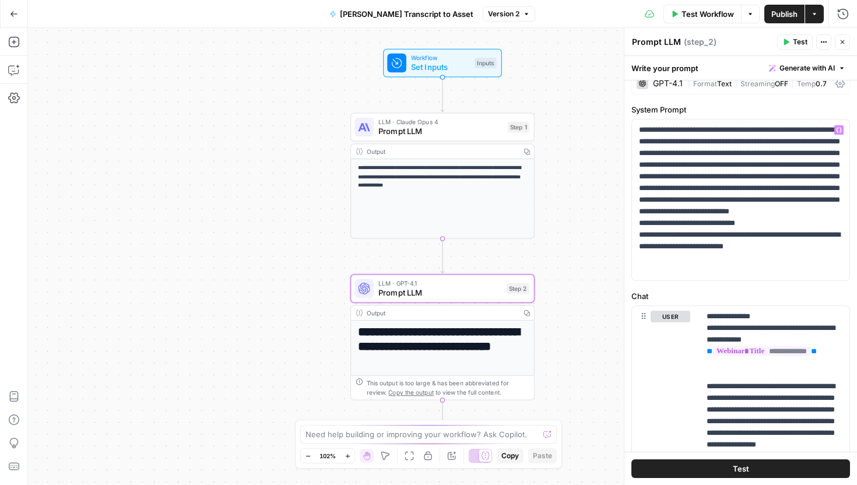
scroll to position [22, 0]
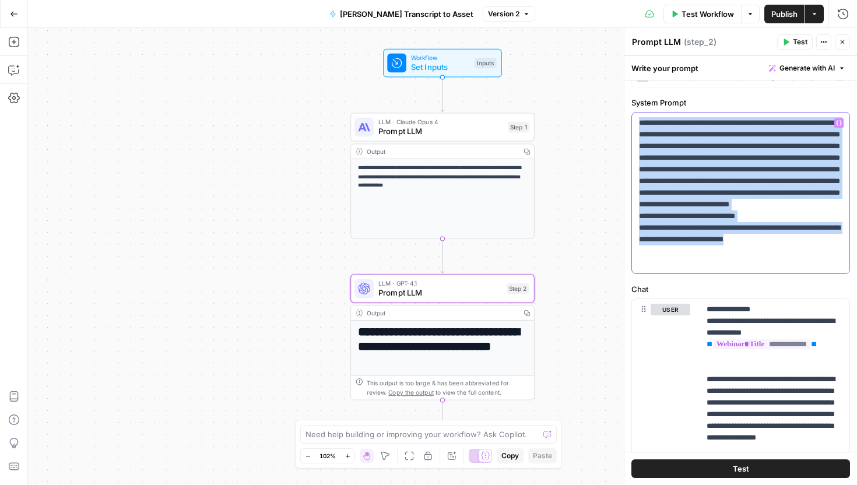
drag, startPoint x: 798, startPoint y: 264, endPoint x: 626, endPoint y: 118, distance: 226.3
click at [626, 118] on div "**********" at bounding box center [740, 256] width 233 height 457
copy p "**********"
click at [15, 14] on icon "button" at bounding box center [14, 14] width 8 height 8
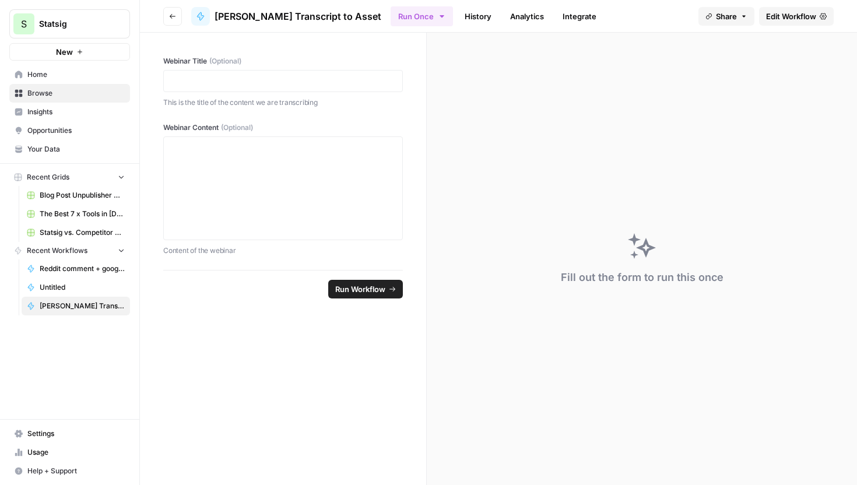
click at [78, 94] on span "Browse" at bounding box center [75, 93] width 97 height 10
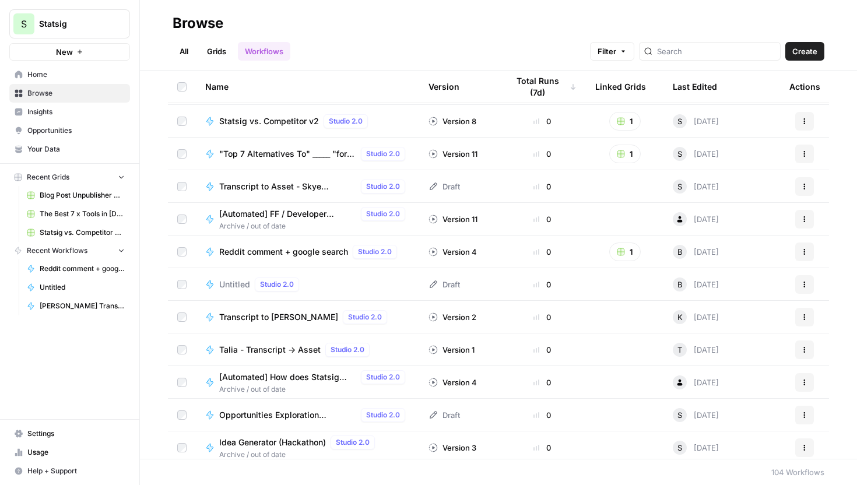
scroll to position [466, 0]
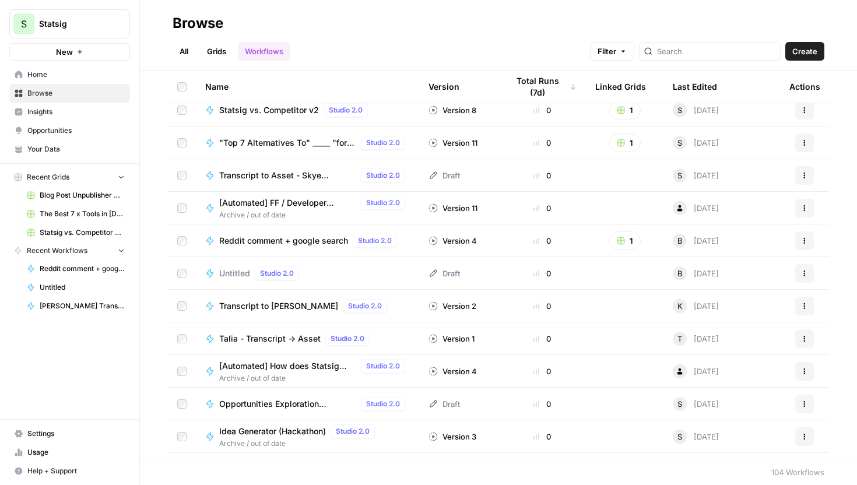
click at [432, 273] on icon at bounding box center [433, 273] width 9 height 9
click at [801, 275] on icon "button" at bounding box center [804, 273] width 7 height 7
click at [746, 299] on span "Edit in Studio" at bounding box center [752, 301] width 93 height 12
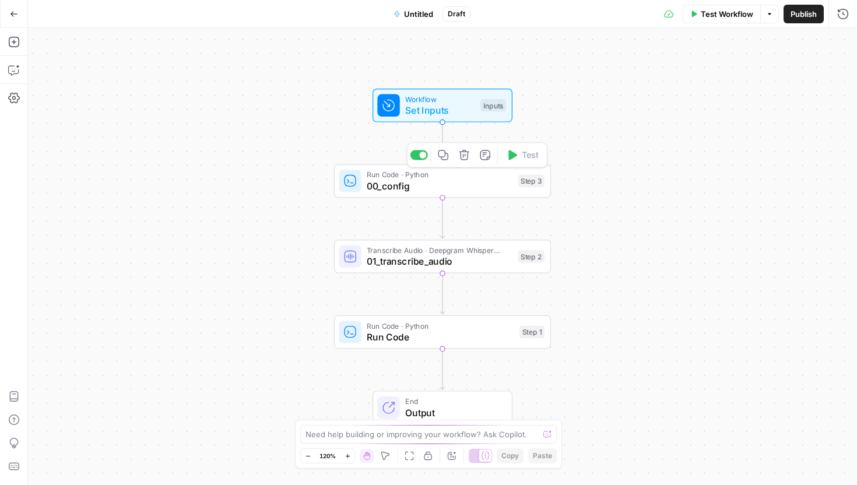
click at [455, 185] on span "00_config" at bounding box center [440, 186] width 146 height 14
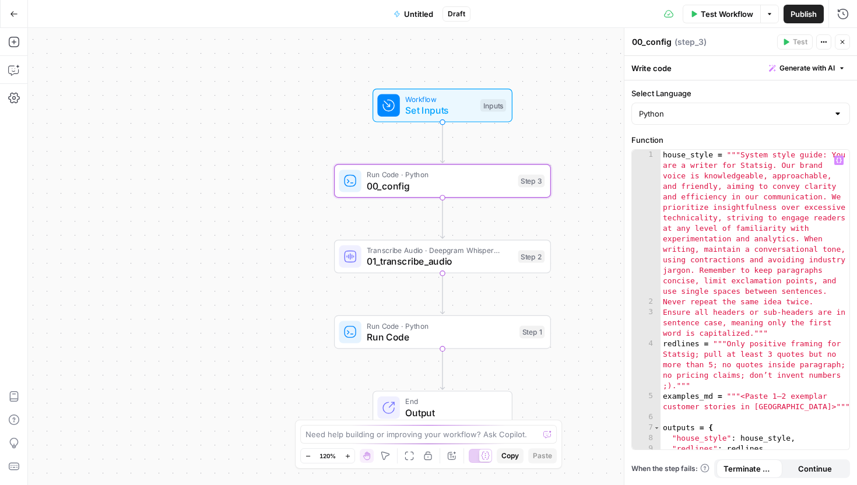
scroll to position [36, 0]
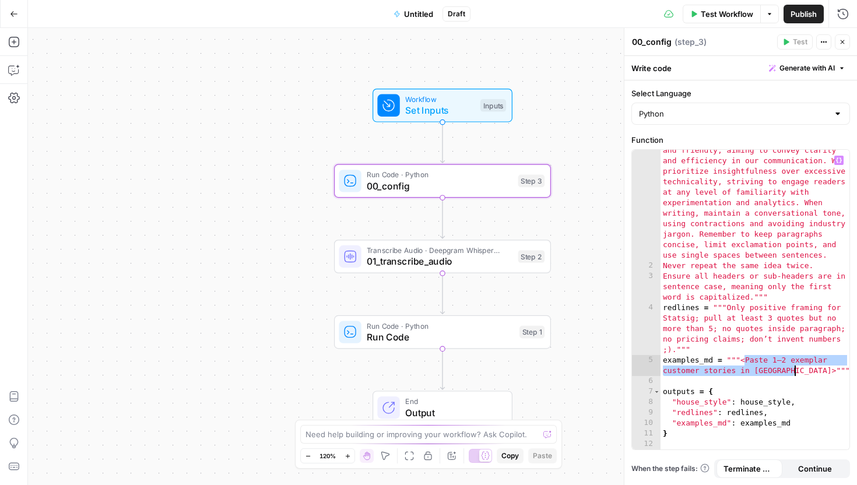
drag, startPoint x: 743, startPoint y: 359, endPoint x: 792, endPoint y: 371, distance: 49.9
click at [792, 372] on div "house_style = """System style guide: You are a writer for Statsig. Our brand vo…" at bounding box center [755, 342] width 189 height 457
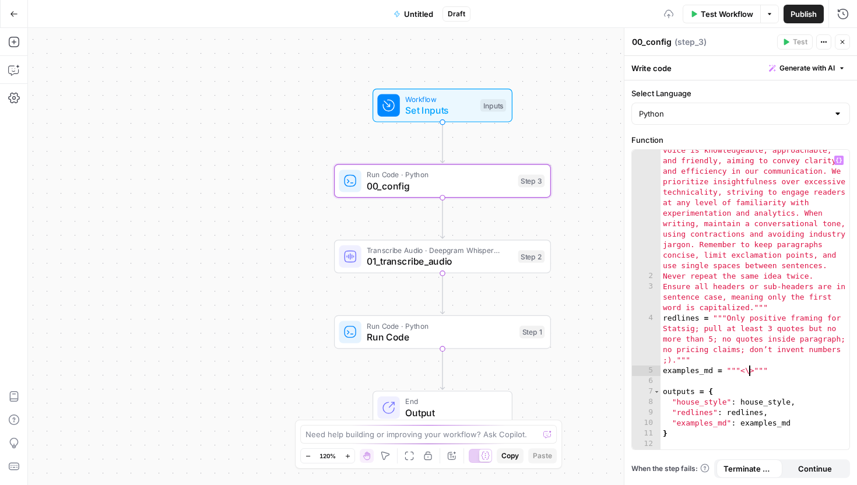
scroll to position [0, 6]
paste textarea
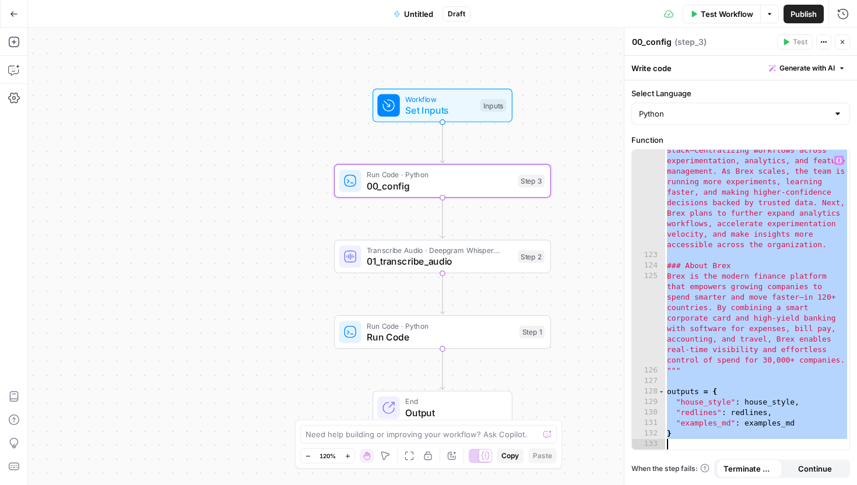
scroll to position [3394, 0]
drag, startPoint x: 668, startPoint y: 154, endPoint x: 707, endPoint y: 484, distance: 332.4
click at [707, 484] on div "Select Language Python Function *** 122 123 124 125 126 127 128 129 130 131 132…" at bounding box center [740, 282] width 233 height 405
type textarea "*"
